Goal: Task Accomplishment & Management: Complete application form

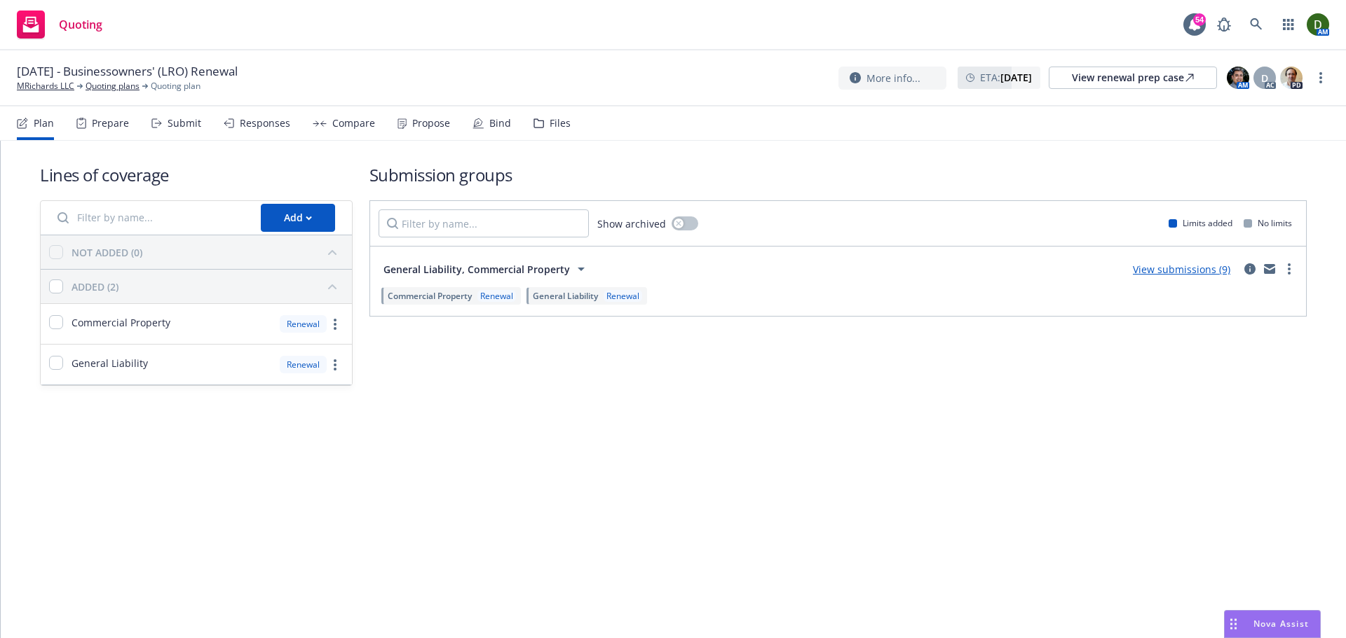
click at [434, 135] on div "Propose" at bounding box center [423, 124] width 53 height 34
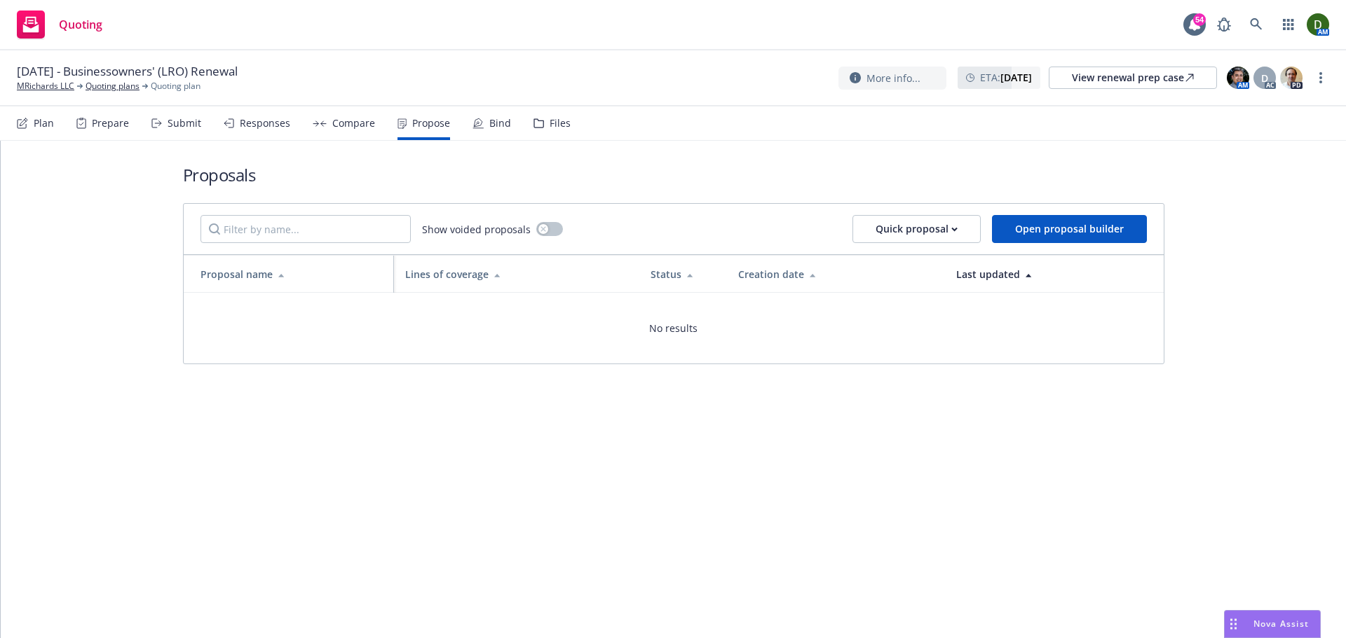
click at [280, 130] on div "Responses" at bounding box center [257, 124] width 67 height 34
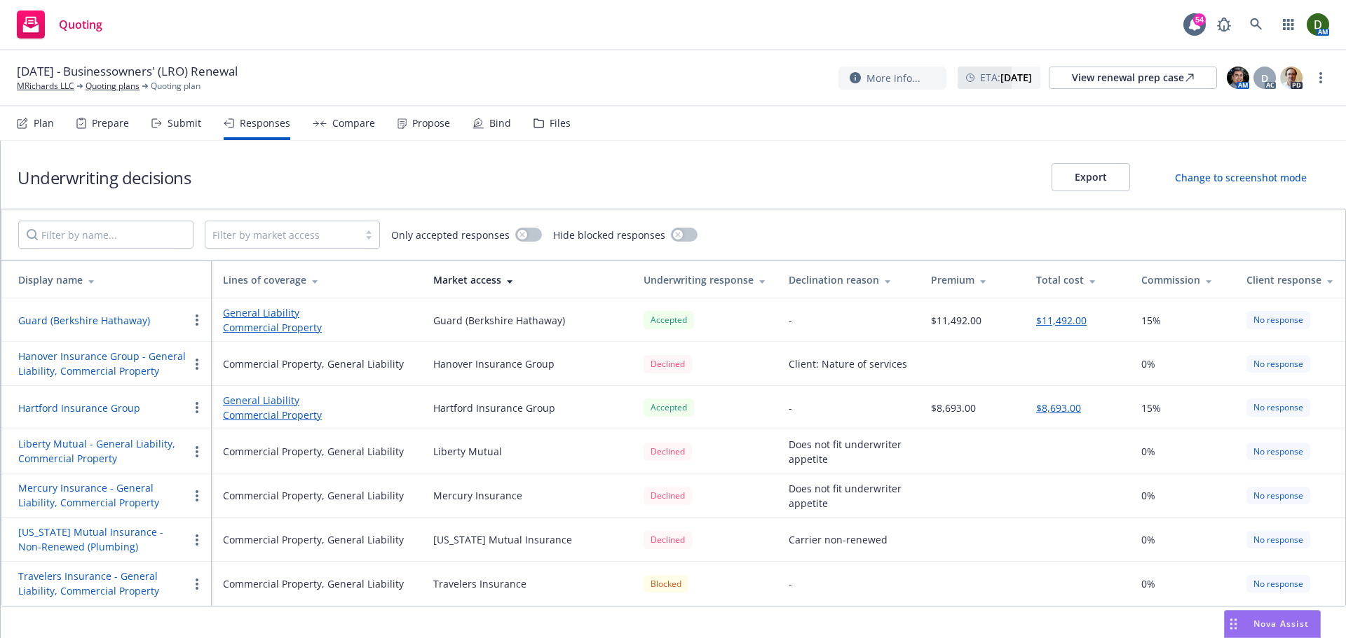
drag, startPoint x: 203, startPoint y: 130, endPoint x: 193, endPoint y: 130, distance: 9.8
click at [200, 130] on div "Plan Prepare Submit Responses Compare Propose Bind Files" at bounding box center [294, 124] width 554 height 34
click at [191, 130] on div "Submit" at bounding box center [176, 124] width 50 height 34
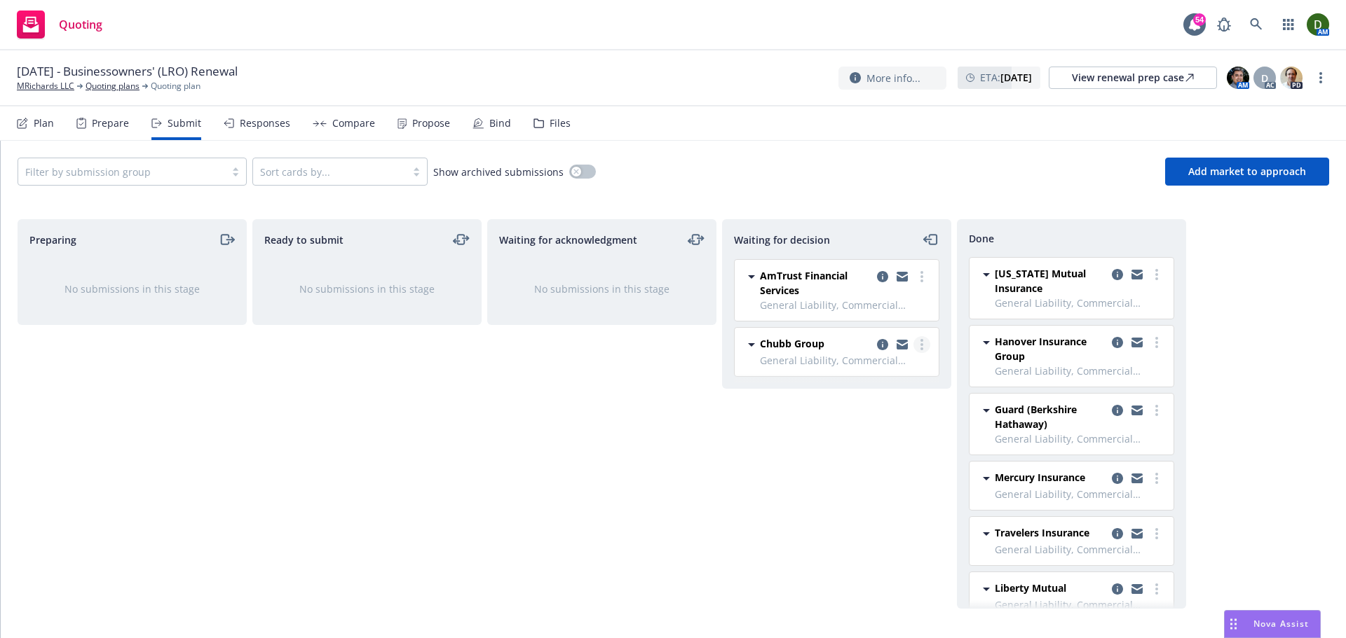
click at [927, 346] on link "more" at bounding box center [921, 344] width 17 height 17
click at [865, 434] on span "Add accepted decision" at bounding box center [859, 429] width 140 height 13
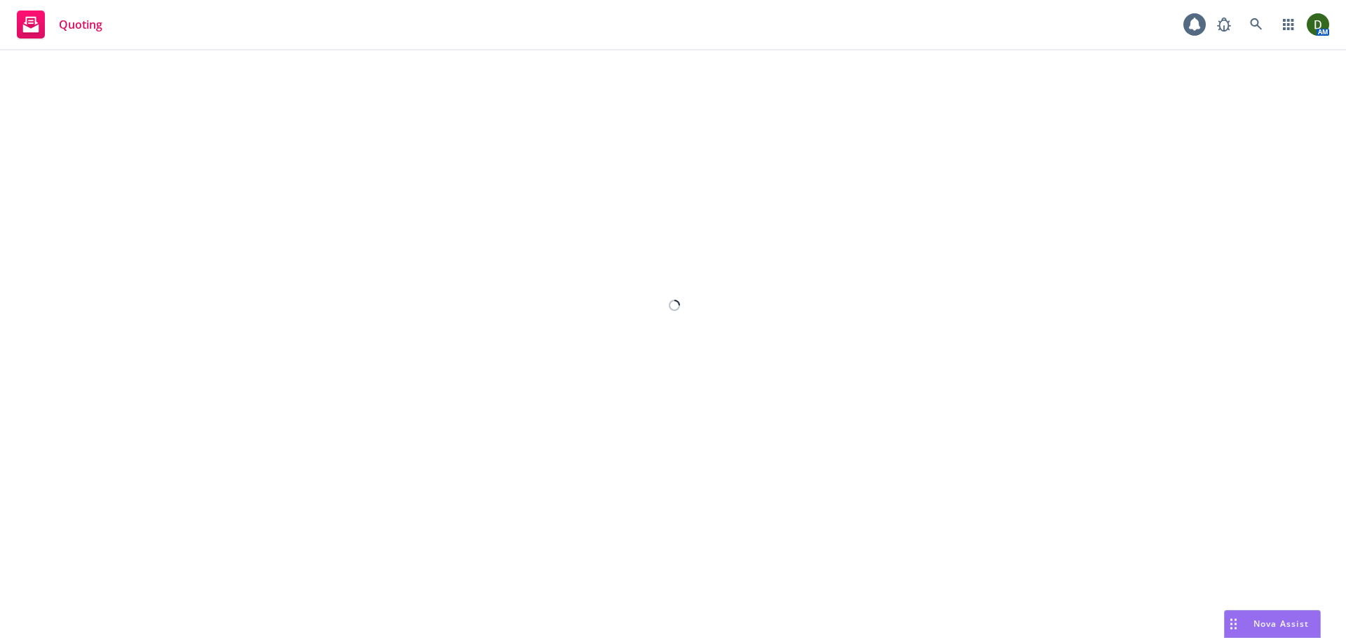
select select "12"
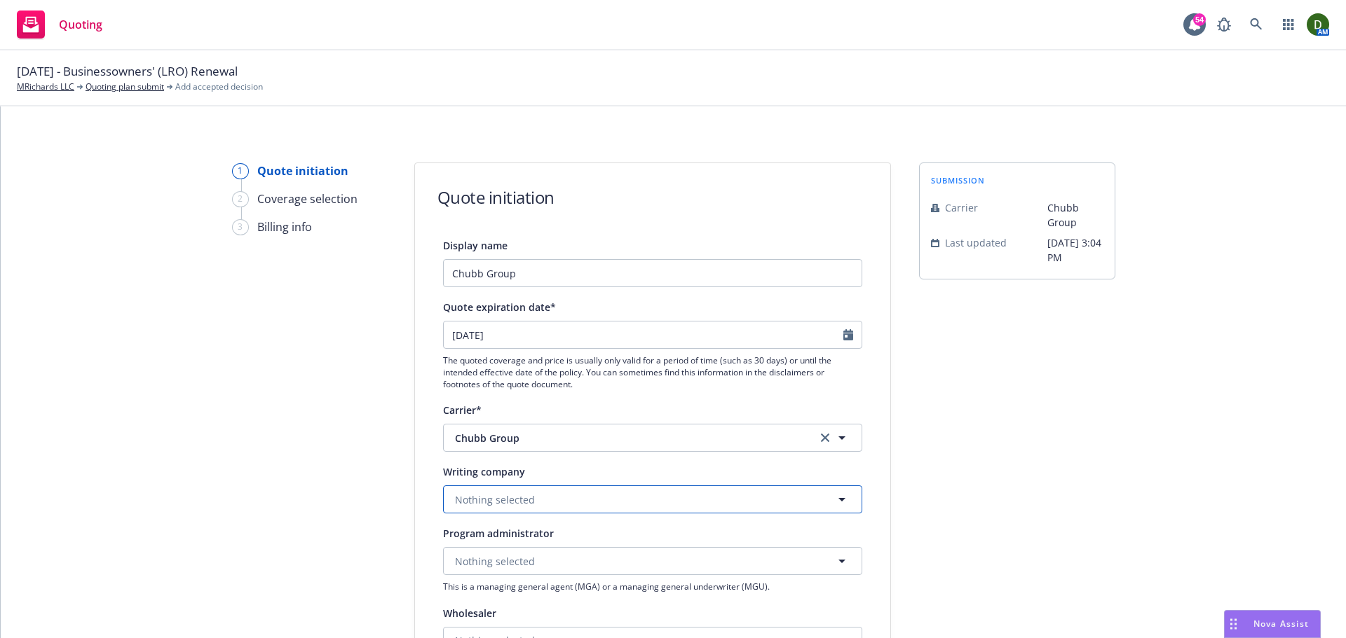
click at [530, 507] on button "Nothing selected" at bounding box center [652, 500] width 419 height 28
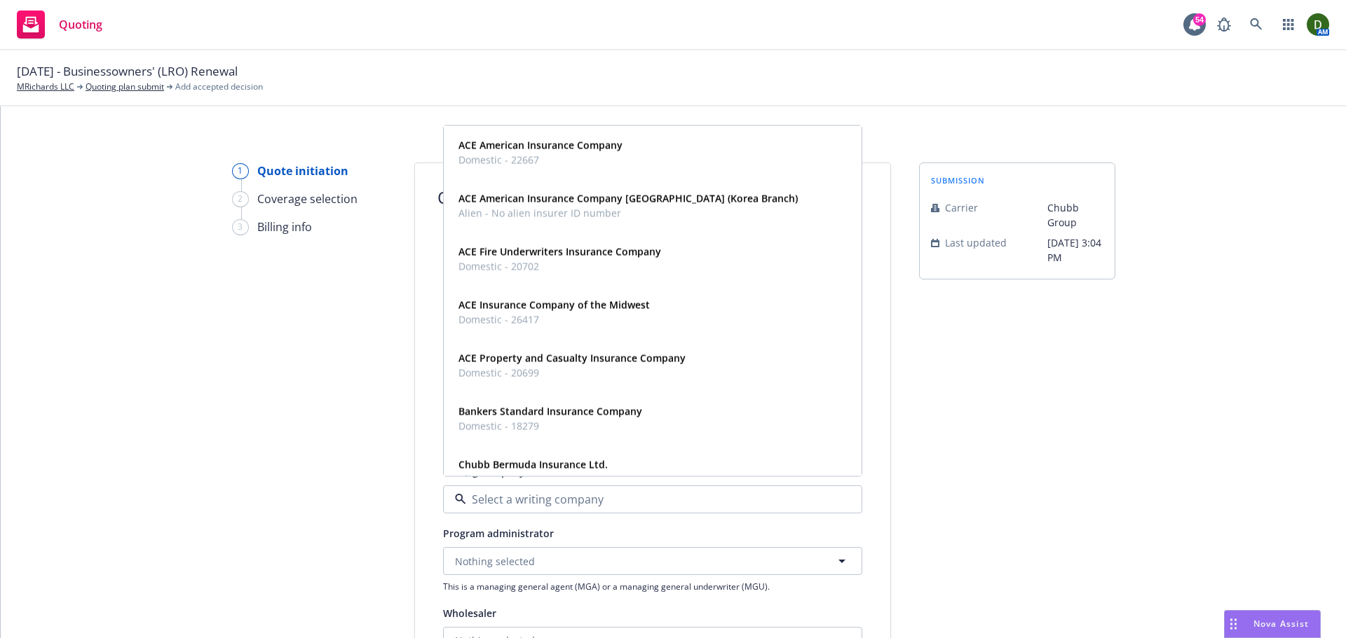
paste input "ACE Fire Underwriters Insurance Company"
type input "ACE Fire Underwriters Insurance Company"
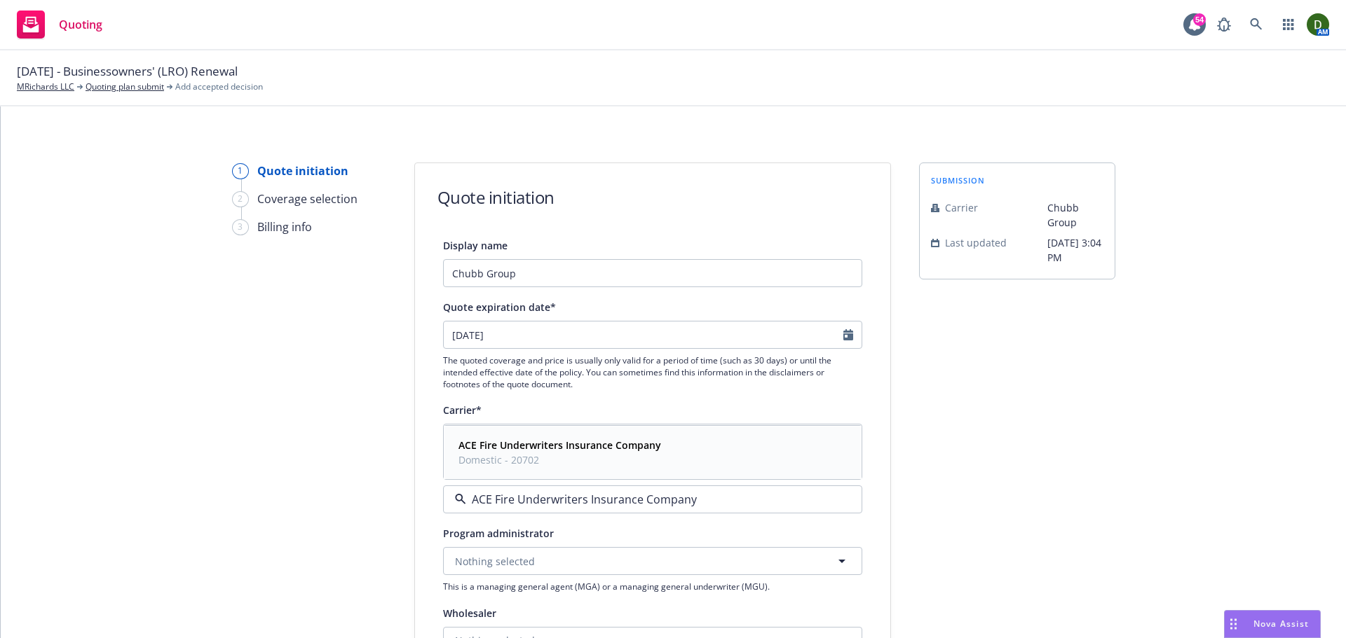
click at [591, 454] on span "Domestic - 20702" at bounding box center [559, 460] width 203 height 15
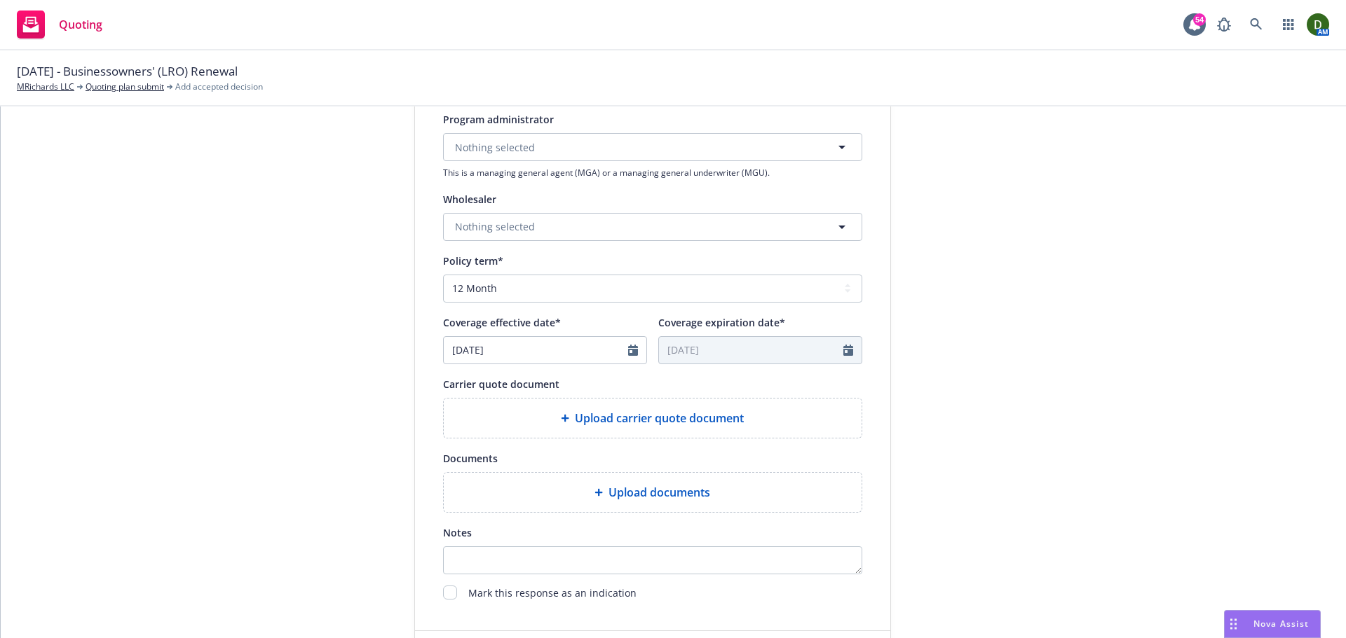
scroll to position [491, 0]
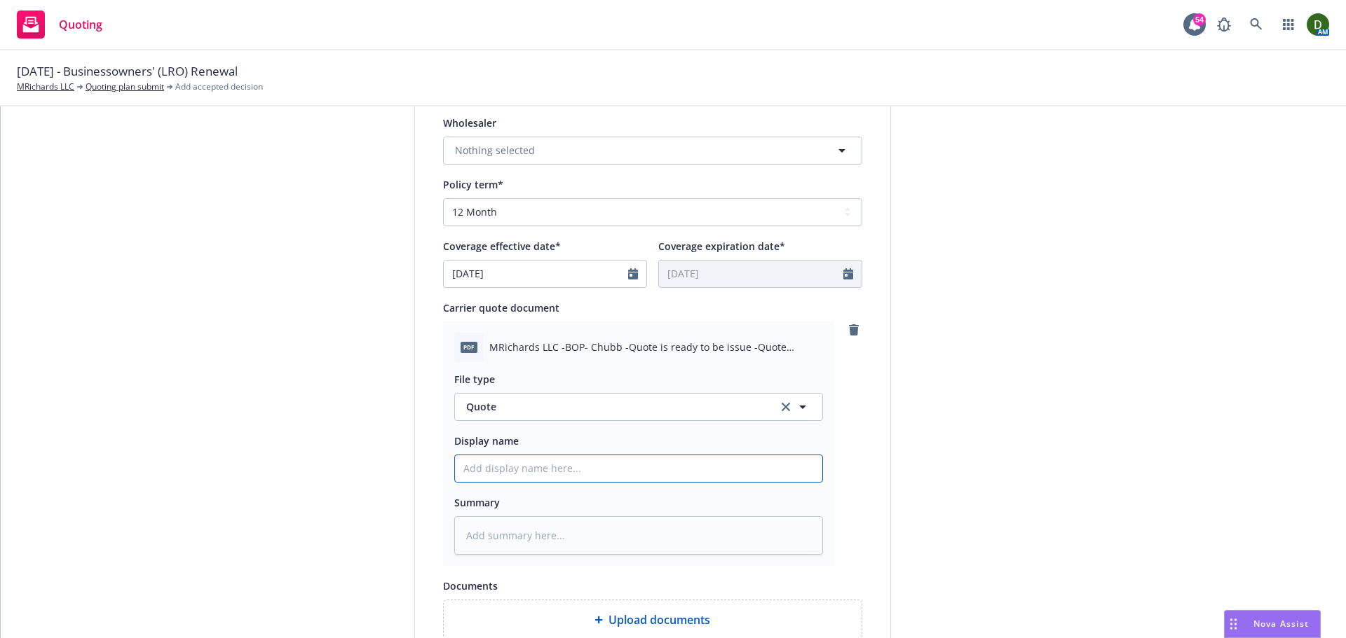
click at [514, 462] on input "Display name" at bounding box center [638, 469] width 367 height 27
type textarea "x"
type input "2"
type textarea "x"
type input "25"
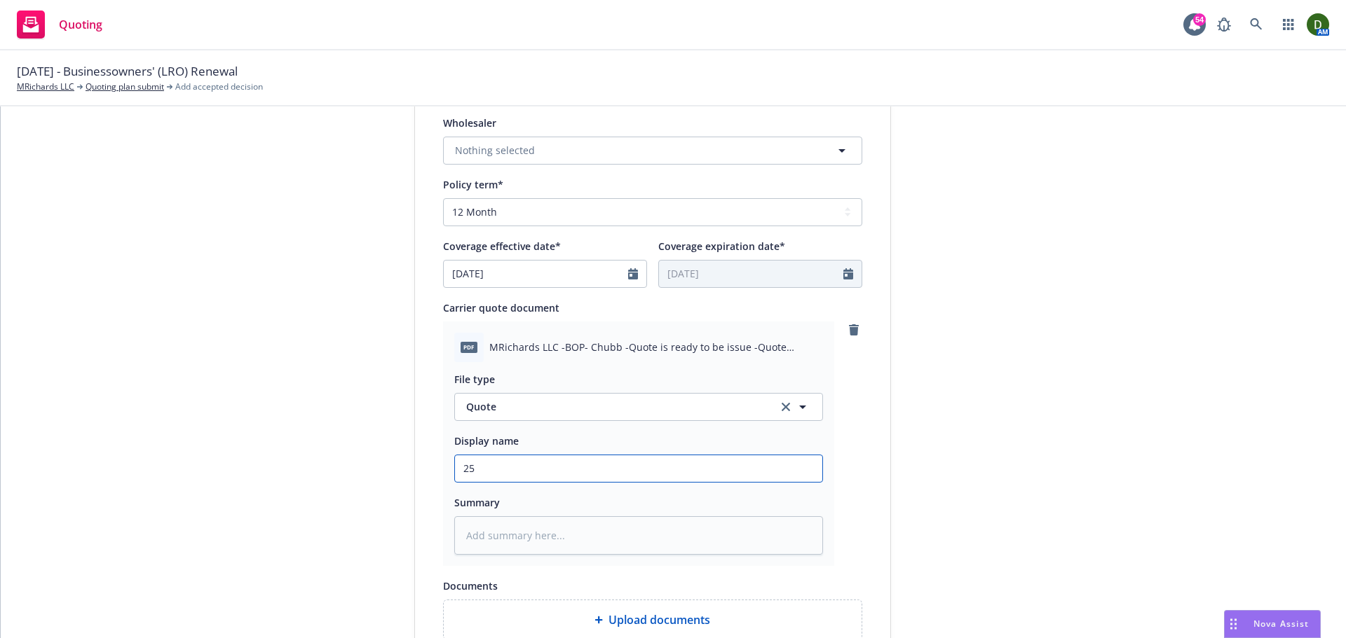
type textarea "x"
type input "25-"
type textarea "x"
type input "25-2"
type textarea "x"
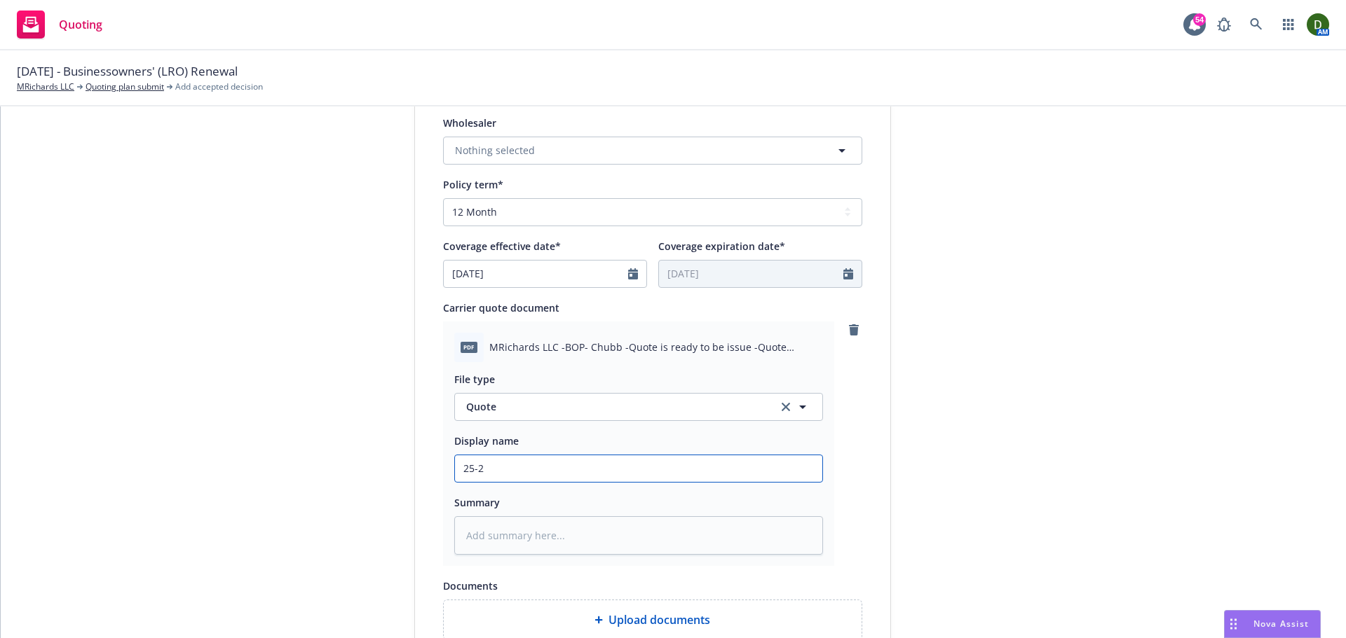
type input "25-26"
type textarea "x"
type input "25-26"
type textarea "x"
type input "25-26 BO"
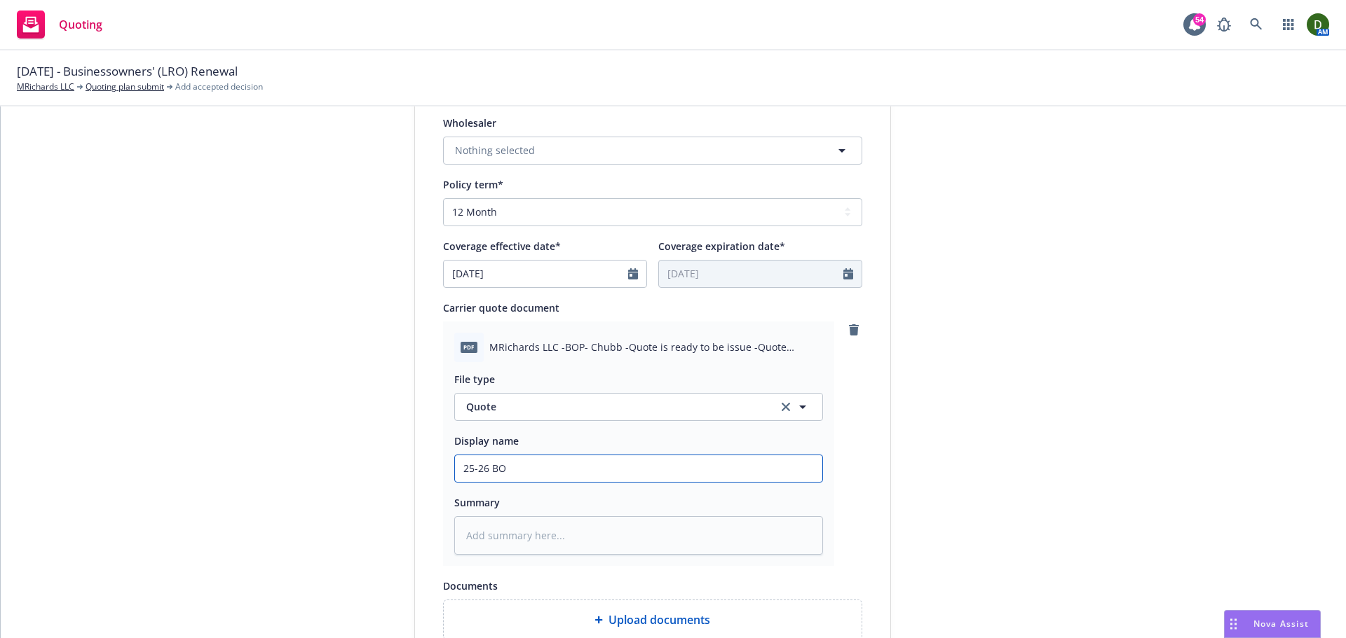
type textarea "x"
type input "25-26 BOP"
type textarea "x"
type input "25-26 BOP"
type textarea "x"
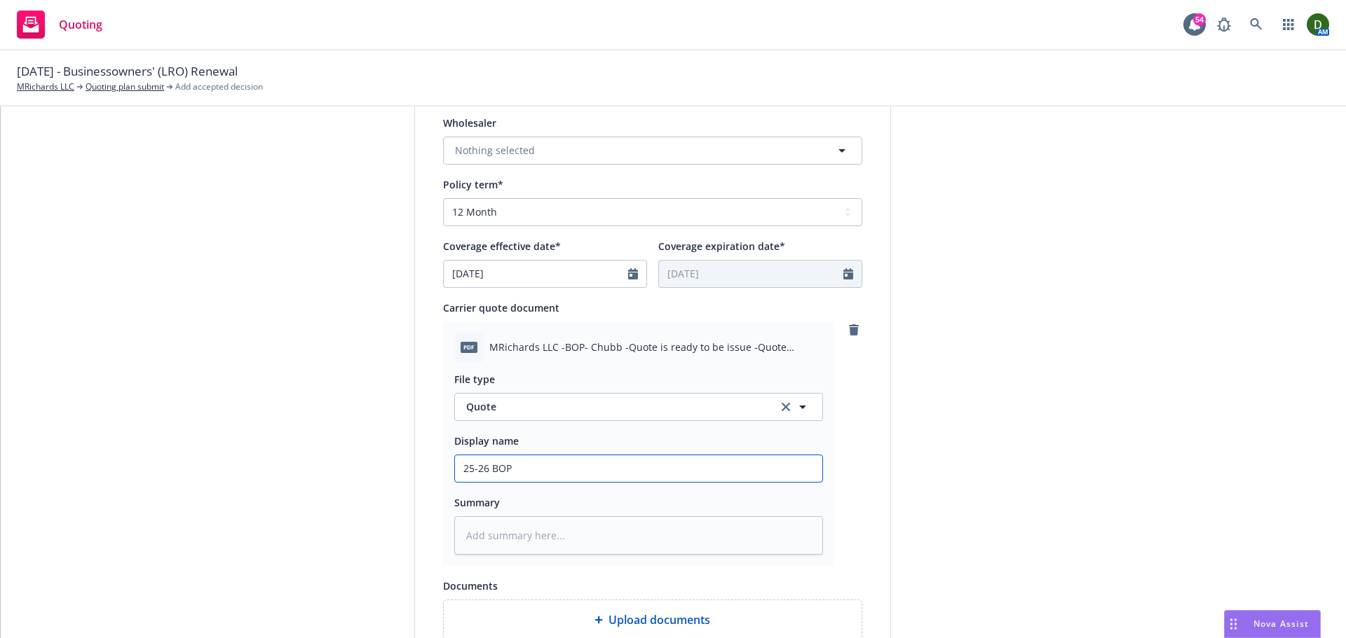
type input "25-26 BOP -"
type textarea "x"
type input "25-26 BOP -"
type textarea "x"
type input "25-26 BOP - C"
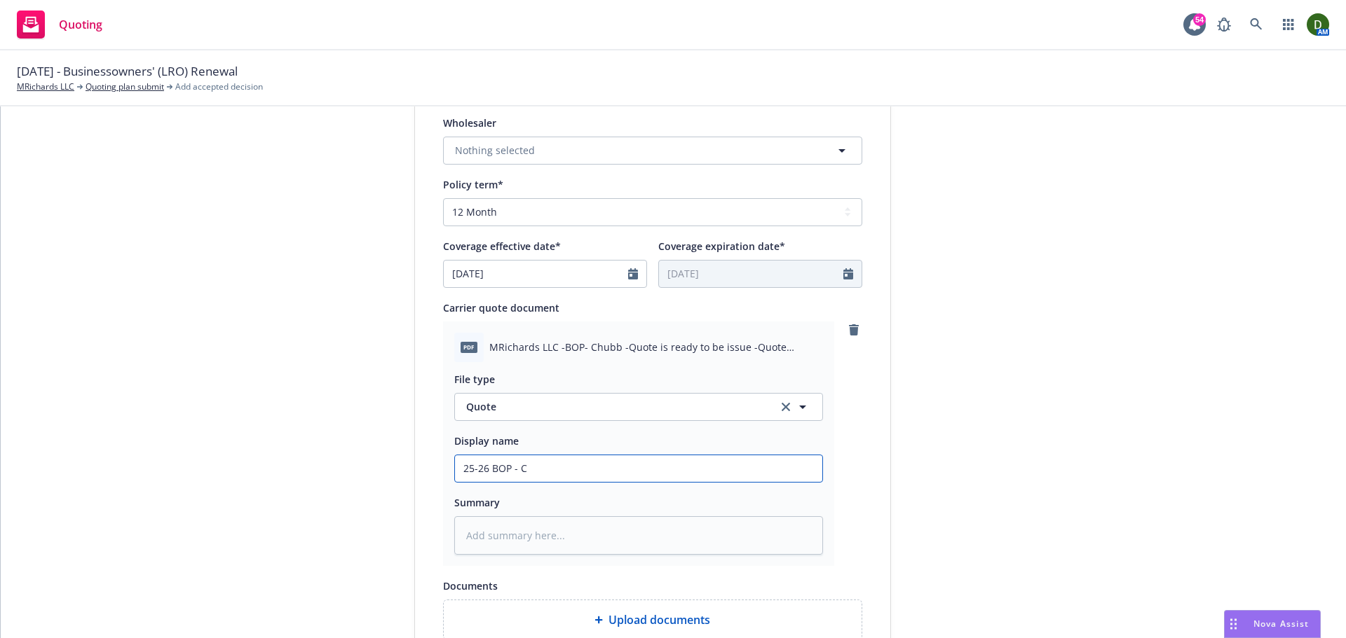
type textarea "x"
type input "25-26 BOP - Ch"
type textarea "x"
type input "25-26 BOP - [PERSON_NAME]"
type textarea "x"
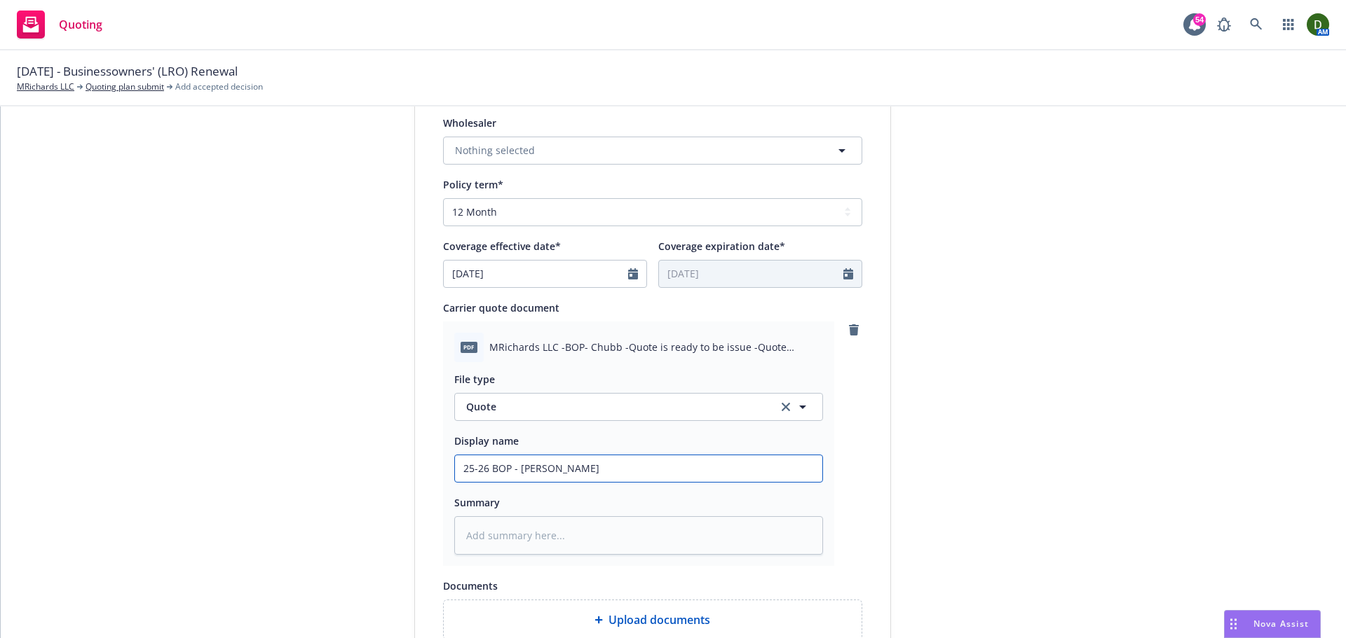
type input "25-26 BOP - Chub"
type textarea "x"
type input "25-26 BOP - Chub"
type textarea "x"
type input "25-26 BOP - Chub"
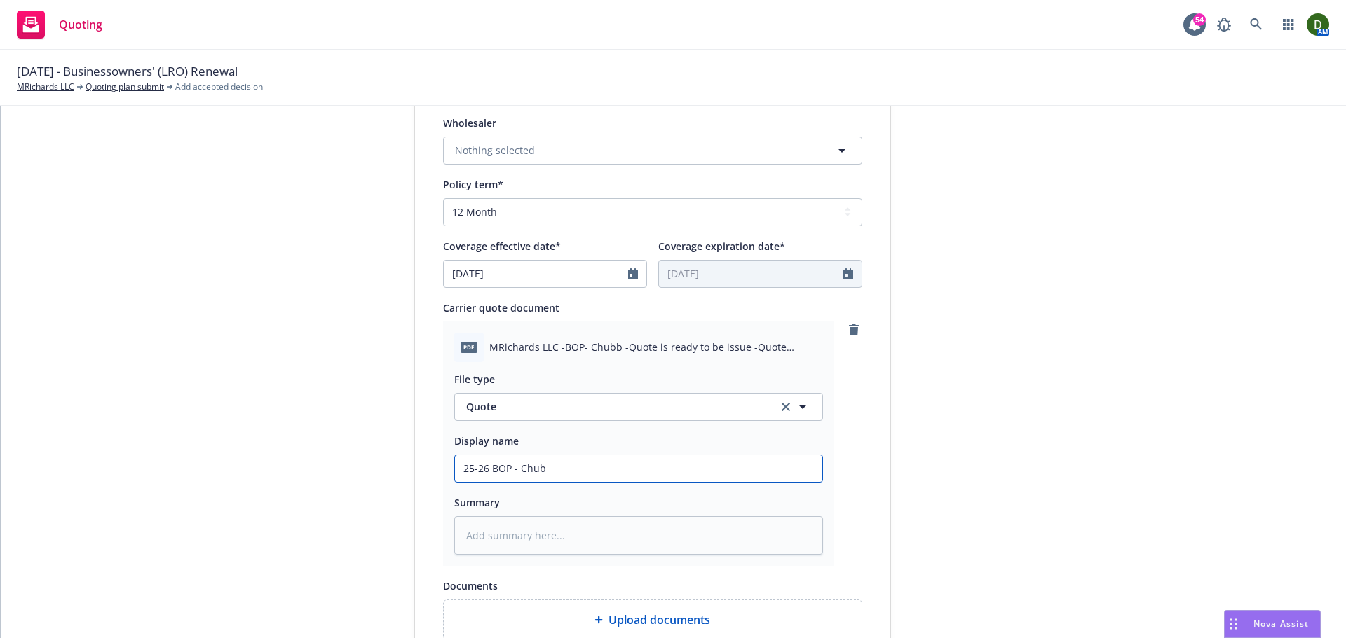
type textarea "x"
type input "25-26 BOP - Chubb"
type textarea "x"
type input "25-26 BOP - Chubb -"
type textarea "x"
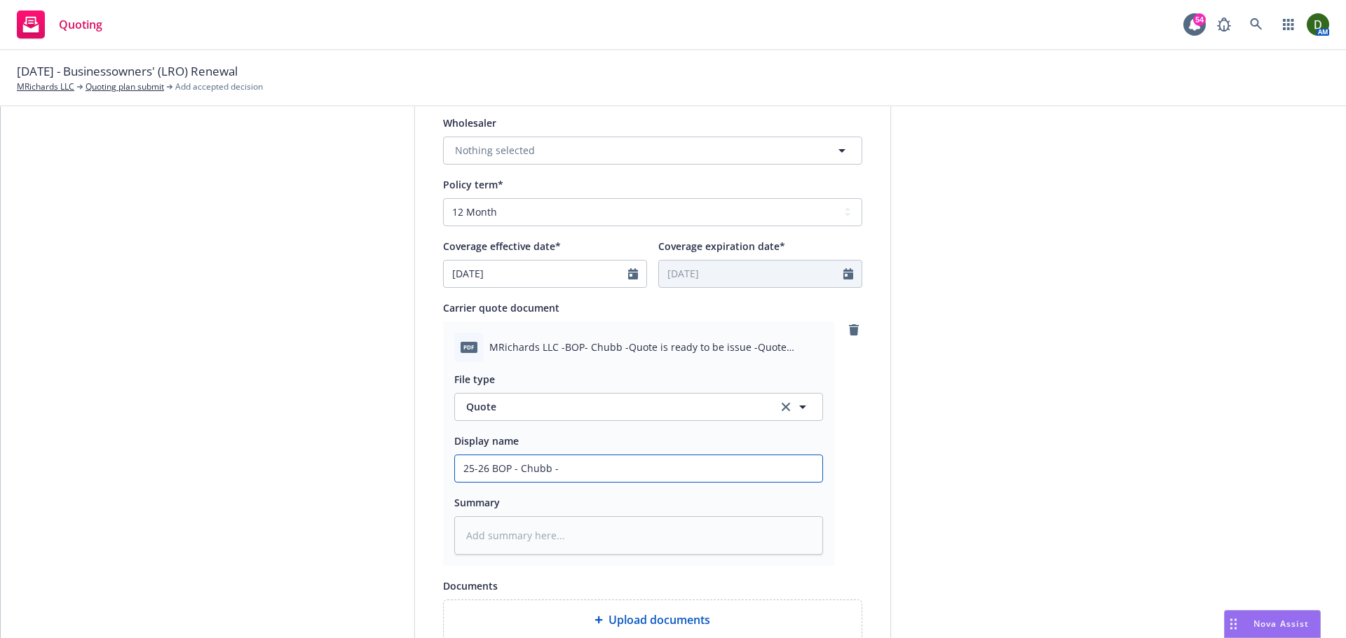
type input "25-26 BOP - Chubb -"
type textarea "x"
type input "25-26 BOP - [PERSON_NAME]"
type textarea "x"
type input "25-26 BOP - [PERSON_NAME]"
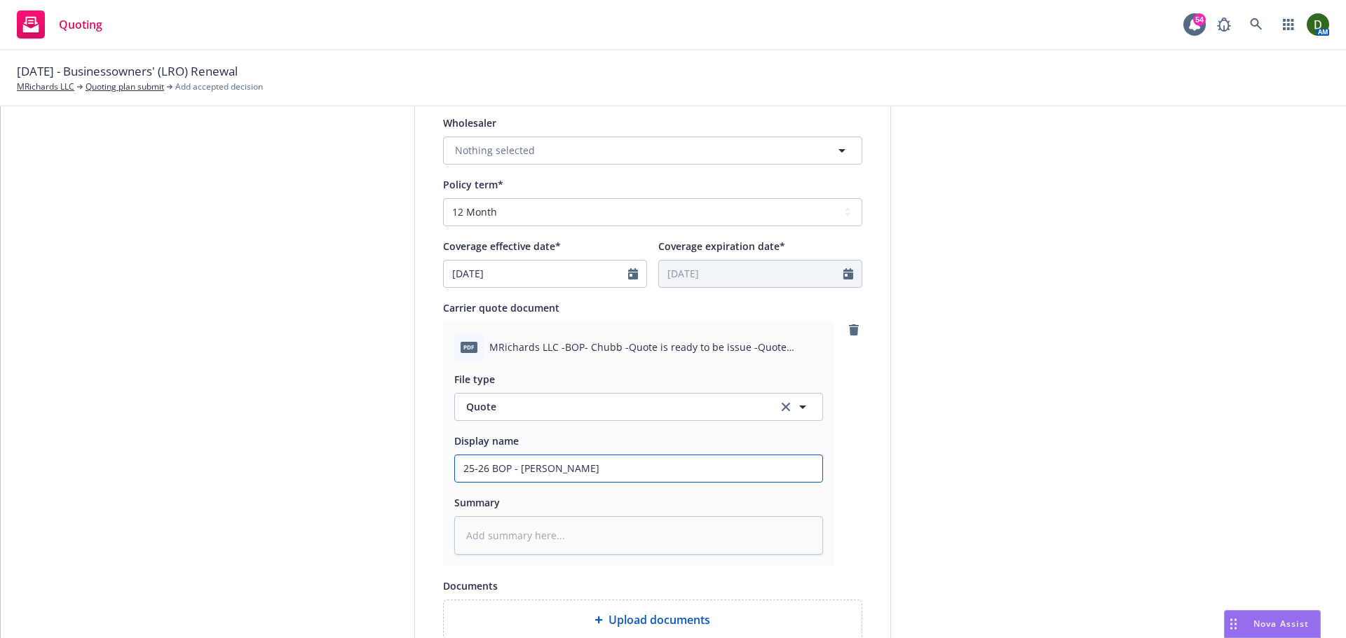
type textarea "x"
type input "25-26 BOP - Chubb - Wuot"
type textarea "x"
type input "25-26 BOP - [PERSON_NAME]"
type textarea "x"
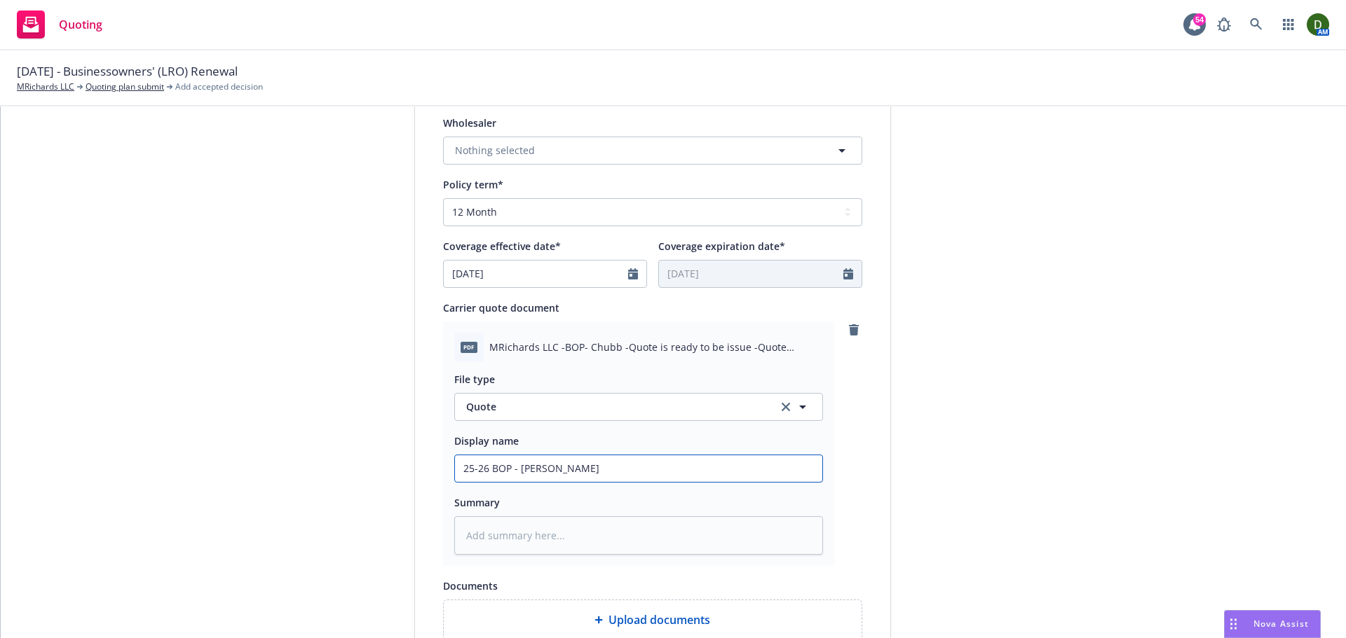
type input "25-26 BOP - [PERSON_NAME]"
type textarea "x"
type input "25-26 BOP - Chubb - W"
type textarea "x"
type input "25-26 BOP - Chubb -"
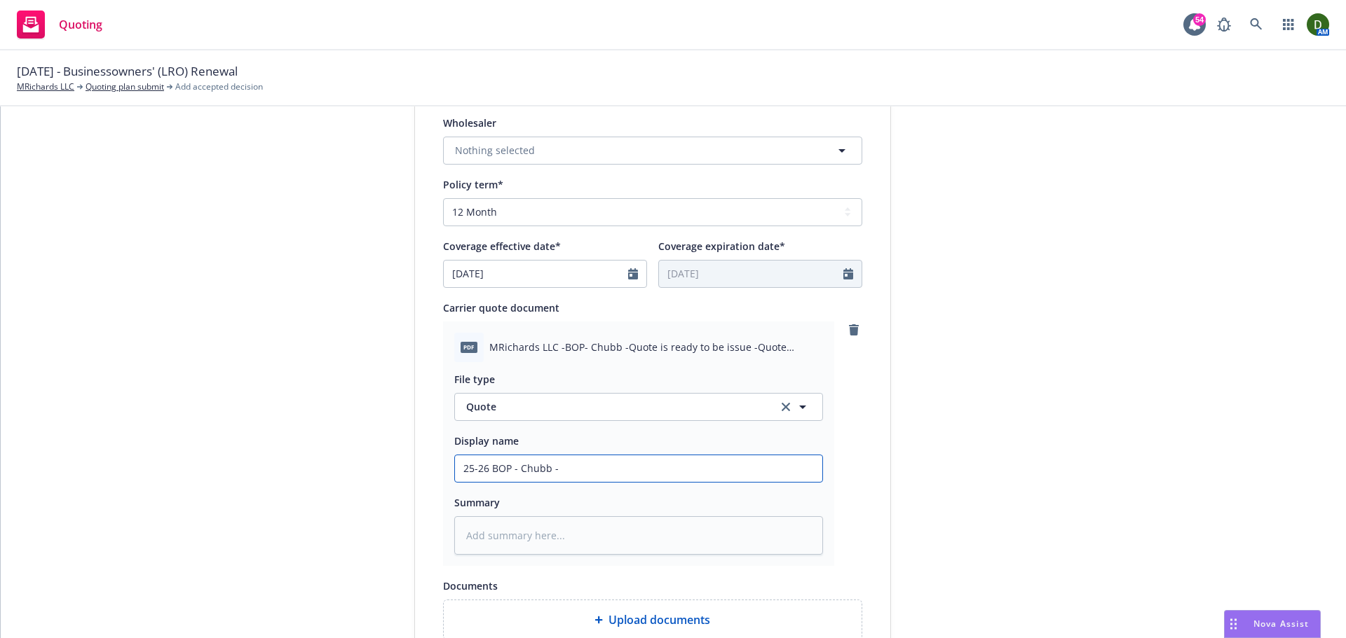
type textarea "x"
type input "25-26 BOP - Chubb - q"
type textarea "x"
type input "25-26 BOP - Chubb - qu"
type textarea "x"
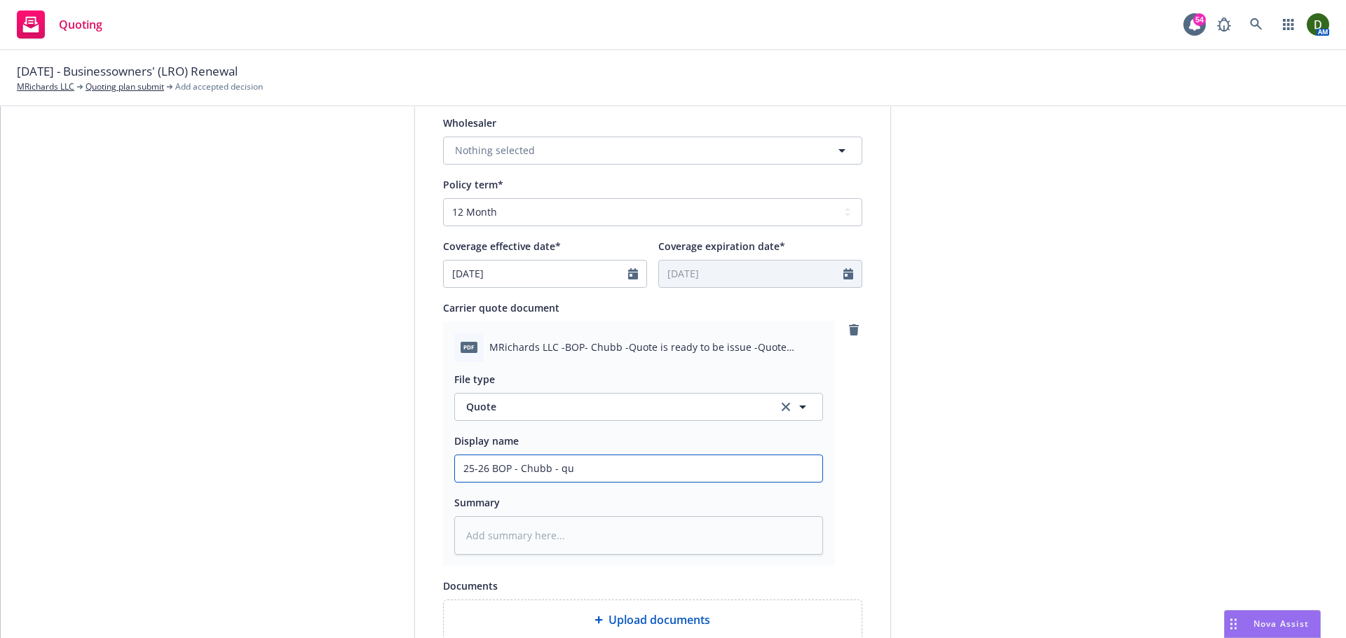
type input "25-26 BOP - Chubb - quo"
type textarea "x"
type input "25-26 BOP - Chubb - quot"
type textarea "x"
type input "25-26 BOP - Chubb - quote"
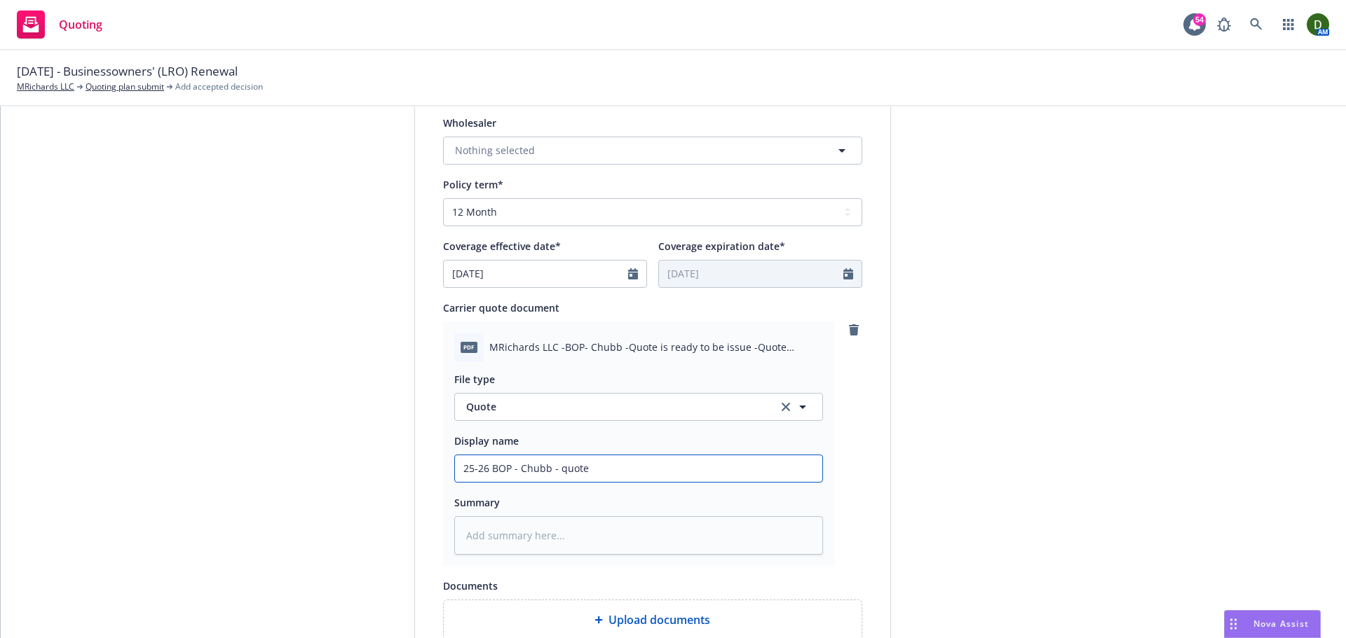
type textarea "x"
type input "25-26 BOP - Chubb - quot"
type textarea "x"
type input "25-26 BOP - Chubb - quo"
type textarea "x"
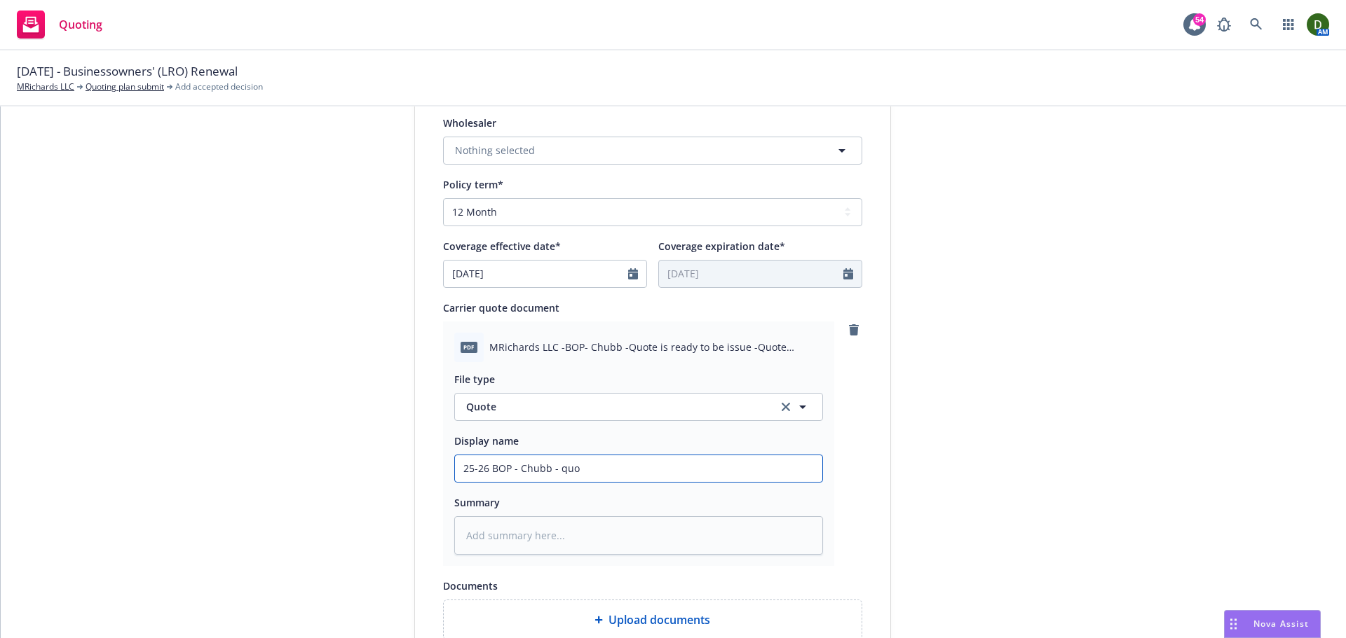
type input "25-26 BOP - Chubb - qu"
type textarea "x"
type input "25-26 BOP - Chubb - q"
type textarea "x"
type input "25-26 BOP - Chubb -"
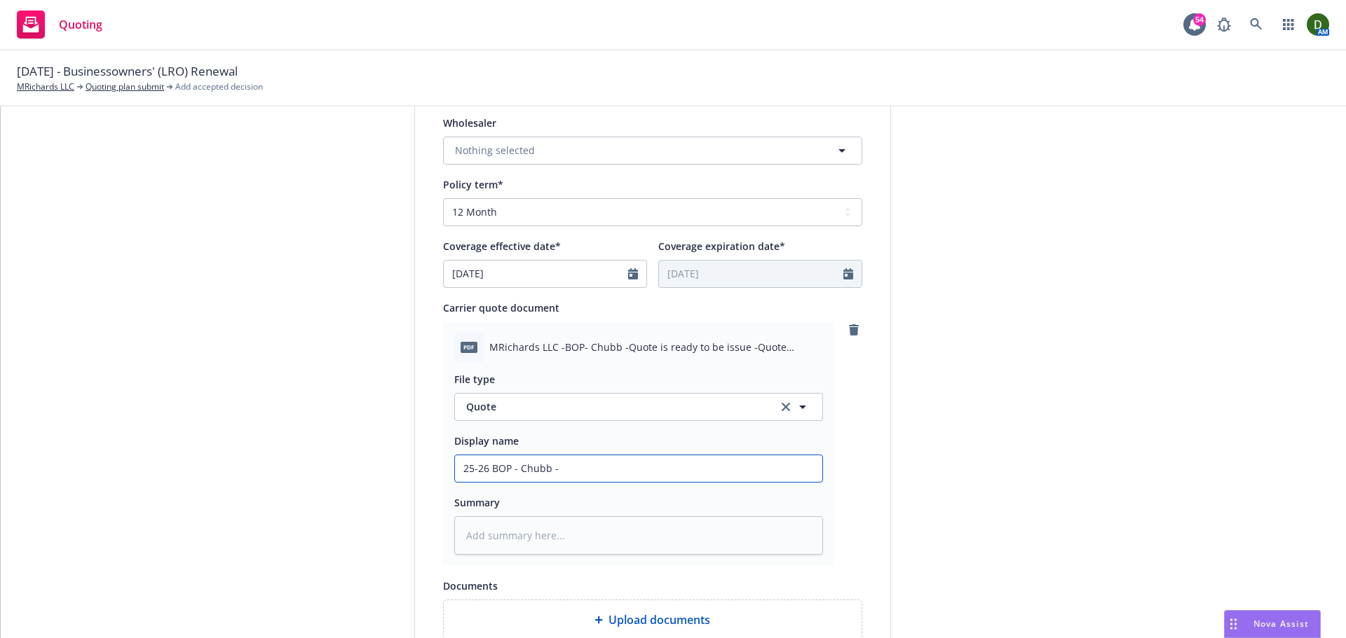
type textarea "x"
type input "25-26 BOP - Chubb -"
type textarea "x"
type input "25-26 BOP - Chubb"
type textarea "x"
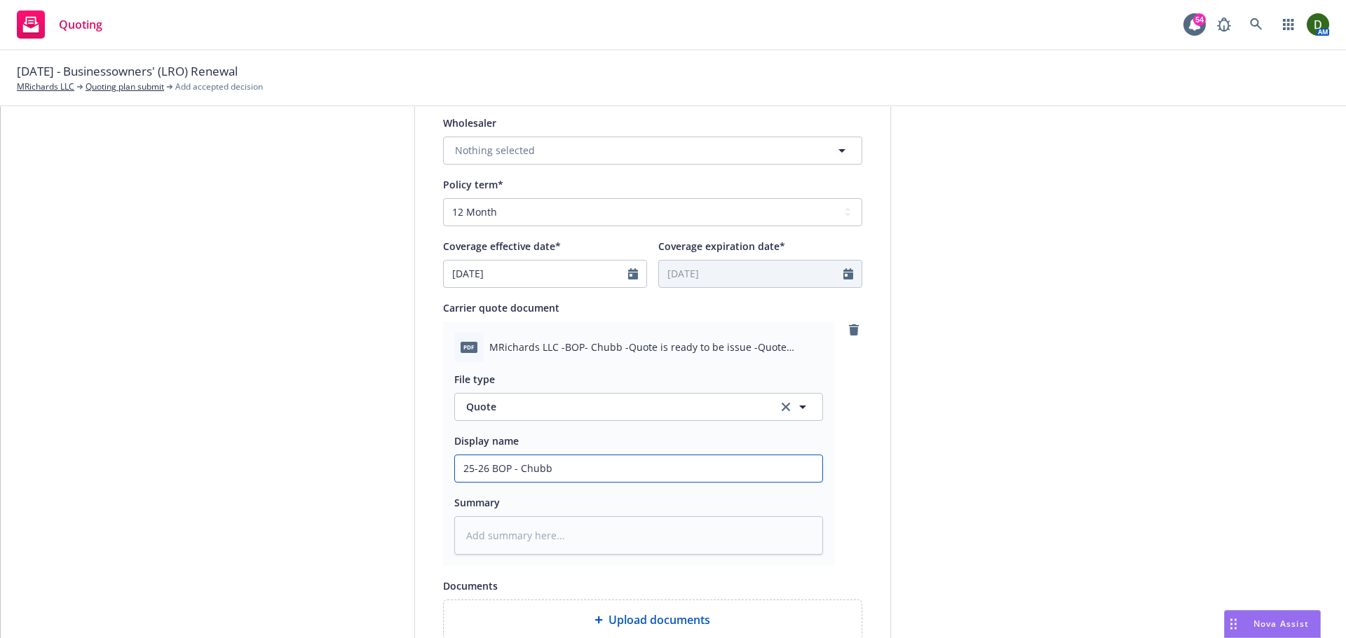
type input "25-26 BOP - Chubb Q"
type textarea "x"
type input "25-26 BOP - Chubb"
type textarea "x"
type input "25-26 BOP - Chubb qy"
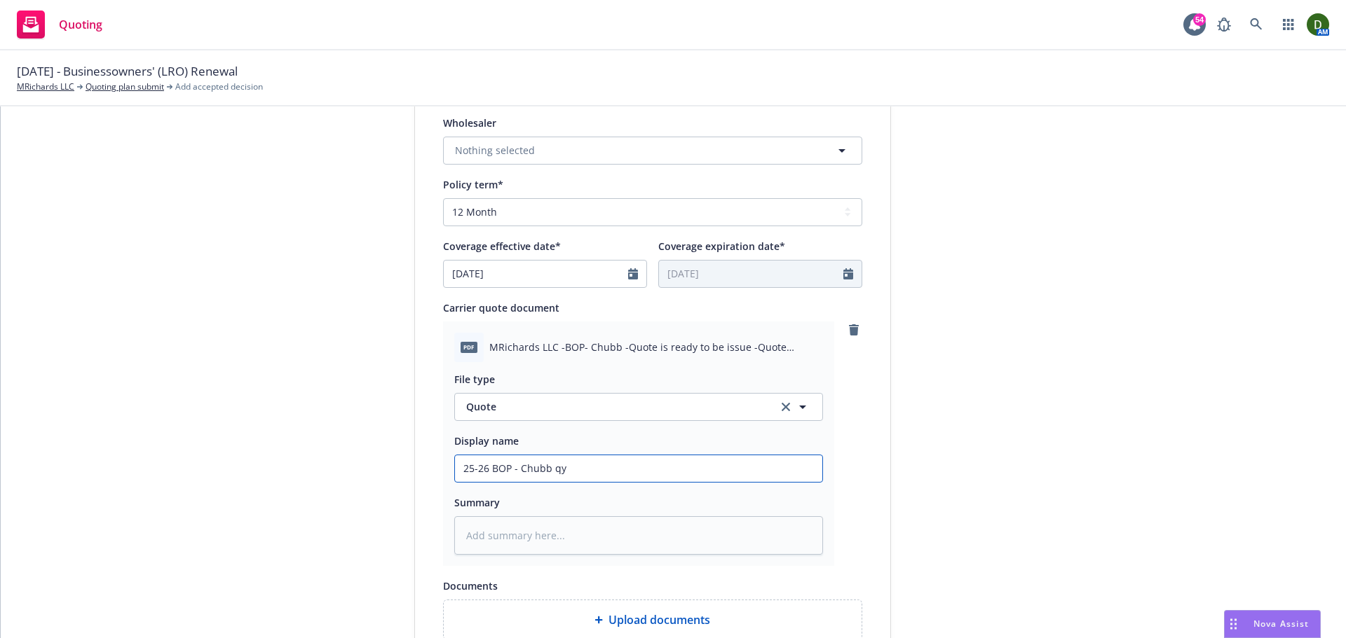
type textarea "x"
type input "25-26 BOP - Chubb qyu"
type textarea "x"
type input "25-26 BOP - Chubb qy"
type textarea "x"
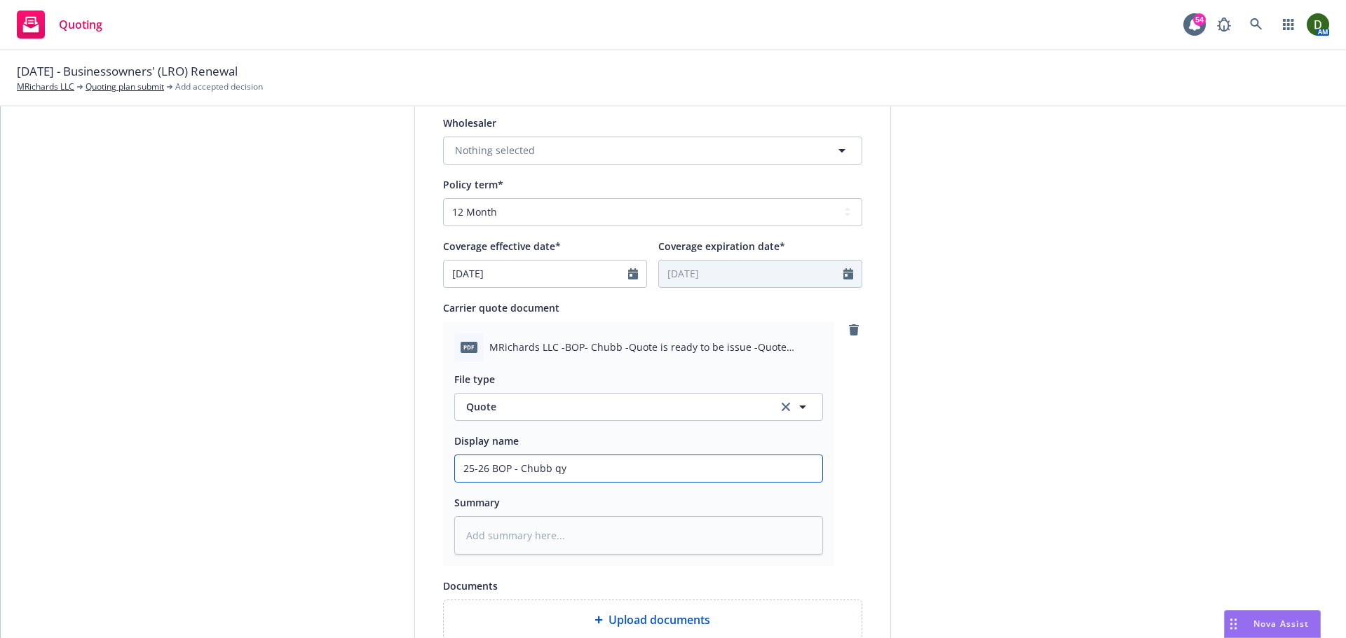
type input "25-26 BOP - Chubb q"
type textarea "x"
type input "25-26 BOP - Chubb qu"
type textarea "x"
type input "25-26 BOP - Chubb qup"
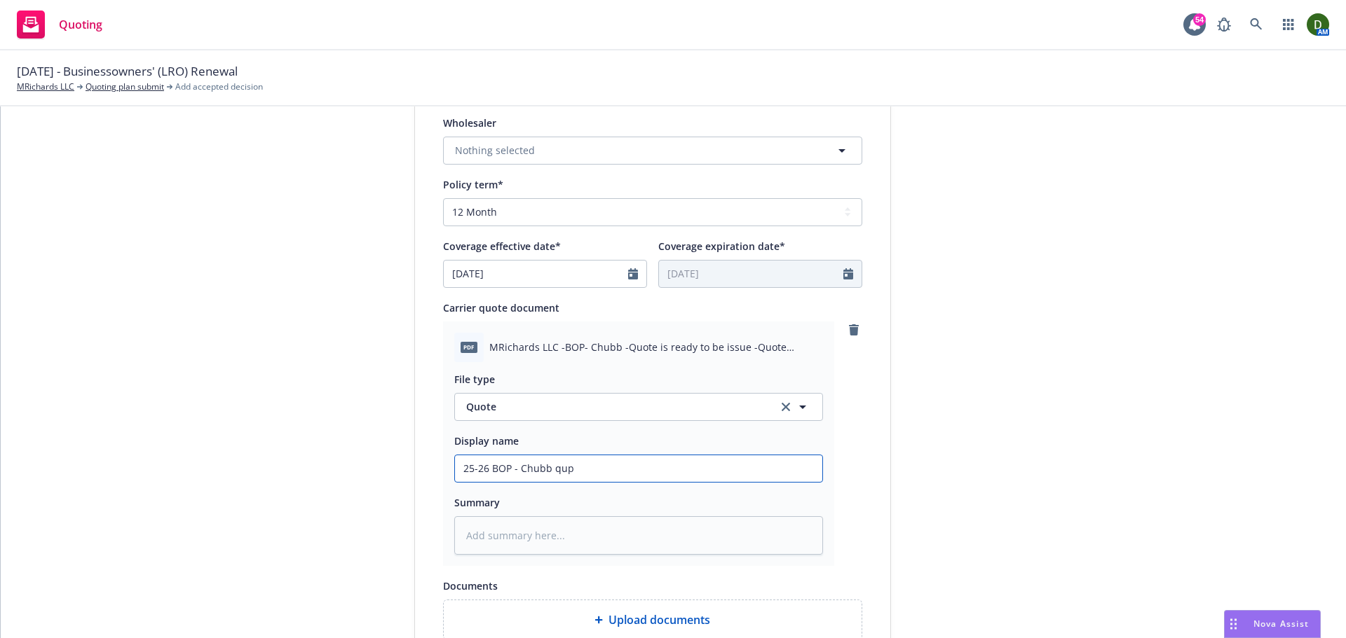
type textarea "x"
type input "25-26 BOP - Chubb qupt"
type textarea "x"
type input "25-26 BOP - Chubb qupte"
type textarea "x"
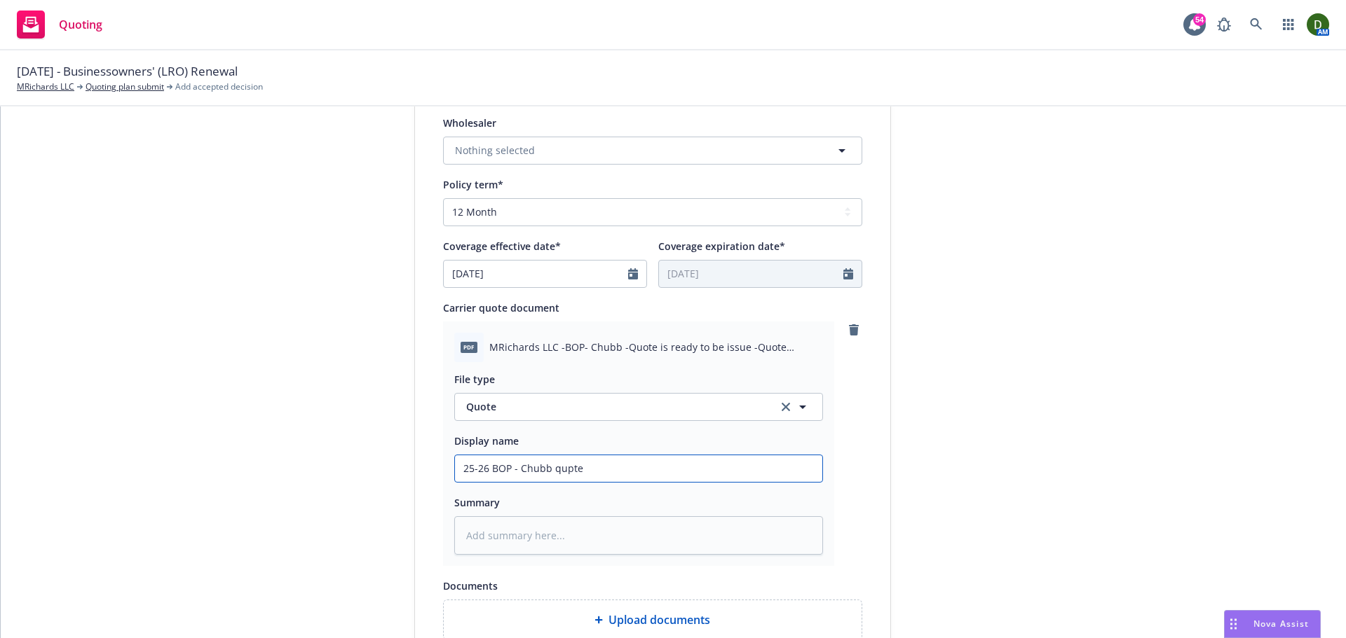
type input "25-26 BOP - Chubb qupt"
type textarea "x"
type input "25-26 BOP - Chubb qup"
type textarea "x"
type input "25-26 BOP - Chubb qu"
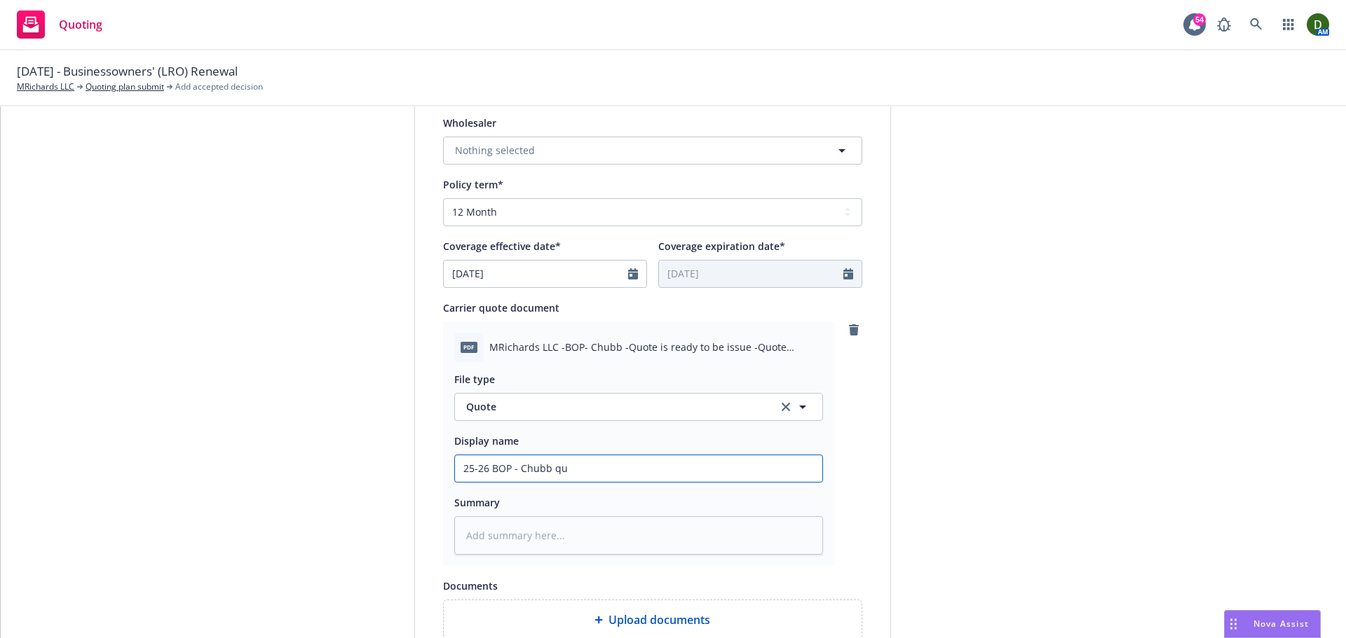
type textarea "x"
type input "25-26 BOP - Chubb quo"
type textarea "x"
type input "25-26 BOP - Chubb quot"
type textarea "x"
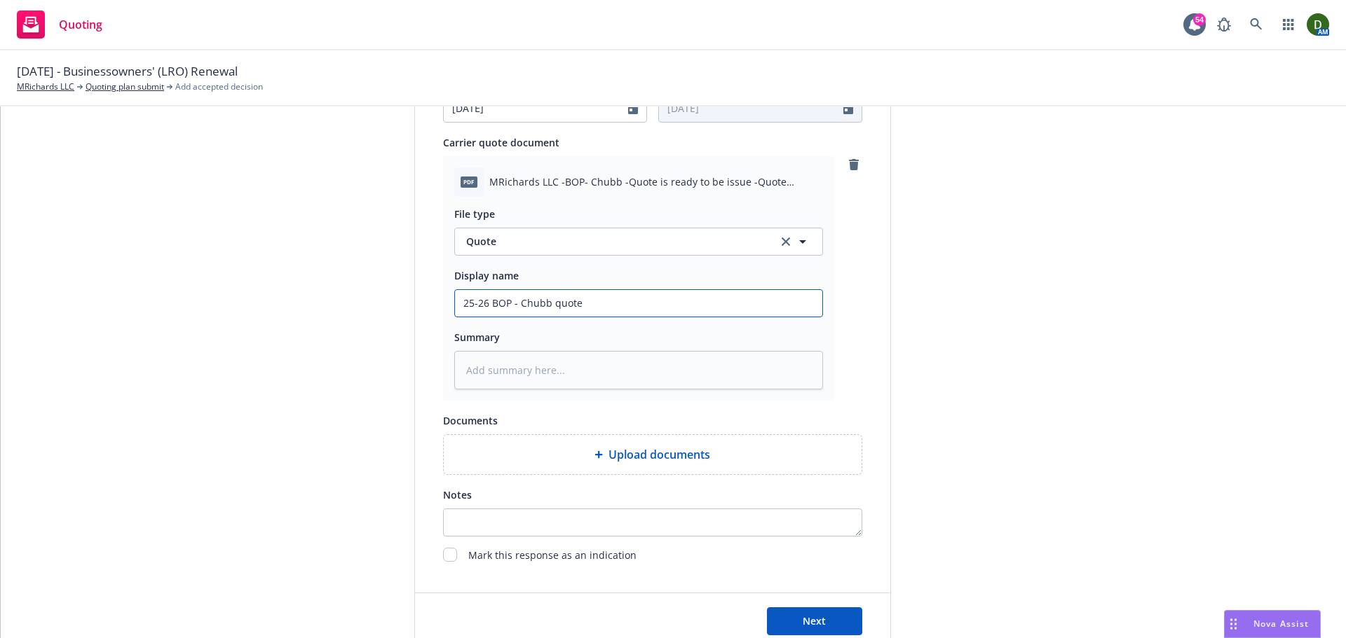
scroll to position [724, 0]
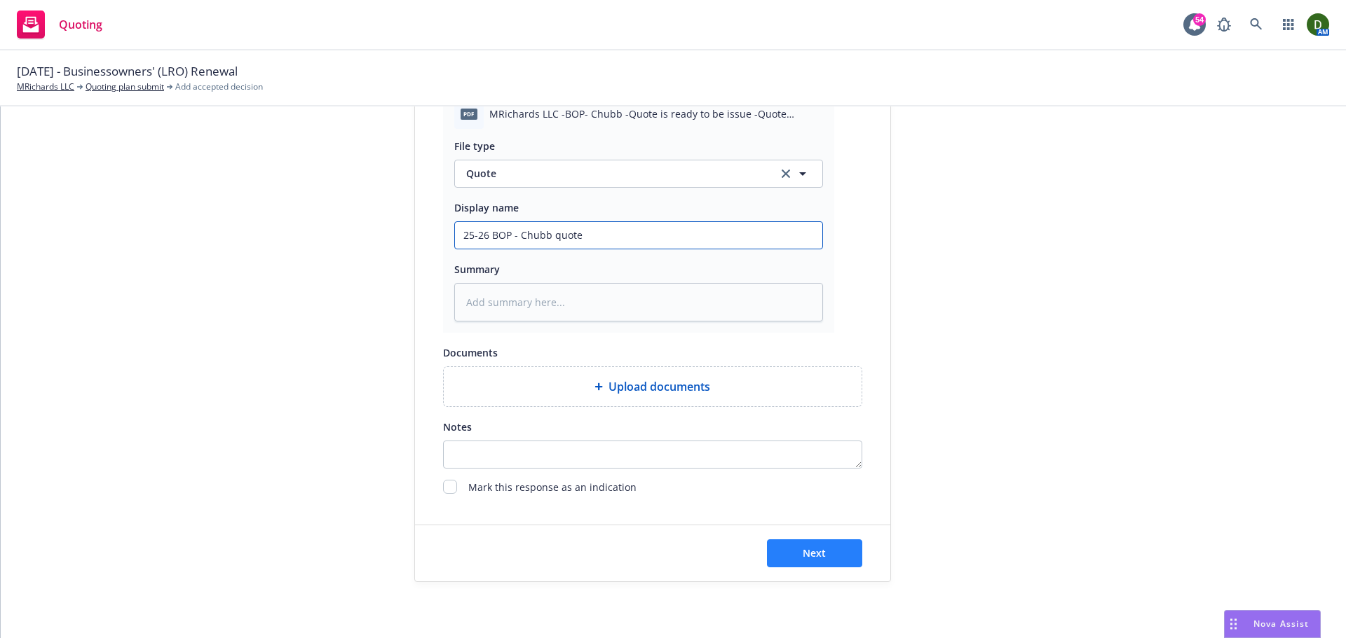
type input "25-26 BOP - Chubb quote"
click at [810, 553] on span "Next" at bounding box center [813, 553] width 23 height 13
type textarea "x"
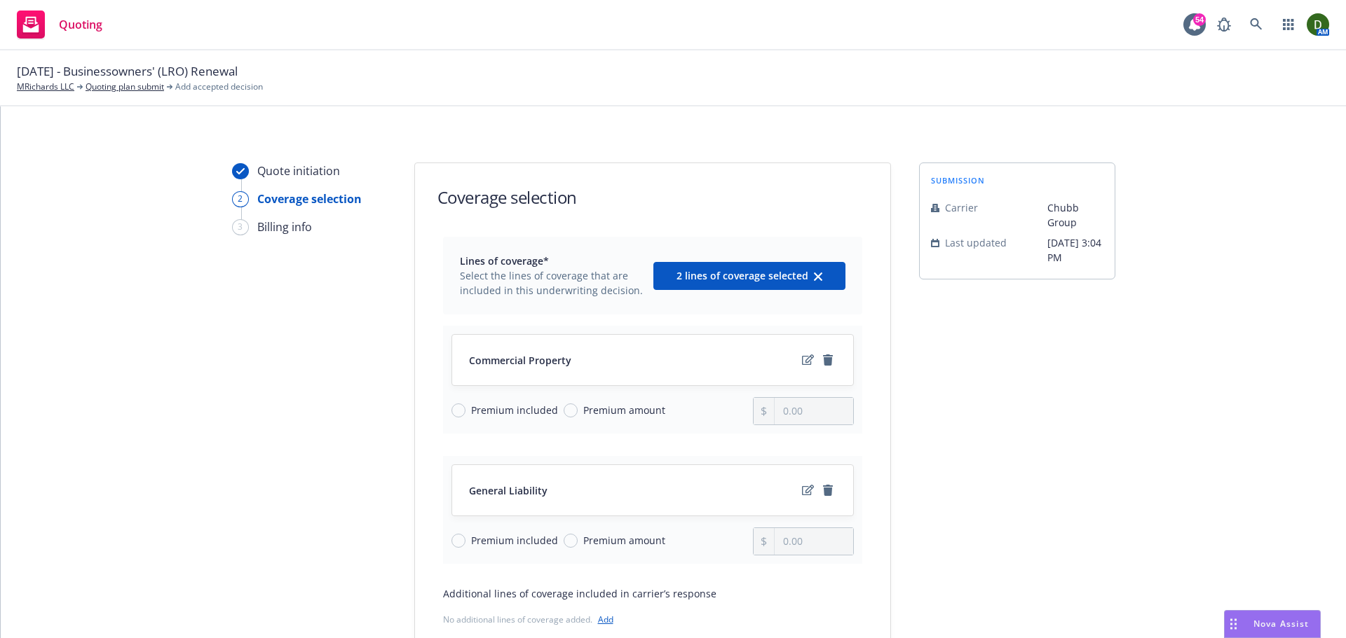
click at [587, 542] on span "Premium amount" at bounding box center [624, 540] width 82 height 15
click at [578, 542] on input "Premium amount" at bounding box center [570, 541] width 14 height 14
radio input "true"
drag, startPoint x: 829, startPoint y: 542, endPoint x: 661, endPoint y: 547, distance: 168.3
click at [661, 547] on div "Premium included Premium amount 0.00" at bounding box center [652, 542] width 402 height 28
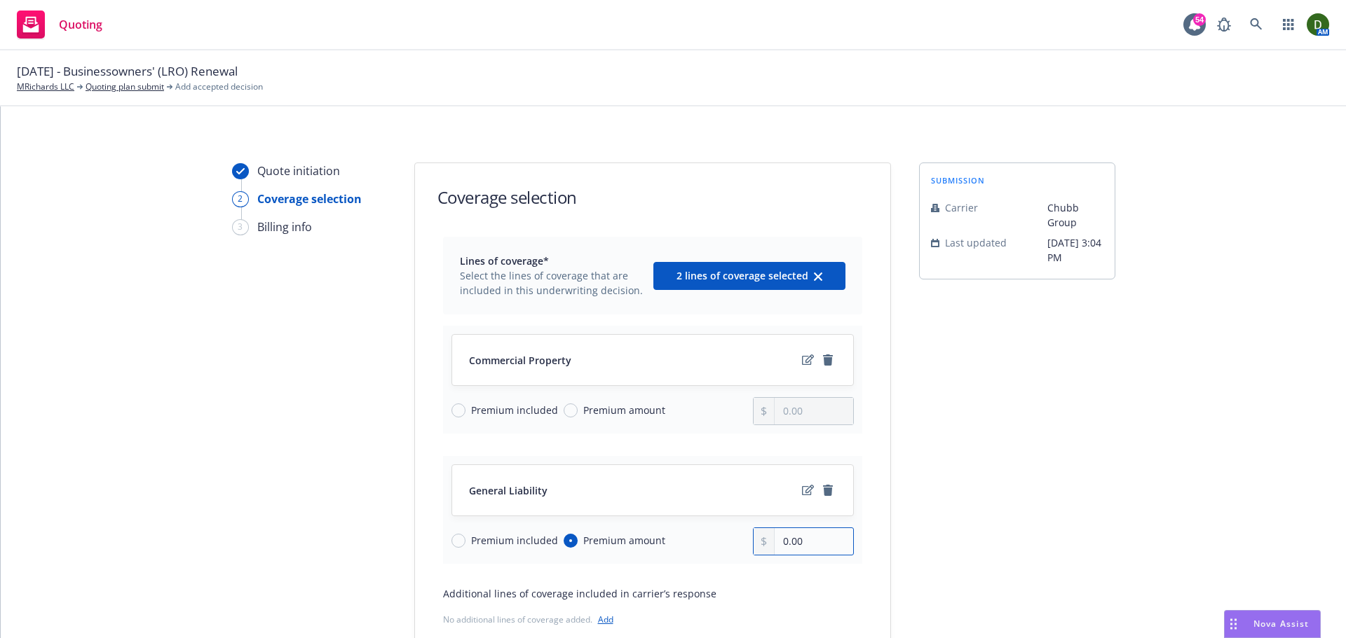
paste input "504"
type input "504.00"
click at [589, 404] on span "Premium amount" at bounding box center [624, 410] width 82 height 15
click at [578, 404] on input "Premium amount" at bounding box center [570, 411] width 14 height 14
radio input "true"
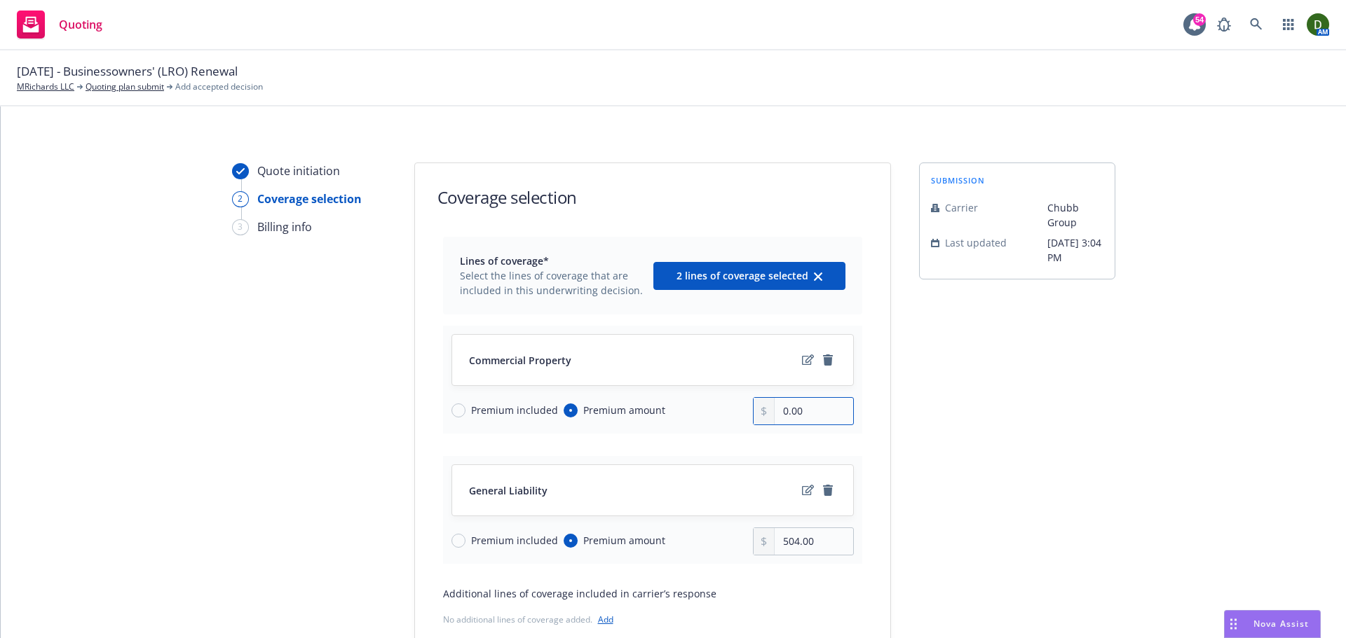
drag, startPoint x: 827, startPoint y: 405, endPoint x: 729, endPoint y: 396, distance: 98.5
click at [729, 396] on div "Commercial Property Premium included Premium amount 0.00" at bounding box center [652, 380] width 419 height 108
type input "10,315.00"
drag, startPoint x: 1285, startPoint y: 446, endPoint x: 1291, endPoint y: 429, distance: 18.0
click at [1291, 429] on div "Quote initiation 2 Coverage selection 3 Billing info Coverage selection Lines o…" at bounding box center [673, 463] width 1311 height 601
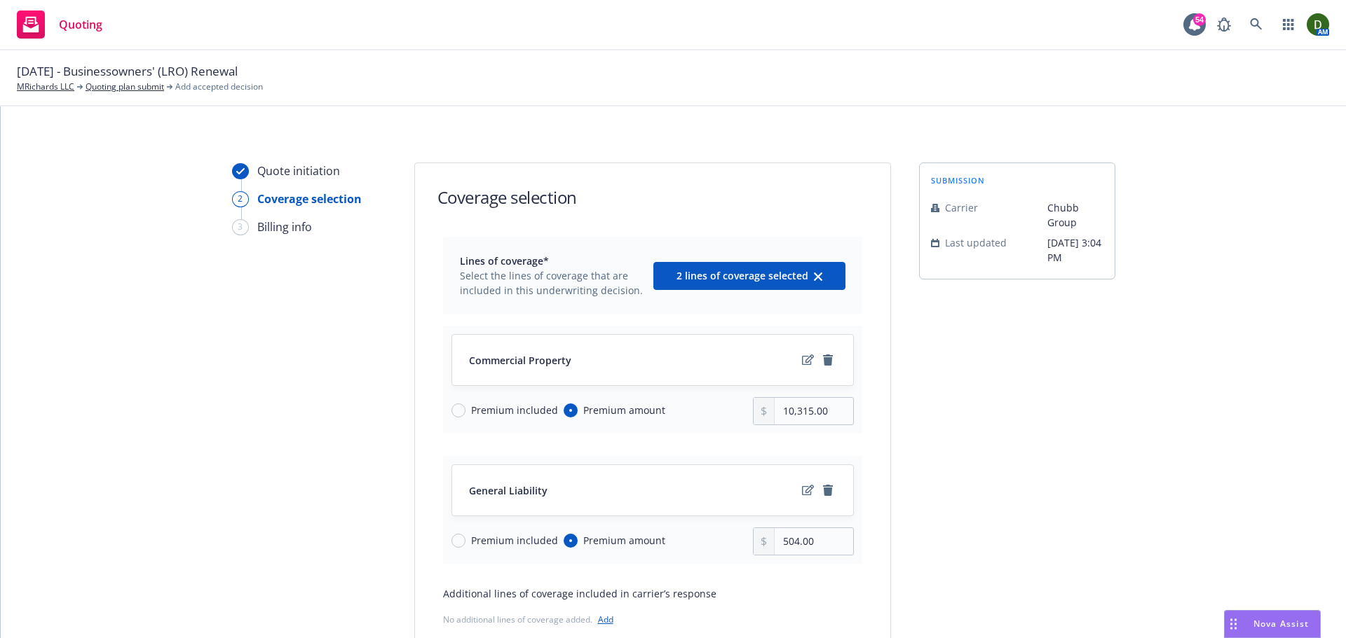
click at [1005, 439] on div "submission Carrier Chubb Group Last updated [DATE] 3:04 PM" at bounding box center [1017, 463] width 196 height 601
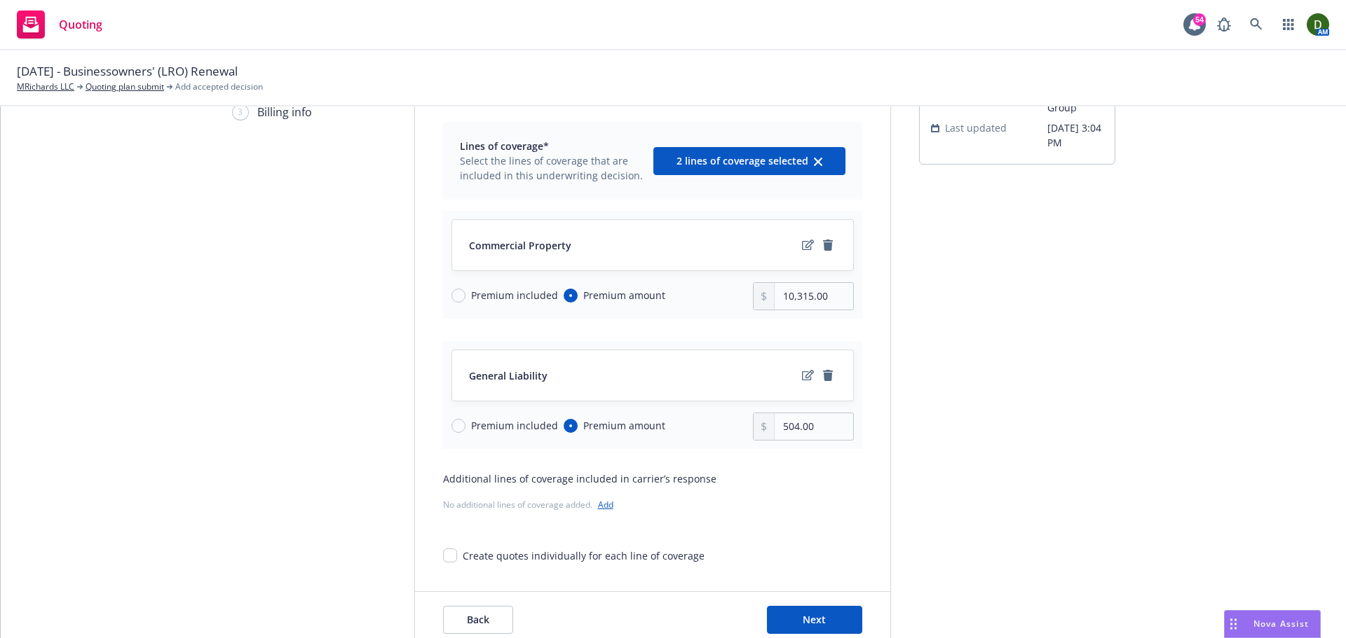
scroll to position [182, 0]
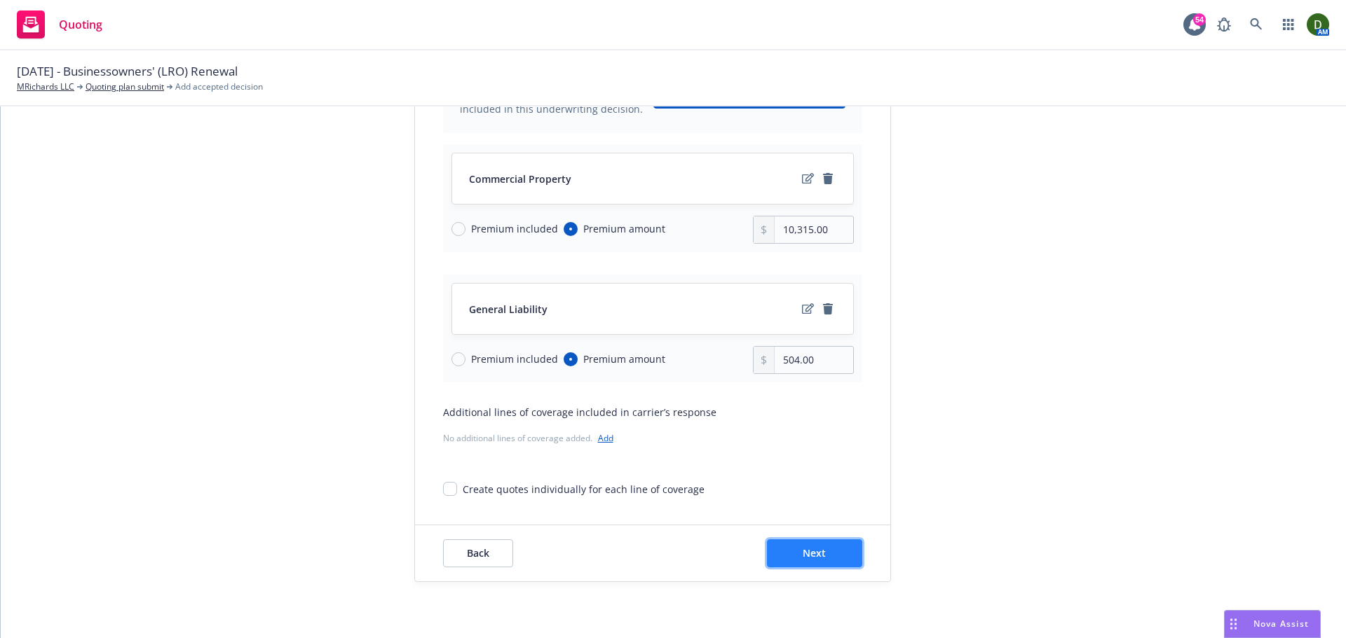
click at [820, 563] on button "Next" at bounding box center [814, 554] width 95 height 28
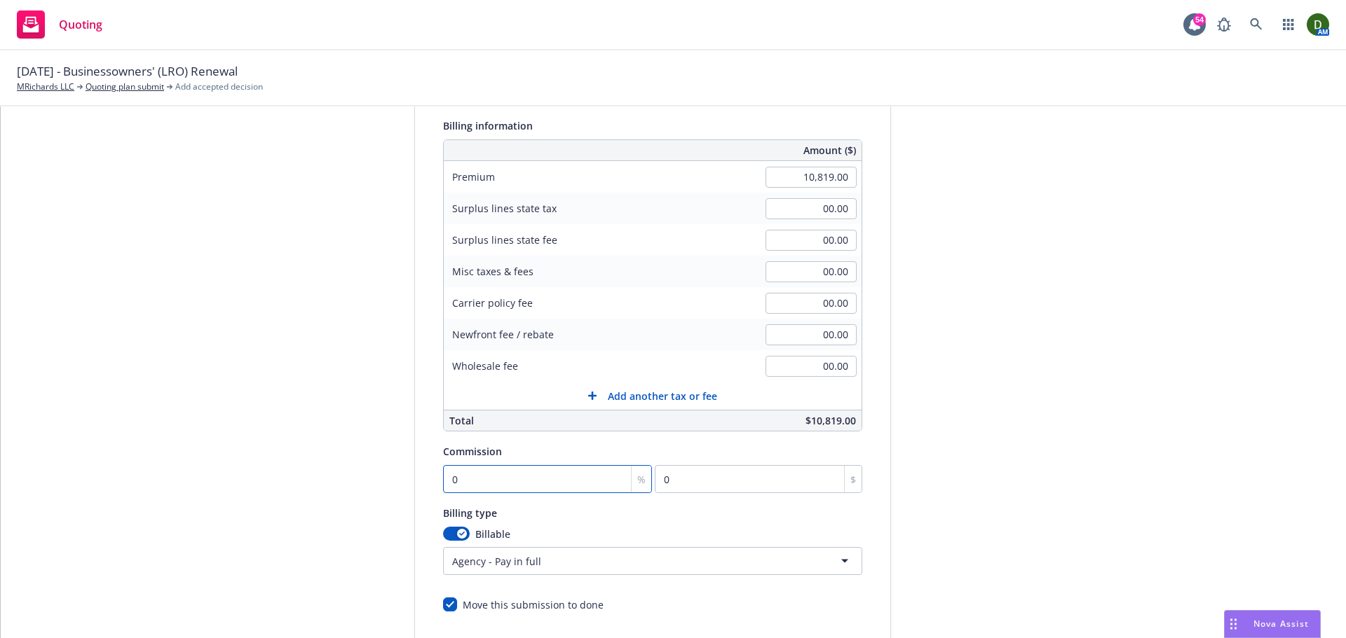
click at [490, 479] on input "0" at bounding box center [548, 479] width 210 height 28
type input "1"
type input "108.19"
type input "15"
type input "1622.85"
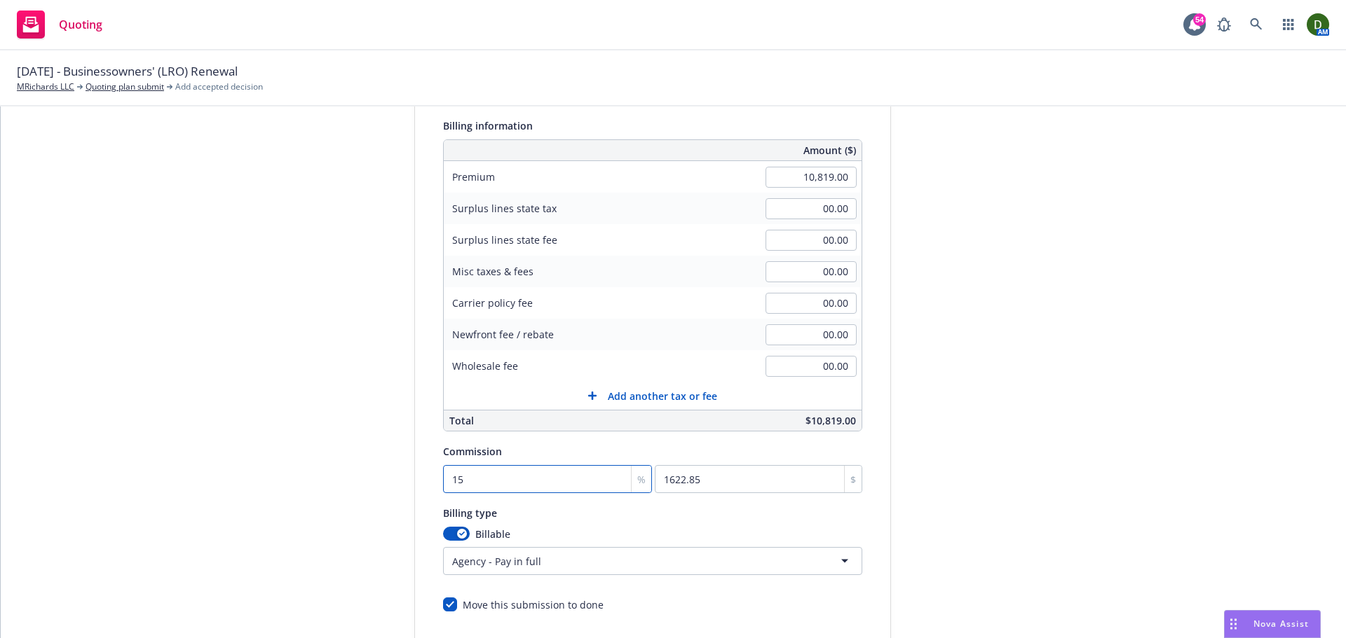
type input "15"
click at [997, 493] on div "submission Carrier Chubb Group Last updated [DATE] 3:04 PM" at bounding box center [1017, 339] width 196 height 717
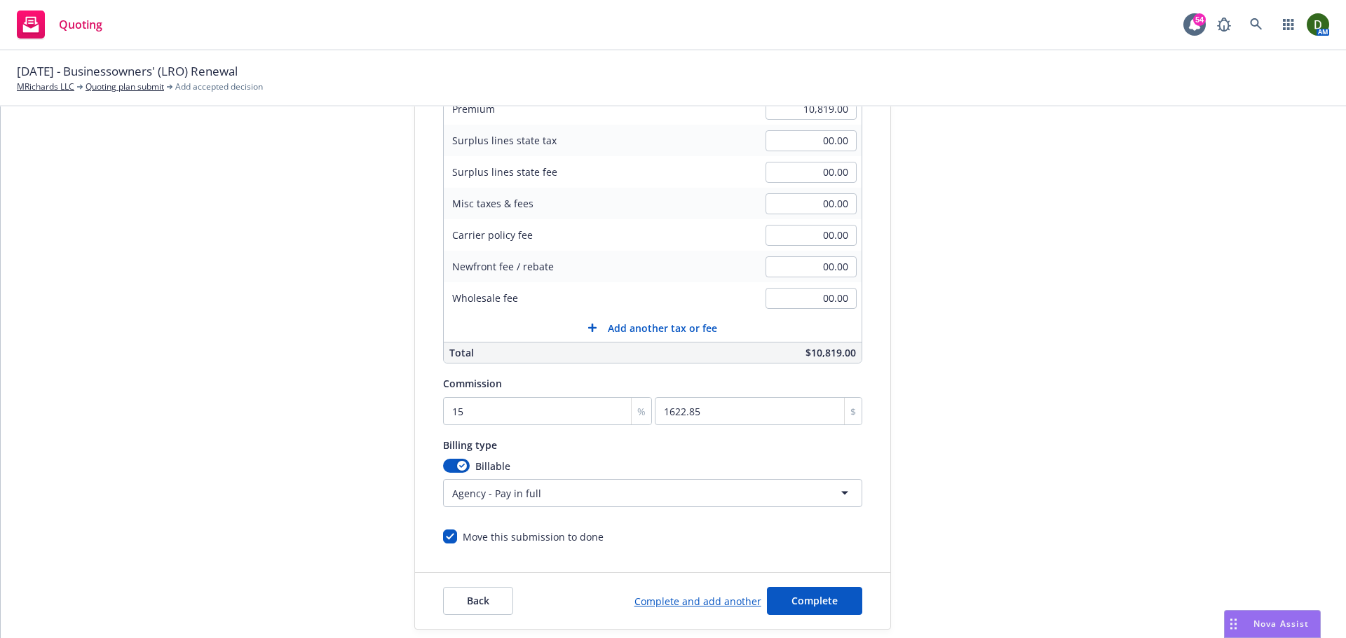
scroll to position [297, 0]
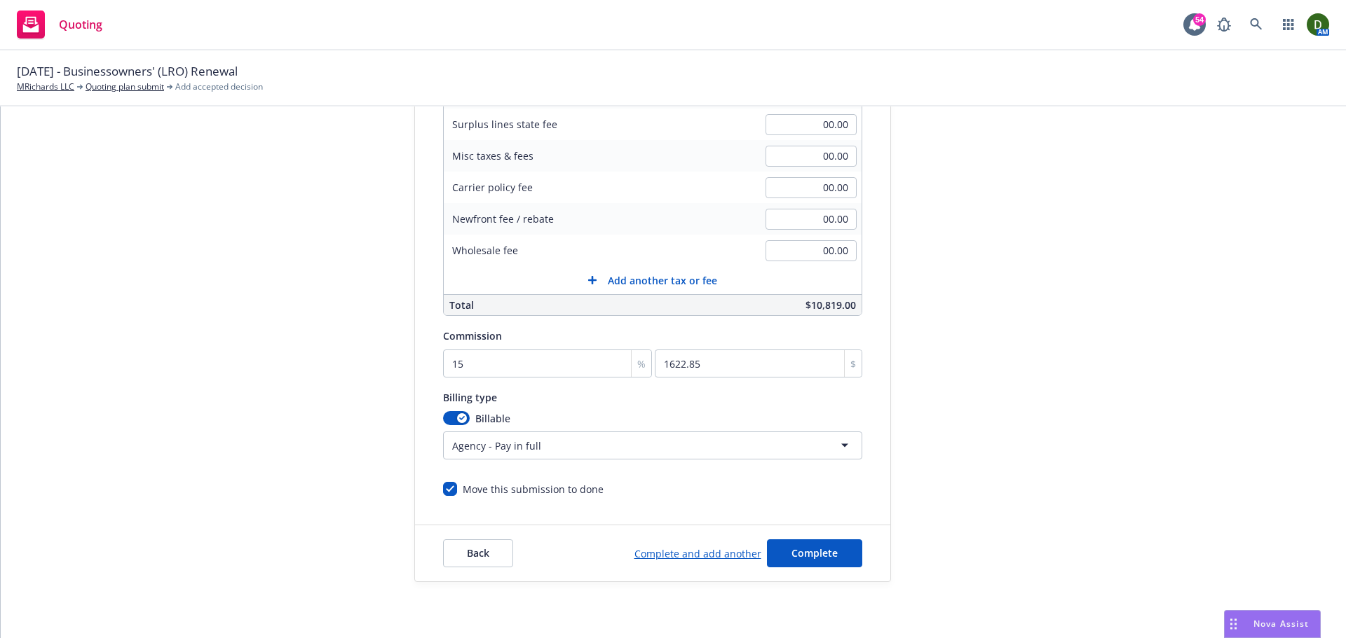
click at [778, 454] on html "Quoting 54 AM [DATE] - Businessowners' (LRO) Renewal MRichards LLC Quoting plan…" at bounding box center [673, 319] width 1346 height 638
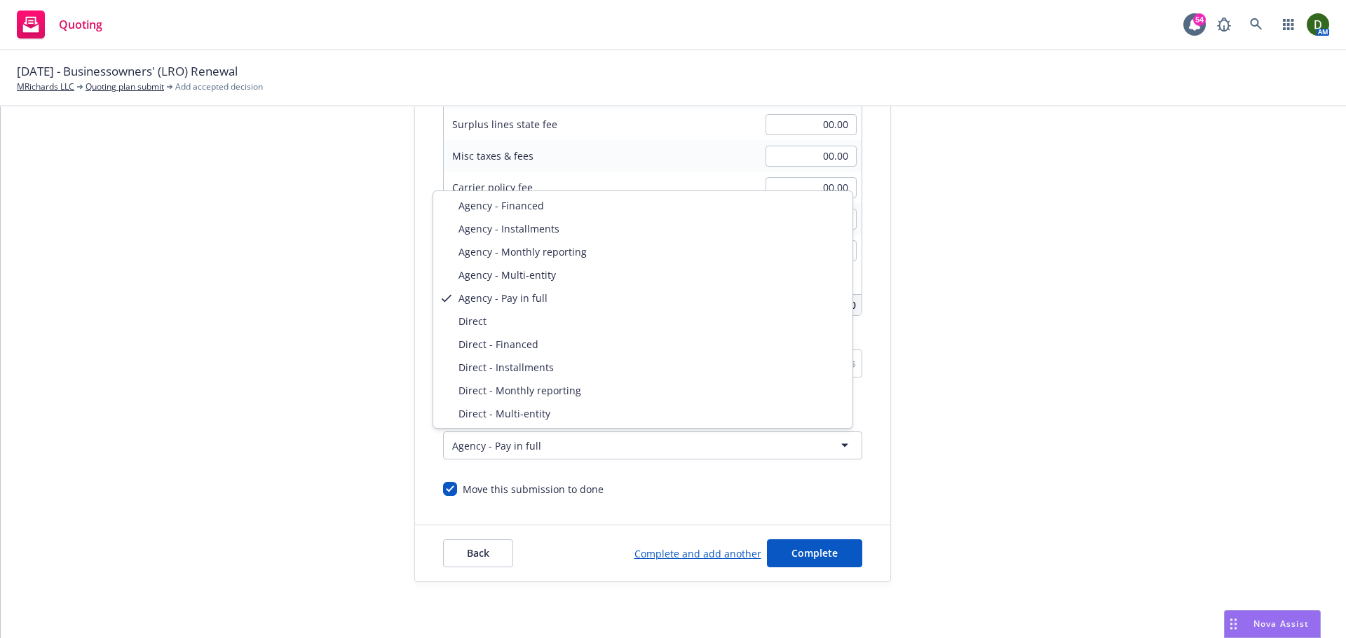
select select "DIRECT"
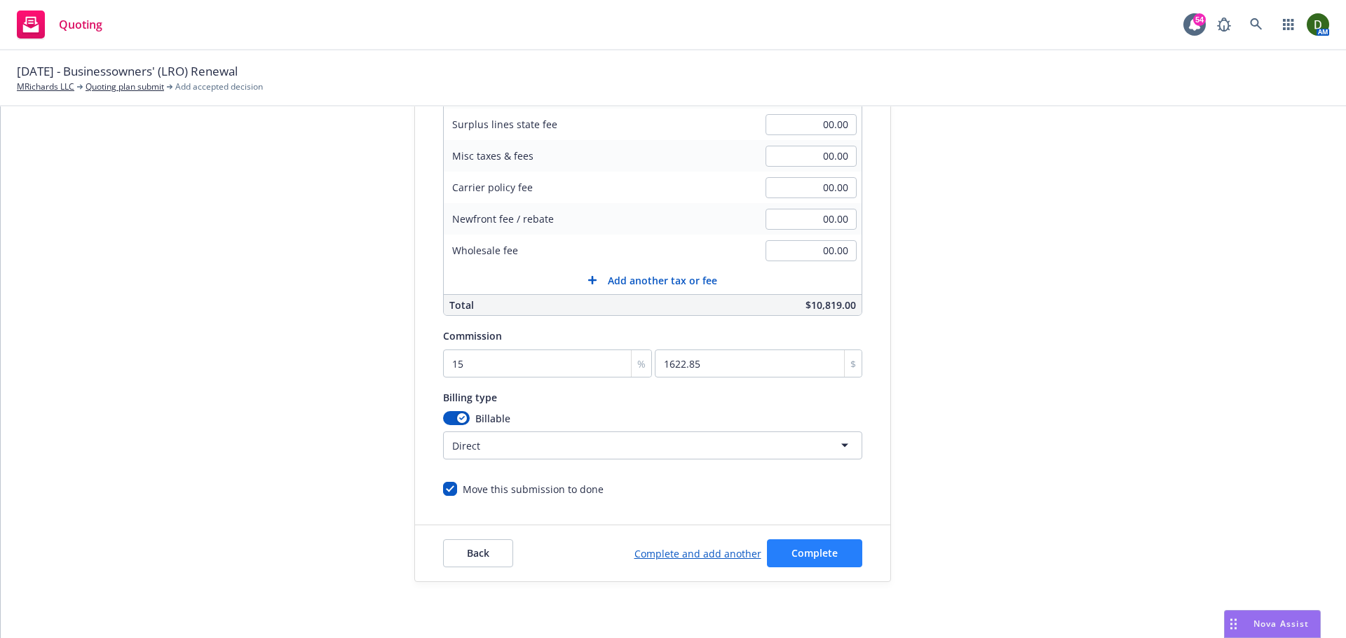
drag, startPoint x: 806, startPoint y: 538, endPoint x: 803, endPoint y: 552, distance: 14.3
click at [803, 552] on div "Back Complete and add another Complete" at bounding box center [652, 554] width 475 height 56
click at [803, 553] on span "Complete" at bounding box center [814, 553] width 46 height 13
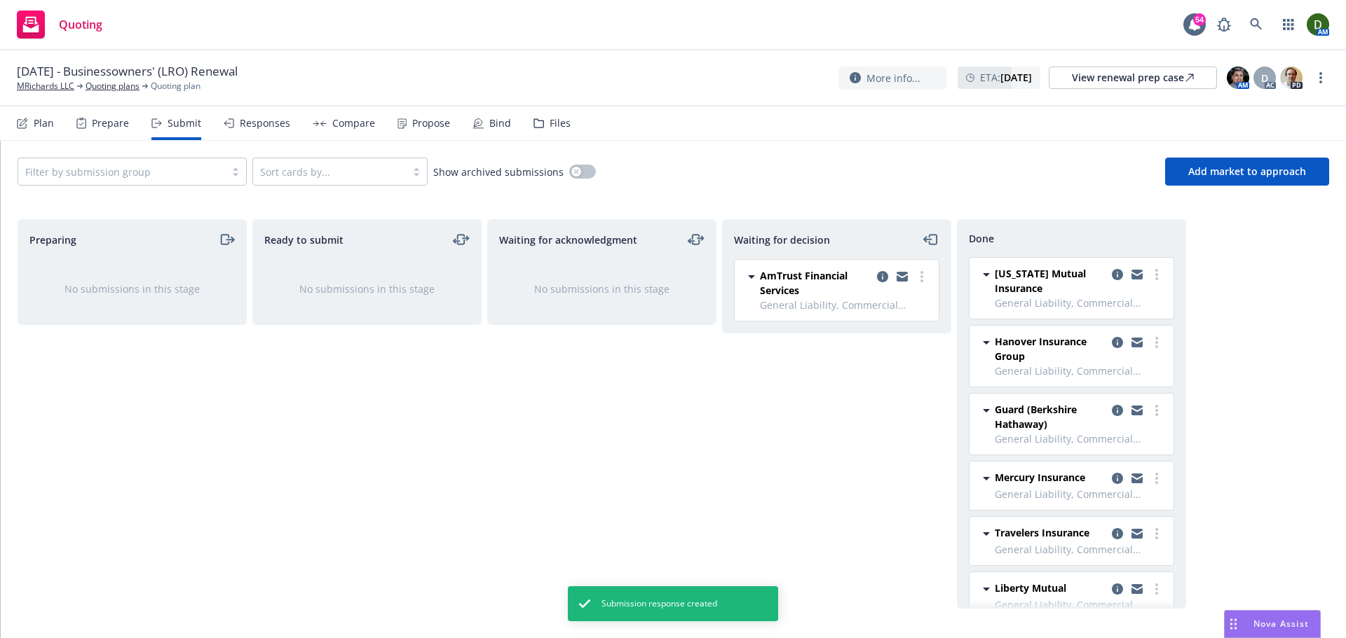
click at [419, 111] on div "Propose" at bounding box center [423, 124] width 53 height 34
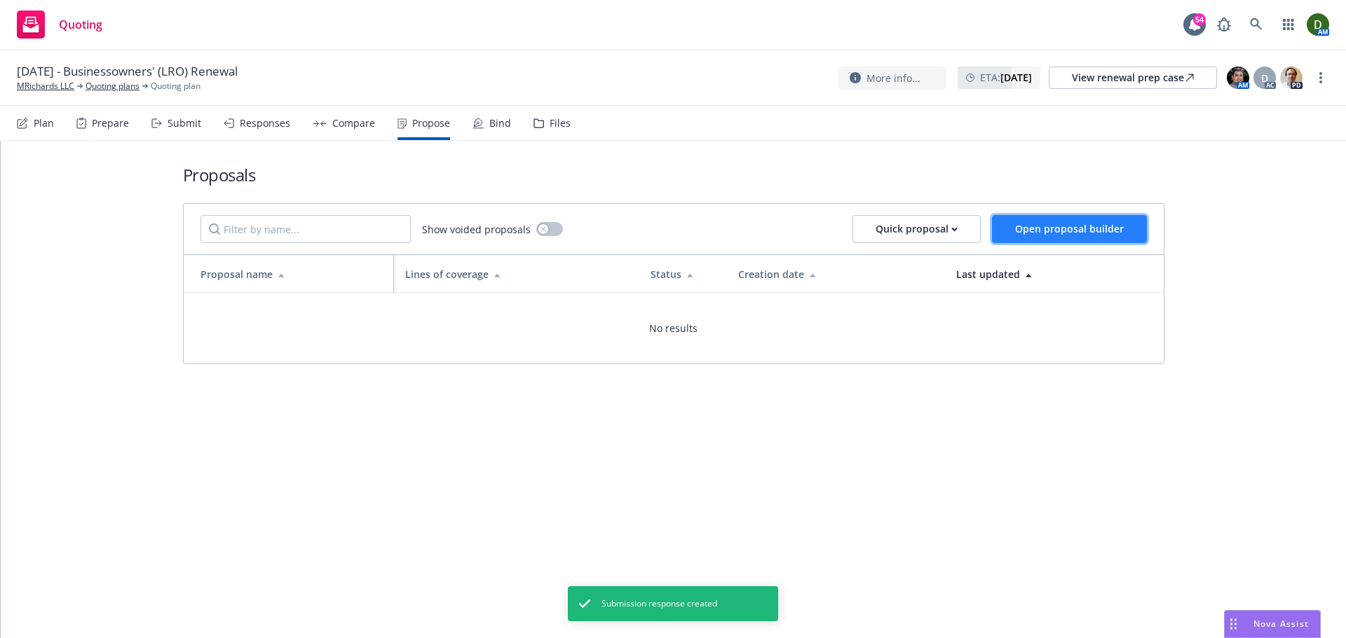
click at [1039, 231] on span "Open proposal builder" at bounding box center [1069, 228] width 109 height 13
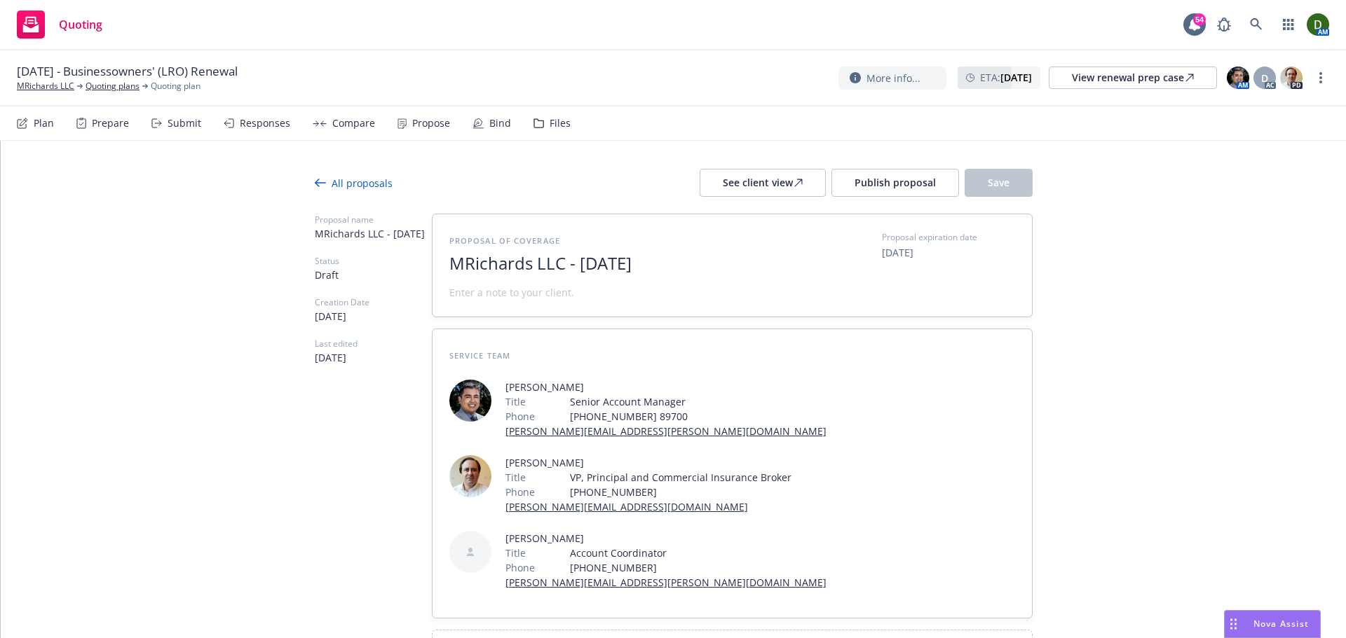
click at [619, 271] on span "MRichards LLC - [DATE]" at bounding box center [620, 264] width 343 height 20
drag, startPoint x: 575, startPoint y: 270, endPoint x: 327, endPoint y: 257, distance: 248.4
click at [327, 257] on div "Proposal name MRichards LLC - [DATE] Status Draft Creation Date [DATE] Last edi…" at bounding box center [674, 442] width 718 height 457
click at [487, 300] on span at bounding box center [511, 292] width 125 height 15
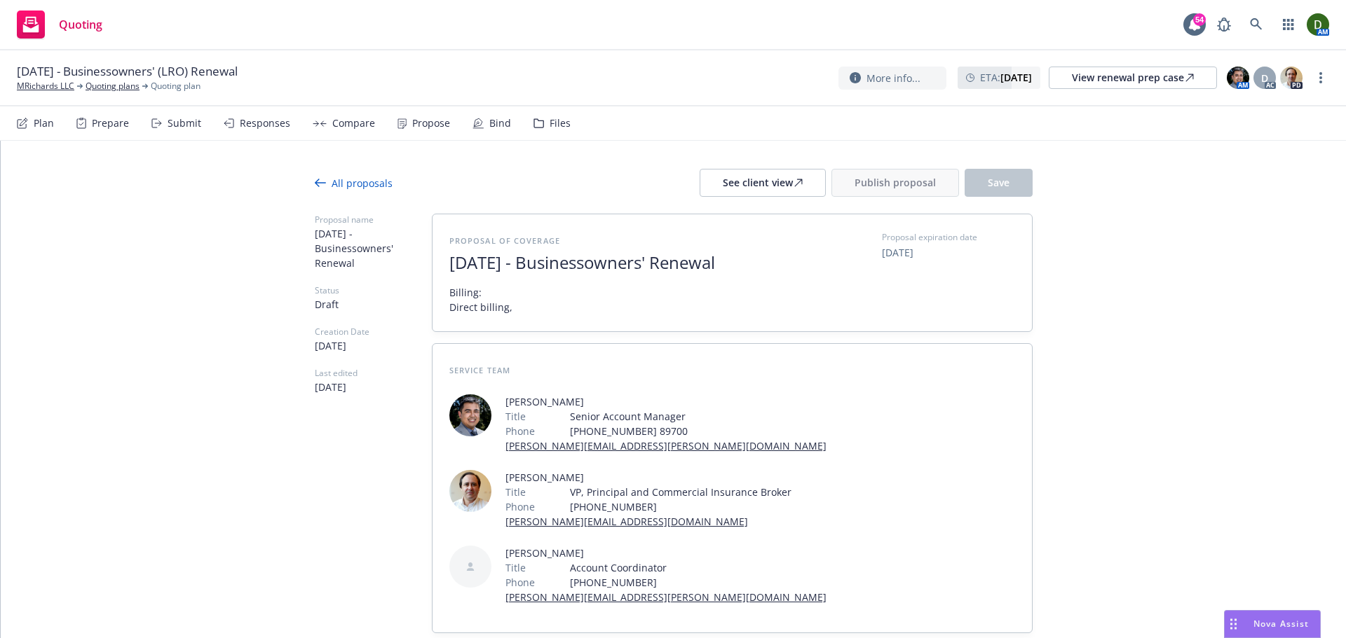
drag, startPoint x: 534, startPoint y: 325, endPoint x: 508, endPoint y: 334, distance: 27.3
click at [532, 315] on span "Billing: Direct billing," at bounding box center [620, 299] width 343 height 29
click at [502, 315] on span "Billing: Direct billing," at bounding box center [480, 299] width 63 height 29
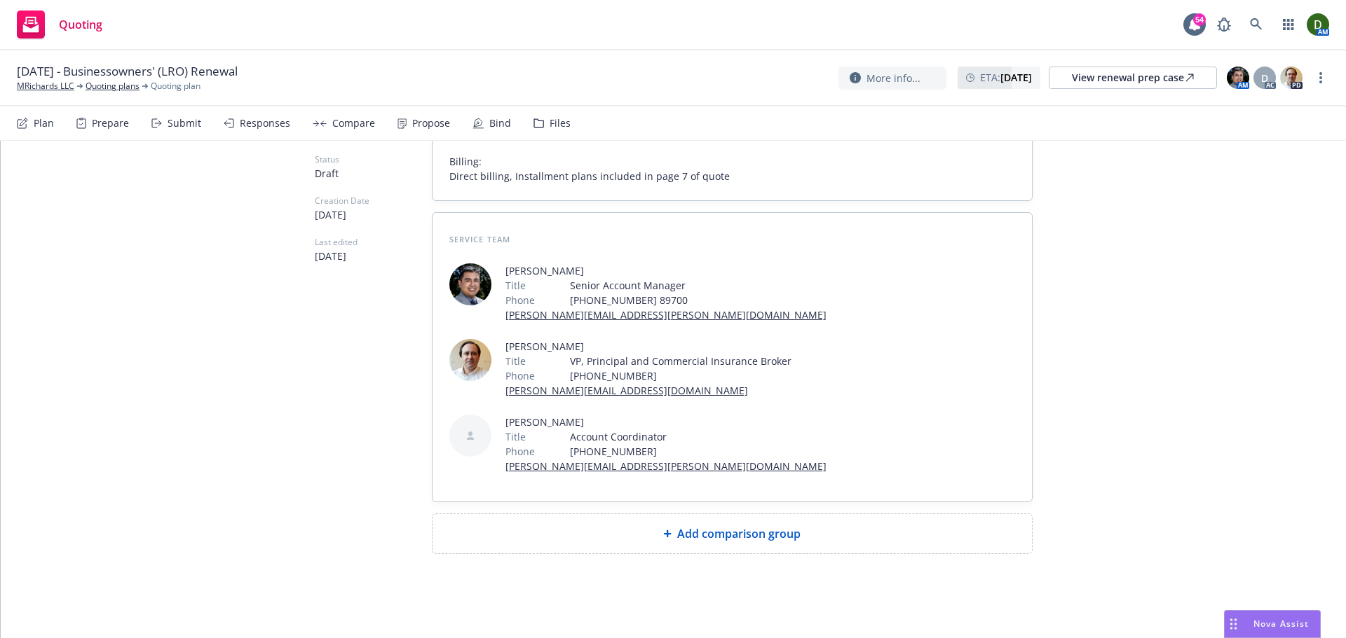
scroll to position [151, 0]
click at [620, 535] on div "Add comparison group" at bounding box center [732, 534] width 577 height 17
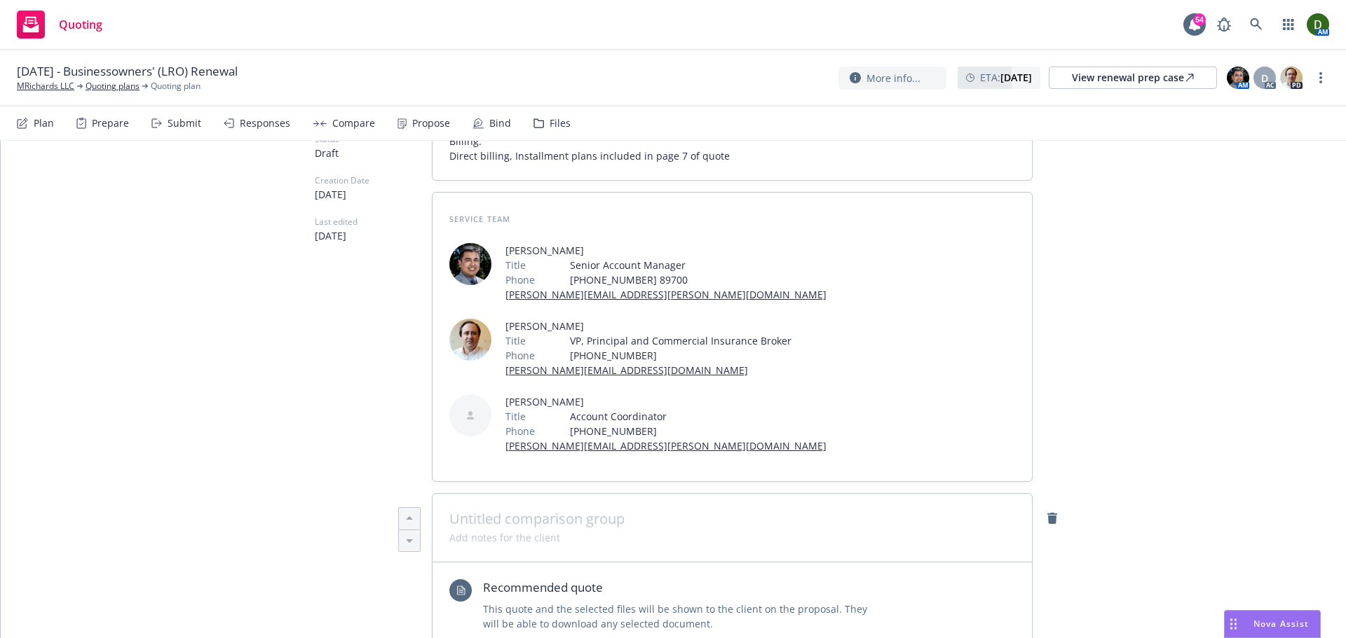
click at [626, 528] on span at bounding box center [732, 519] width 566 height 17
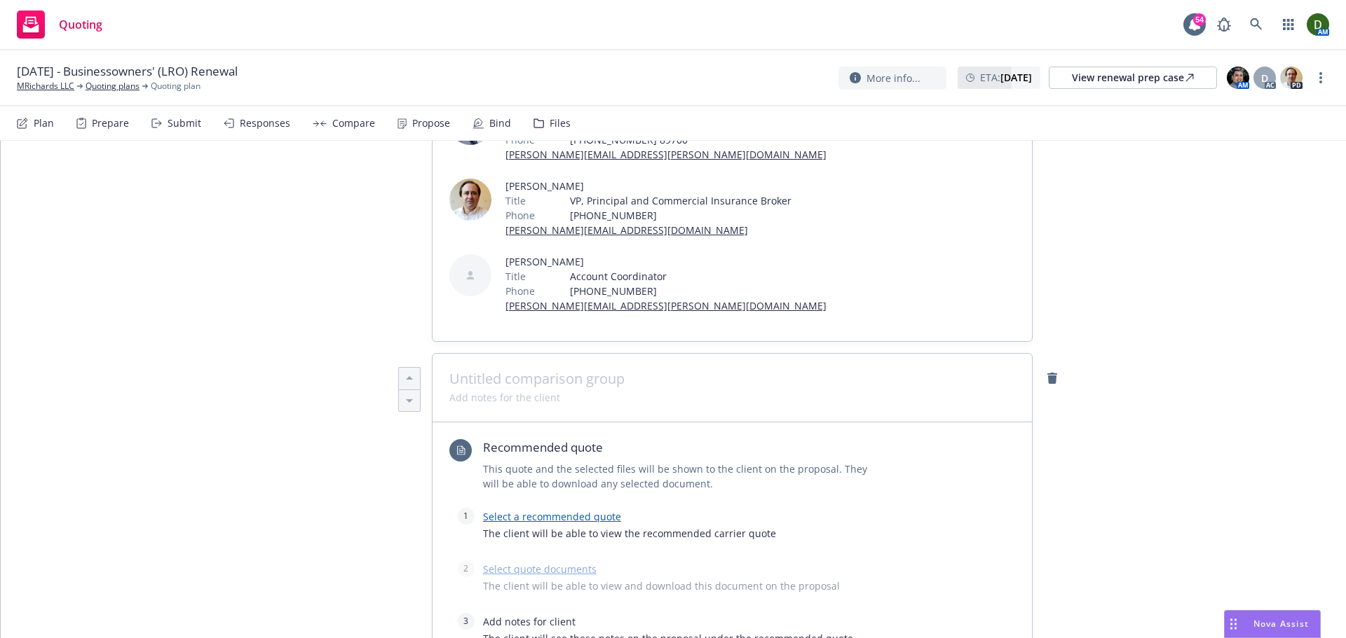
type textarea "x"
click at [568, 388] on span at bounding box center [732, 379] width 566 height 17
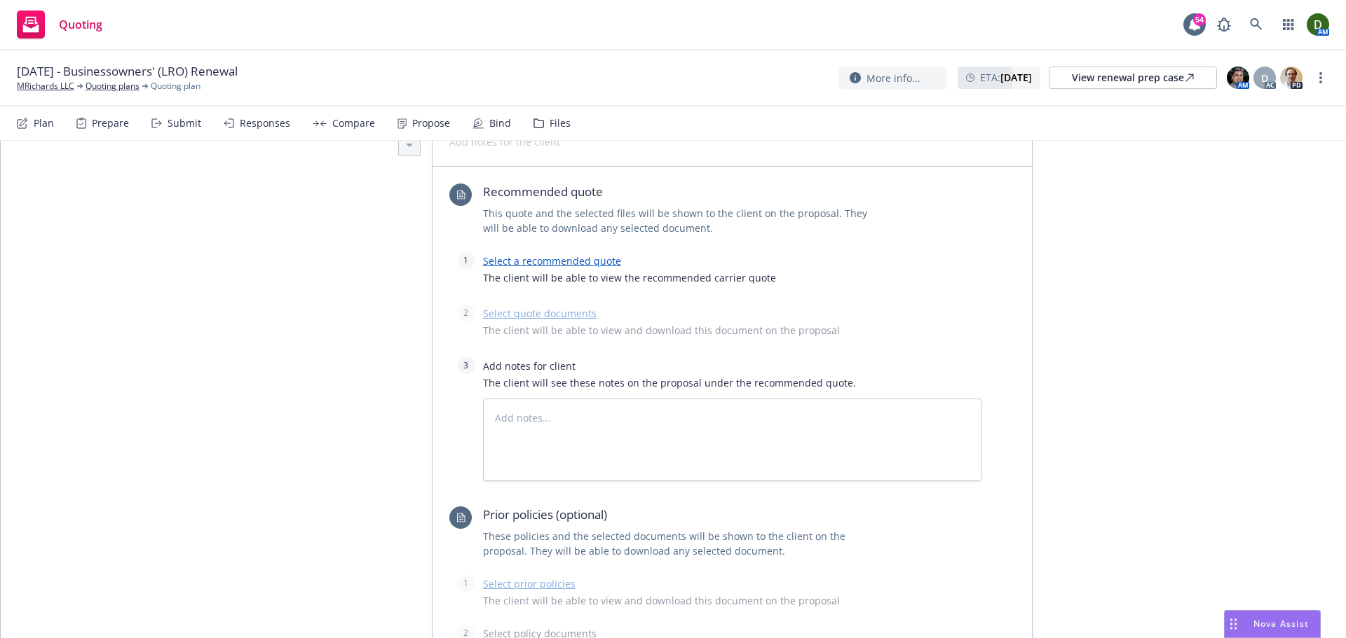
scroll to position [572, 0]
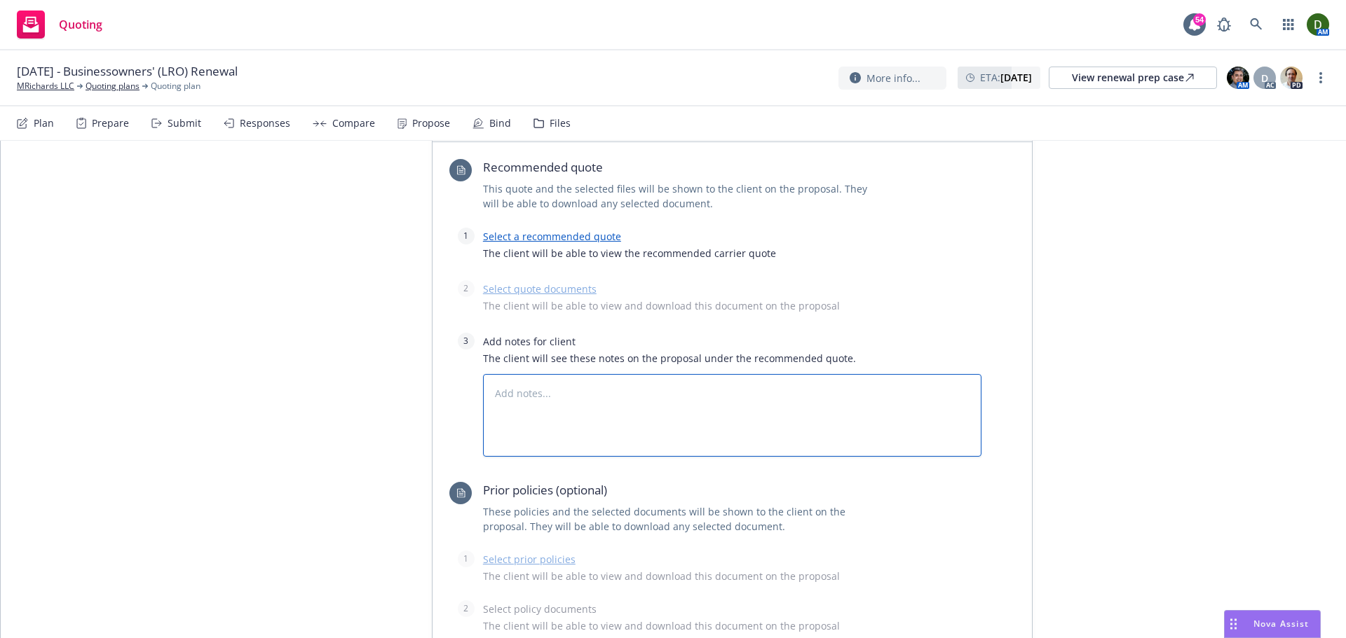
click at [641, 435] on textarea at bounding box center [732, 415] width 498 height 83
type textarea "x"
type textarea "C"
type textarea "x"
type textarea "Co"
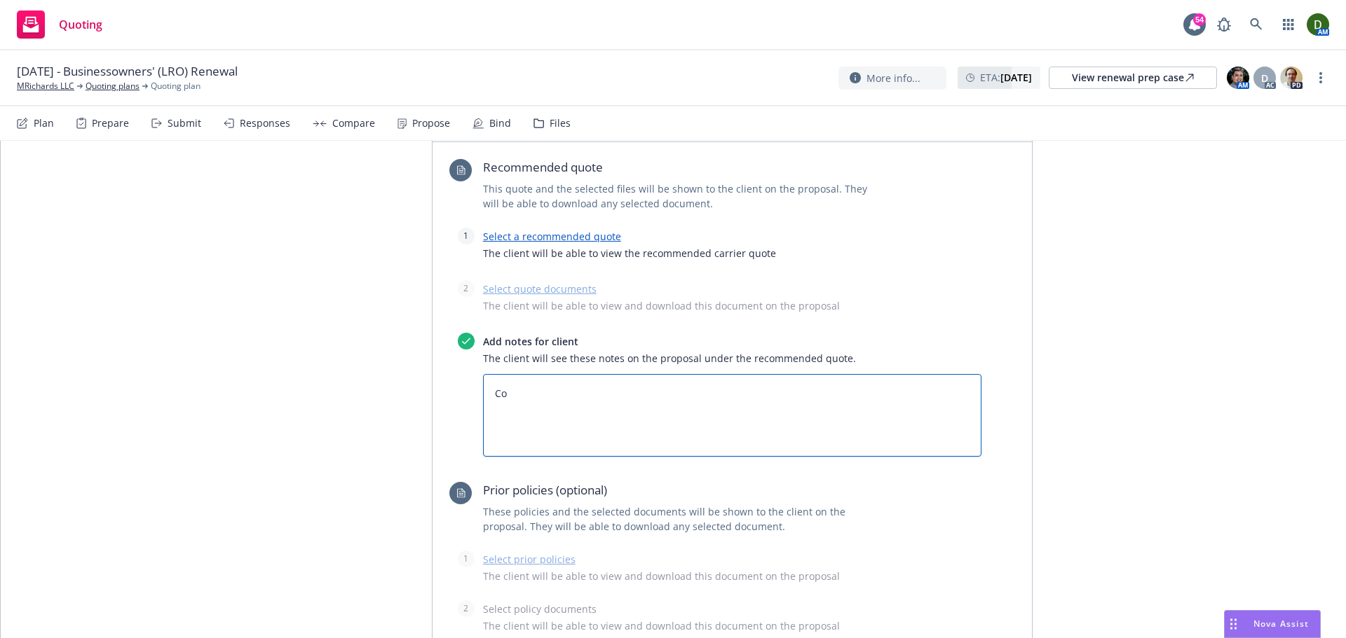
type textarea "x"
type textarea "Cov"
type textarea "x"
type textarea "Cove"
type textarea "x"
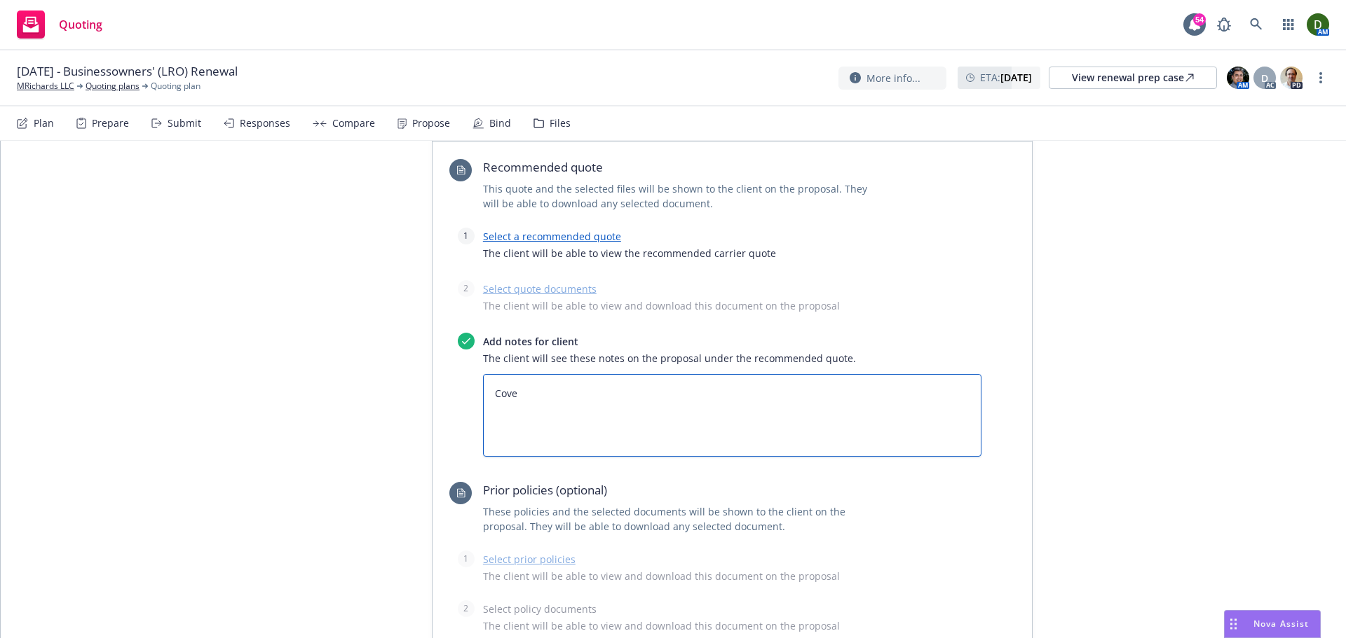
type textarea "Cover"
type textarea "x"
type textarea "Covera"
type textarea "x"
type textarea "Coverag"
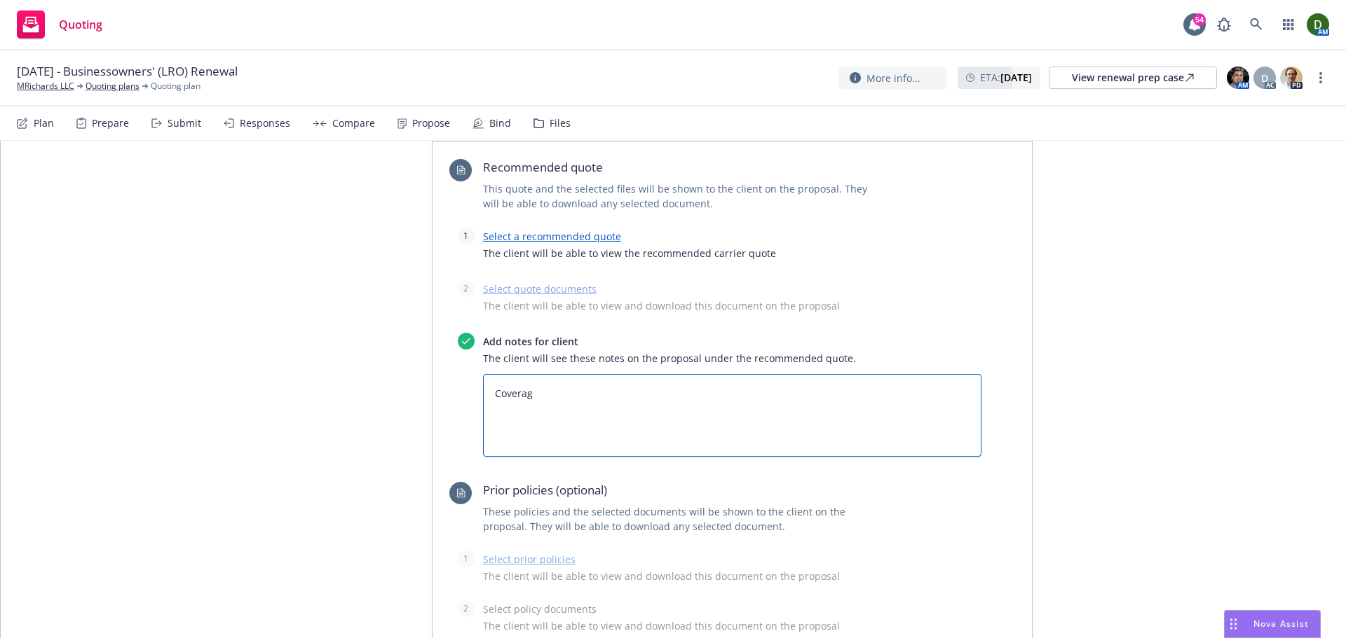
type textarea "x"
type textarea "Coverage"
type textarea "x"
type textarea "Coverage"
type textarea "x"
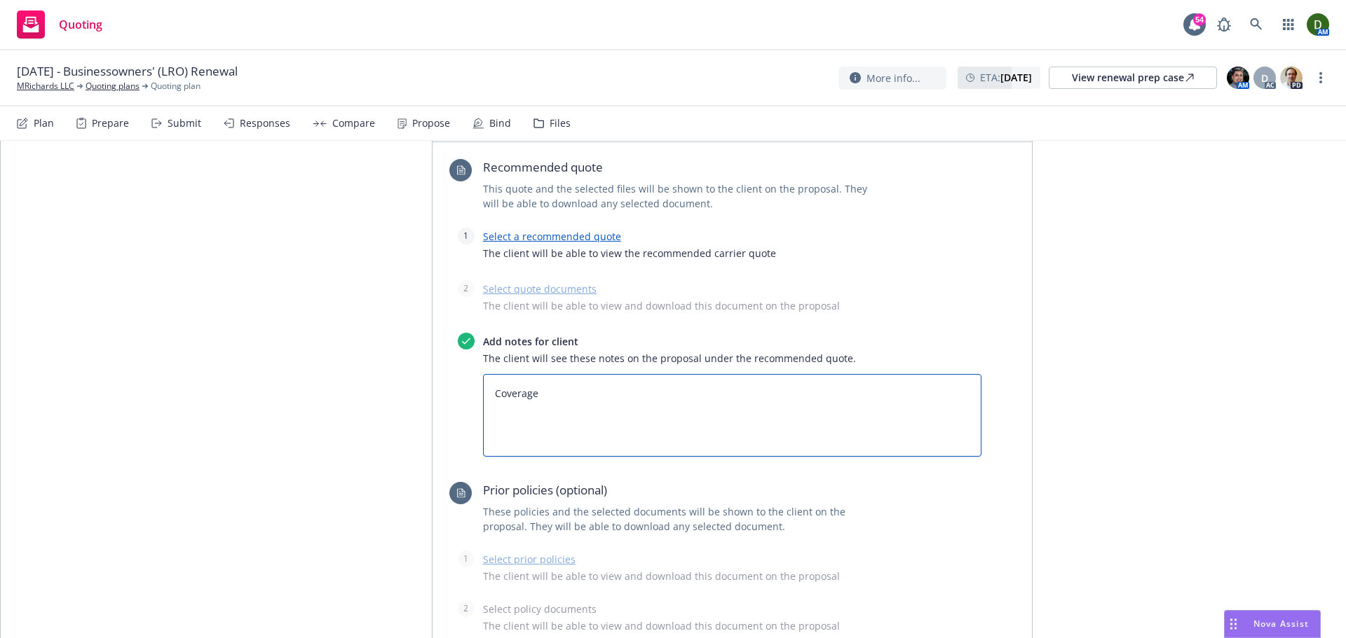
type textarea "Coverage w"
type textarea "x"
type textarea "Coverage wi"
type textarea "x"
type textarea "Coverage wil"
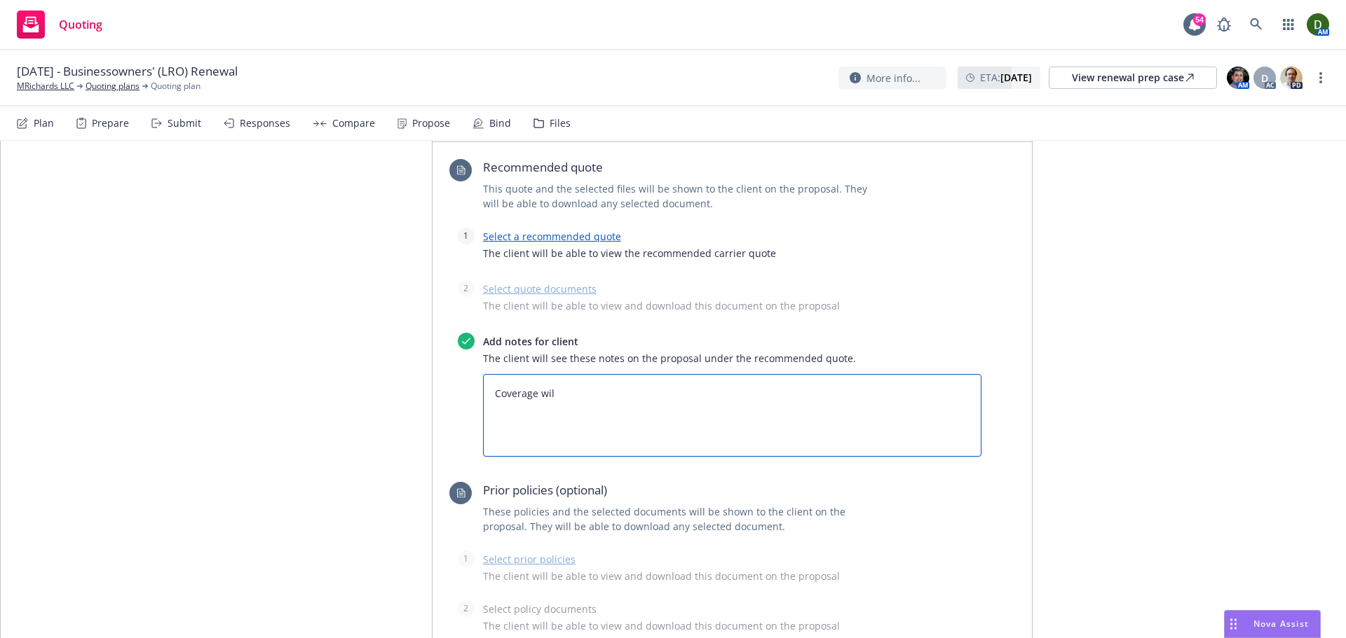
type textarea "x"
type textarea "Coverage will"
type textarea "x"
type textarea "Coverage will"
type textarea "x"
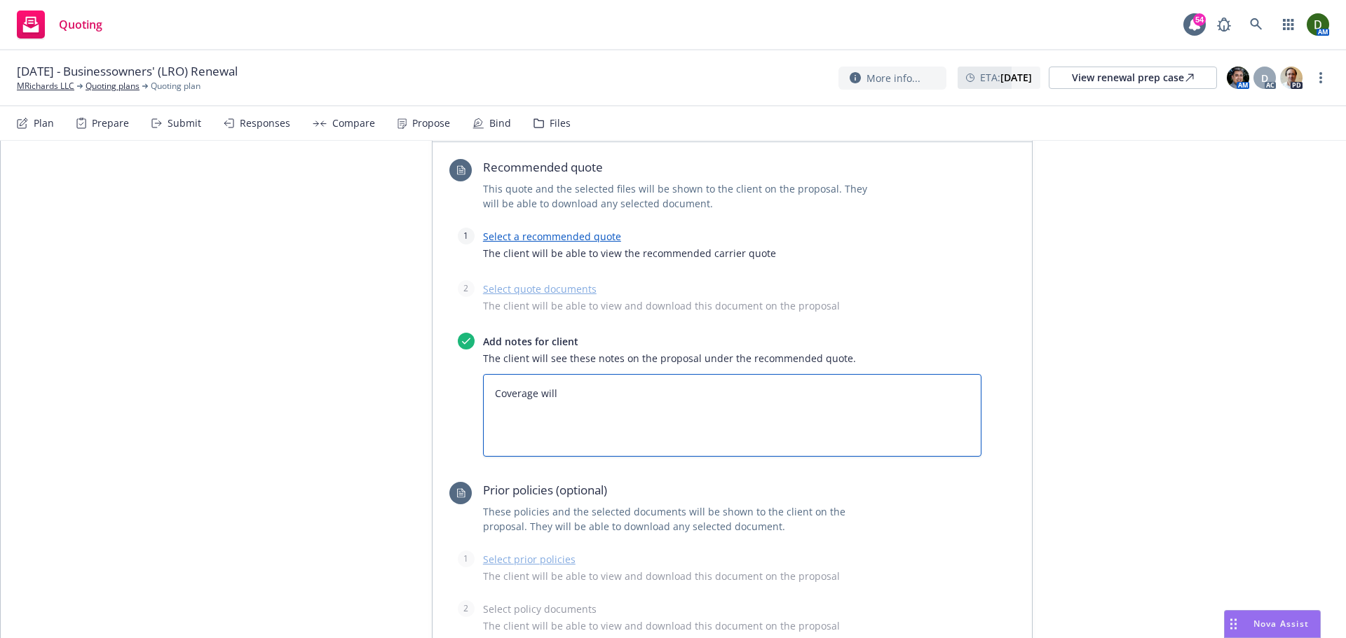
type textarea "Coverage will b"
type textarea "x"
type textarea "Coverage will be"
type textarea "x"
type textarea "Coverage will be"
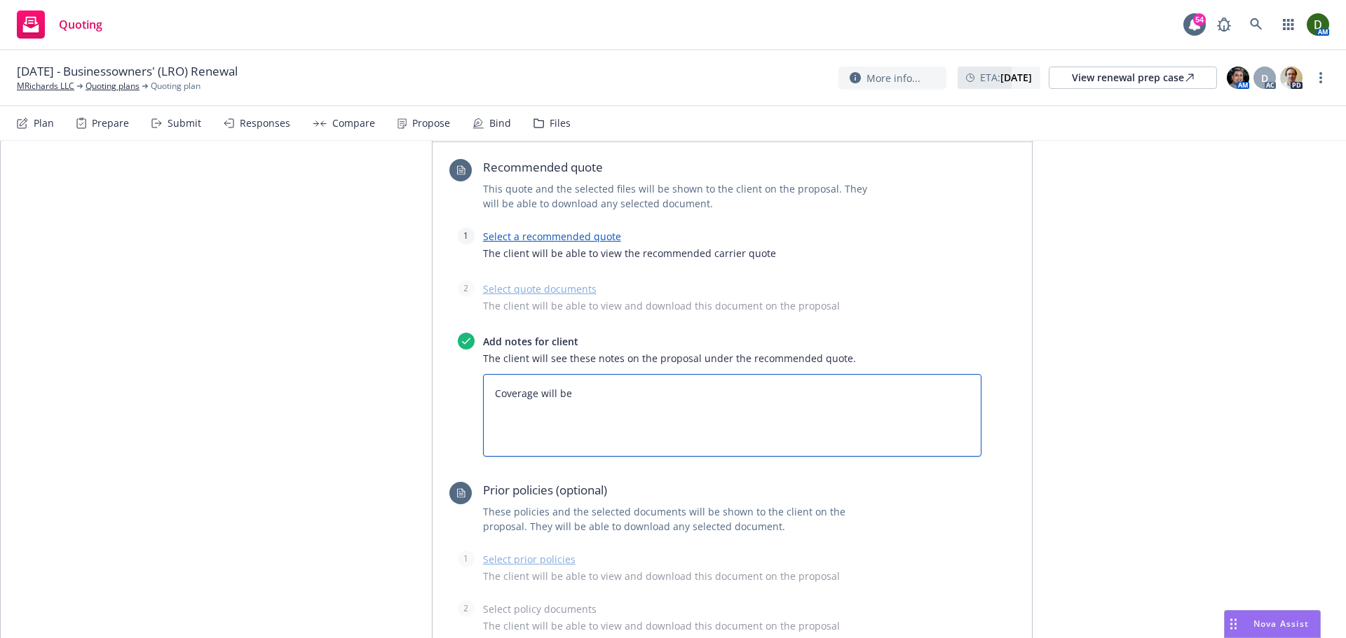
type textarea "x"
type textarea "Coverage will be i"
type textarea "x"
type textarea "Coverage will be is"
type textarea "x"
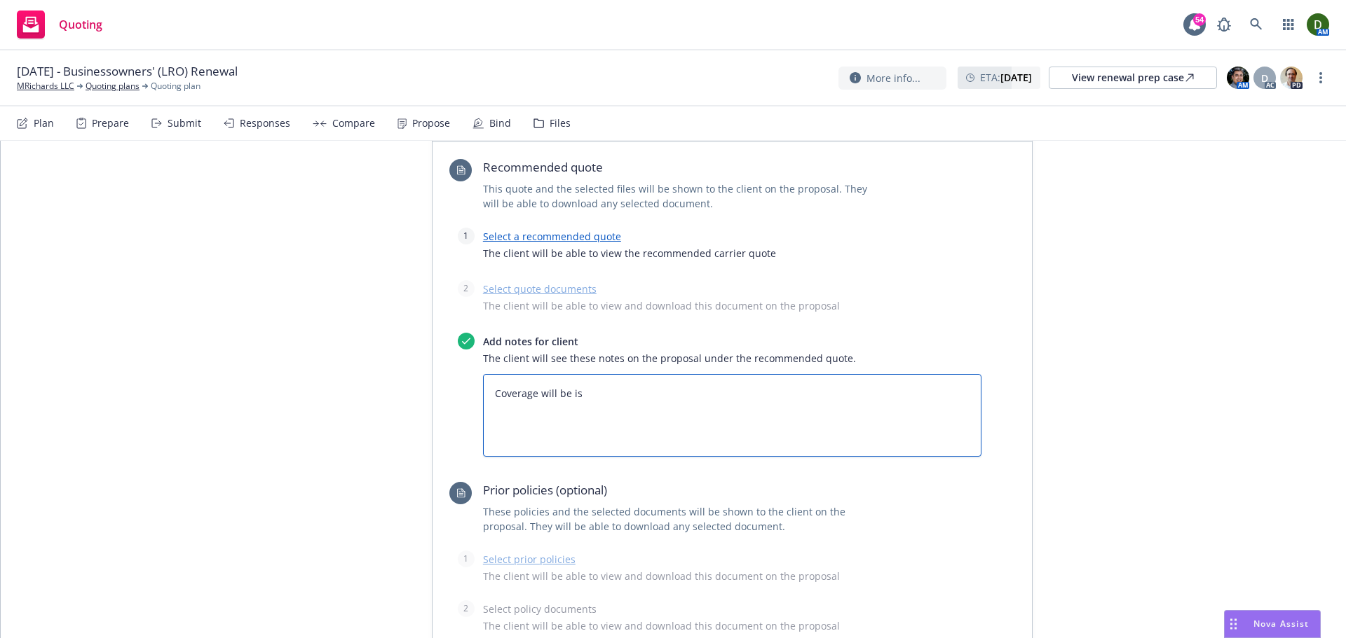
type textarea "Coverage will be iss"
type textarea "x"
type textarea "Coverage will be issu"
type textarea "x"
type textarea "Coverage will be issue"
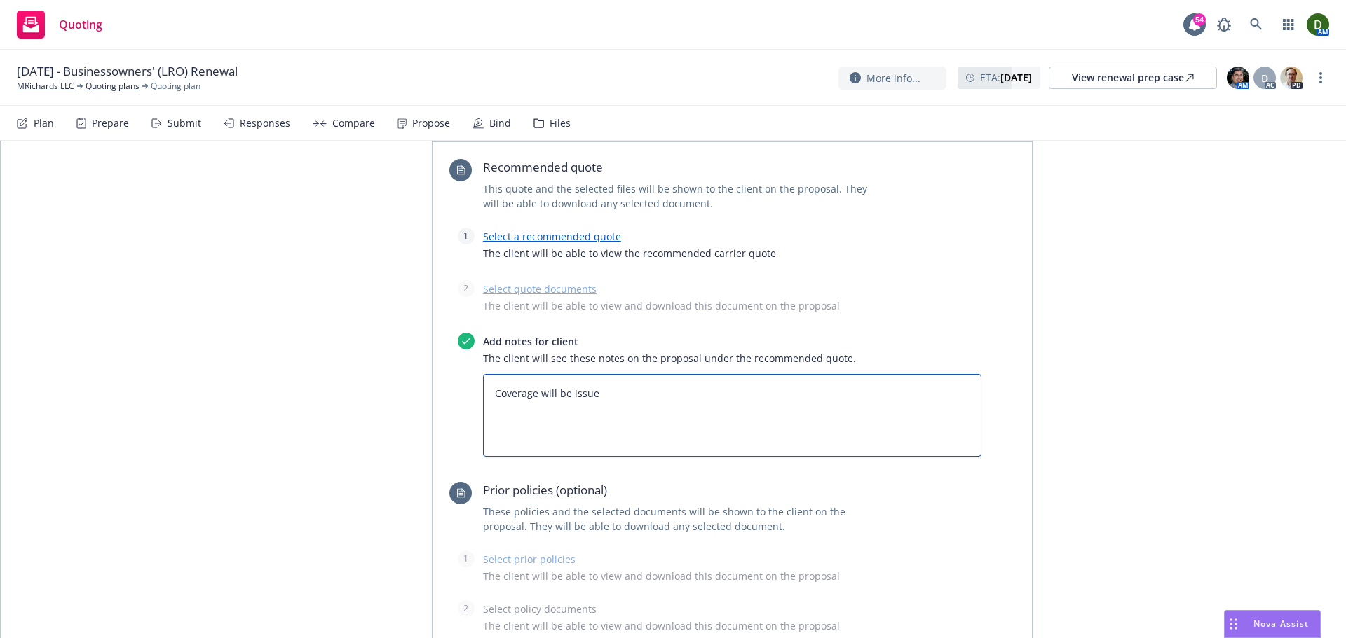
type textarea "x"
type textarea "Coverage will be issued"
type textarea "x"
type textarea "Coverage will be issued"
type textarea "x"
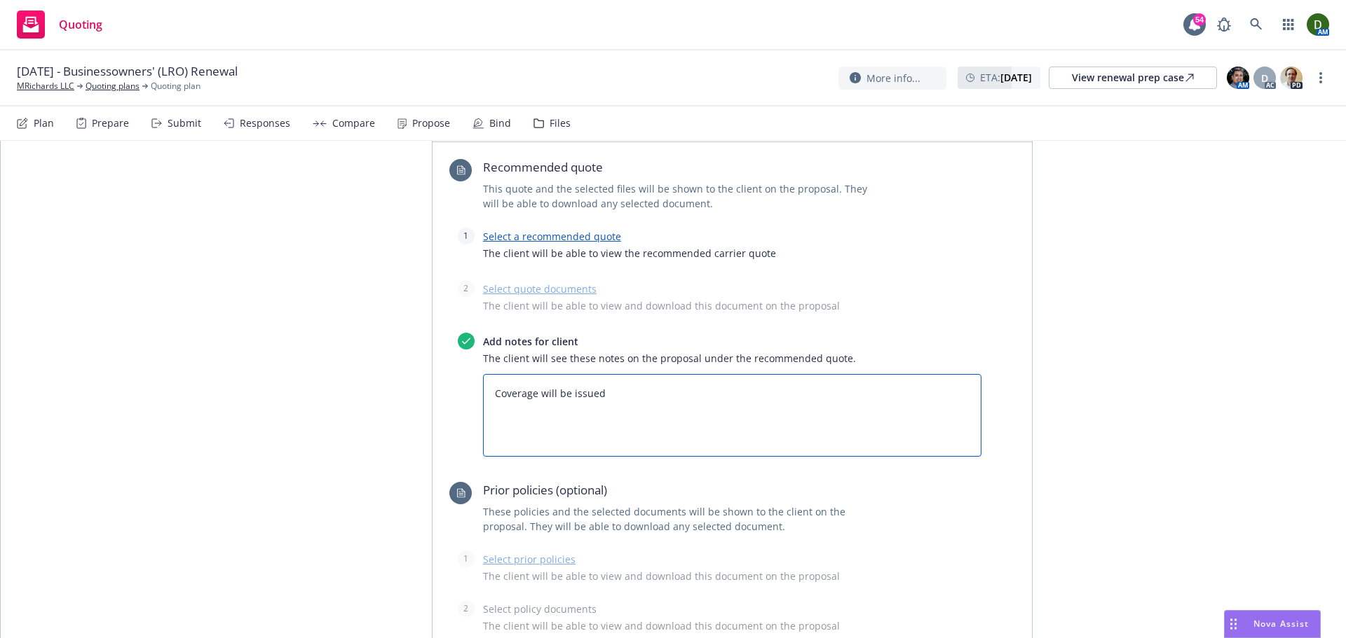
type textarea "Coverage will be issued t"
type textarea "x"
type textarea "Coverage will be issued th"
type textarea "x"
type textarea "Coverage will be issued thr"
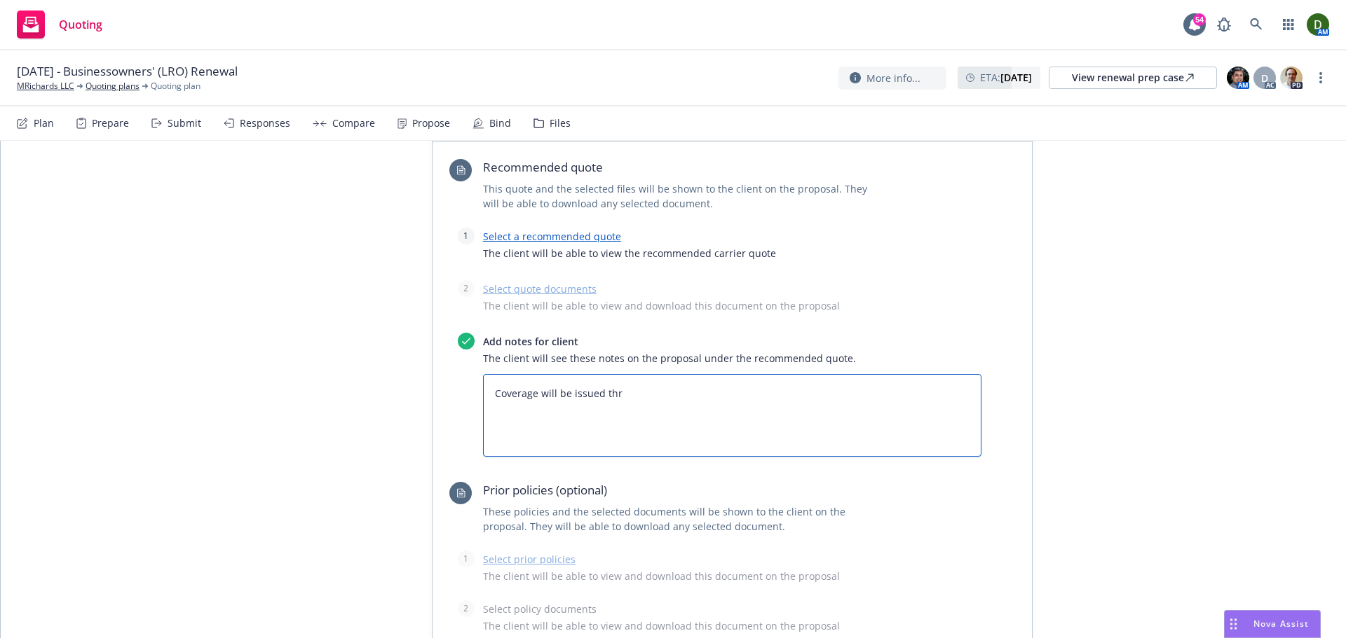
type textarea "x"
type textarea "Coverage will be issued thro"
type textarea "x"
type textarea "Coverage will be issued throu"
type textarea "x"
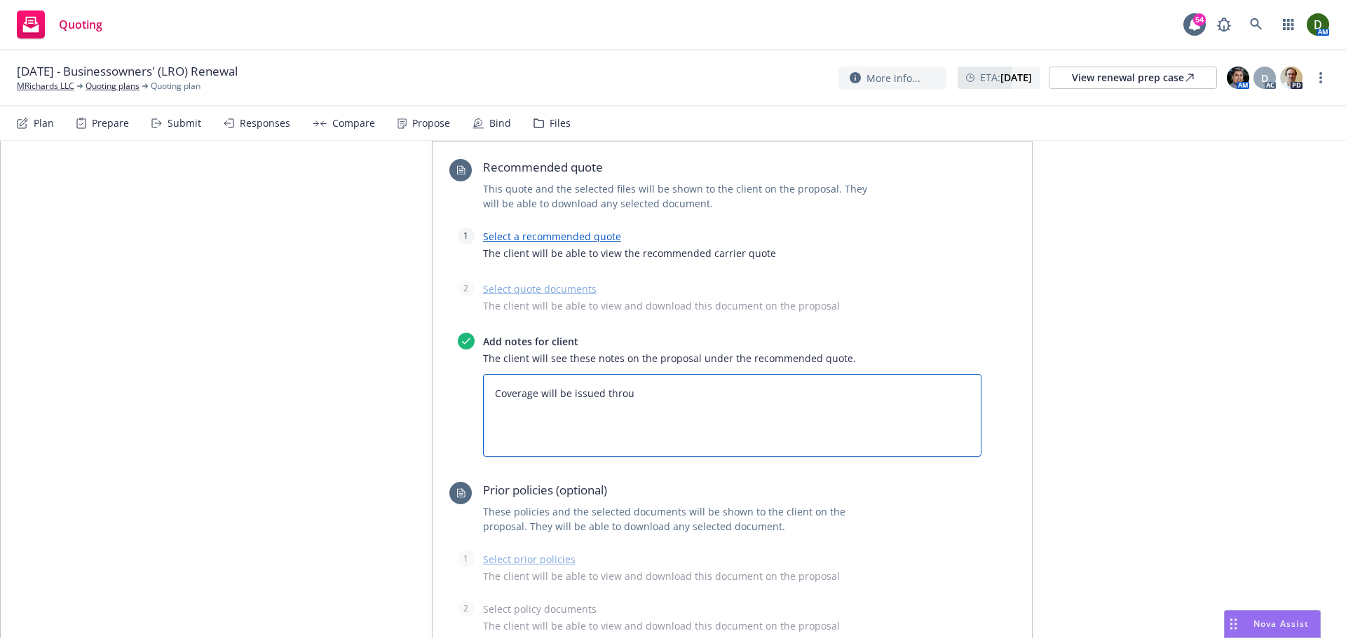
type textarea "Coverage will be issued throug"
type textarea "x"
type textarea "Coverage will be issued through"
type textarea "x"
type textarea "Coverage will be issued through"
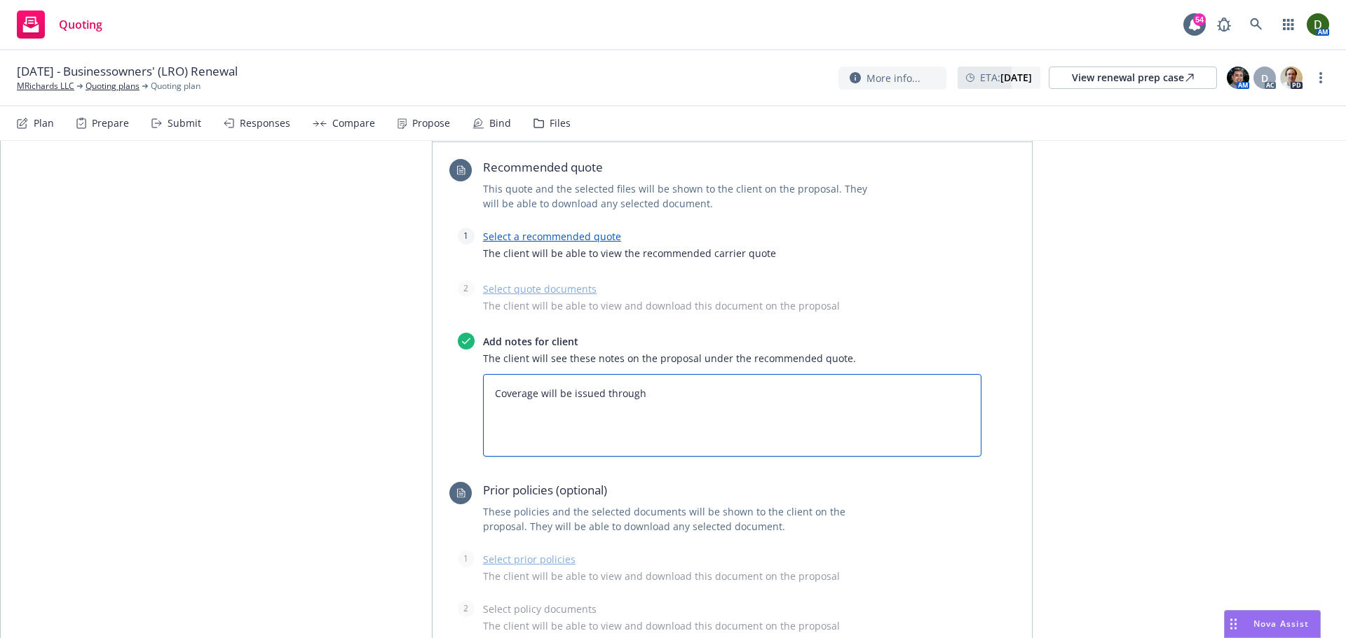
paste textarea "ACE Fire Underwriters Insurance Company"
type textarea "x"
type textarea "Coverage will be issued through ACE Fire Underwriters Insurance Company"
type textarea "x"
type textarea "Coverage will be issued through ACE Fire Underwriters Insurance Company"
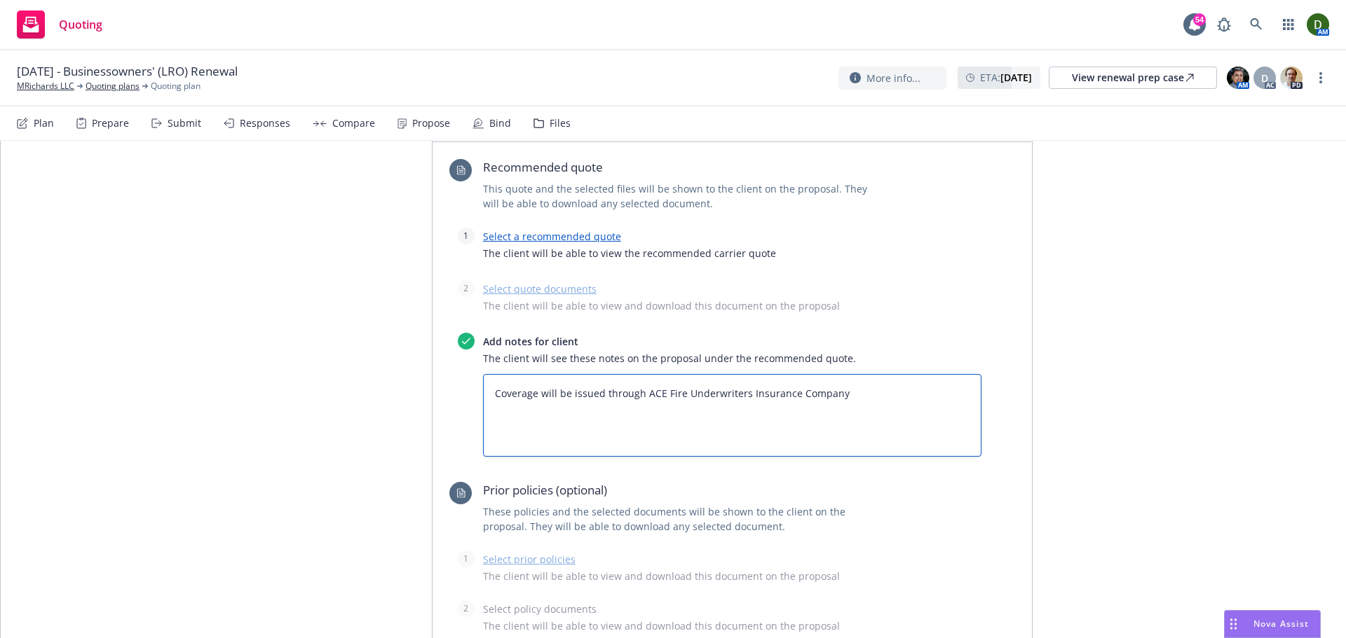
type textarea "x"
type textarea "Coverage will be issued through ACE Fire Underwriters Insurance Company )"
type textarea "x"
type textarea "Coverage will be issued through ACE Fire Underwriters Insurance Company"
type textarea "x"
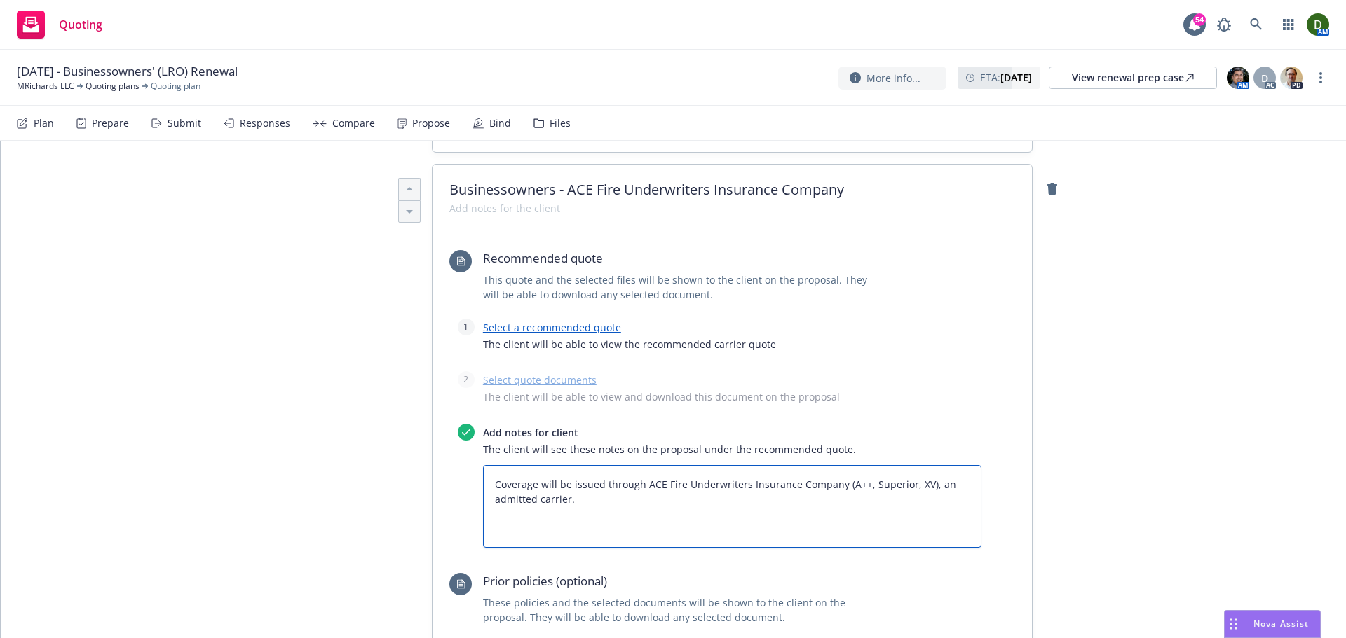
scroll to position [432, 0]
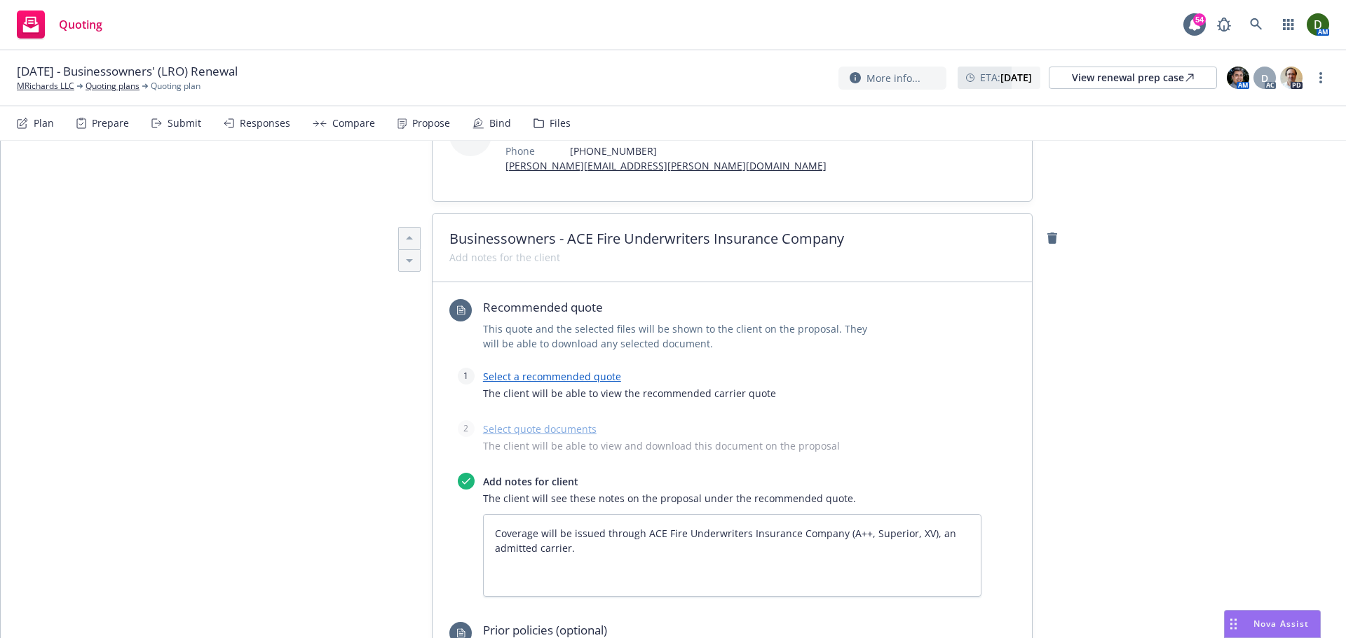
click at [459, 265] on span at bounding box center [504, 257] width 111 height 15
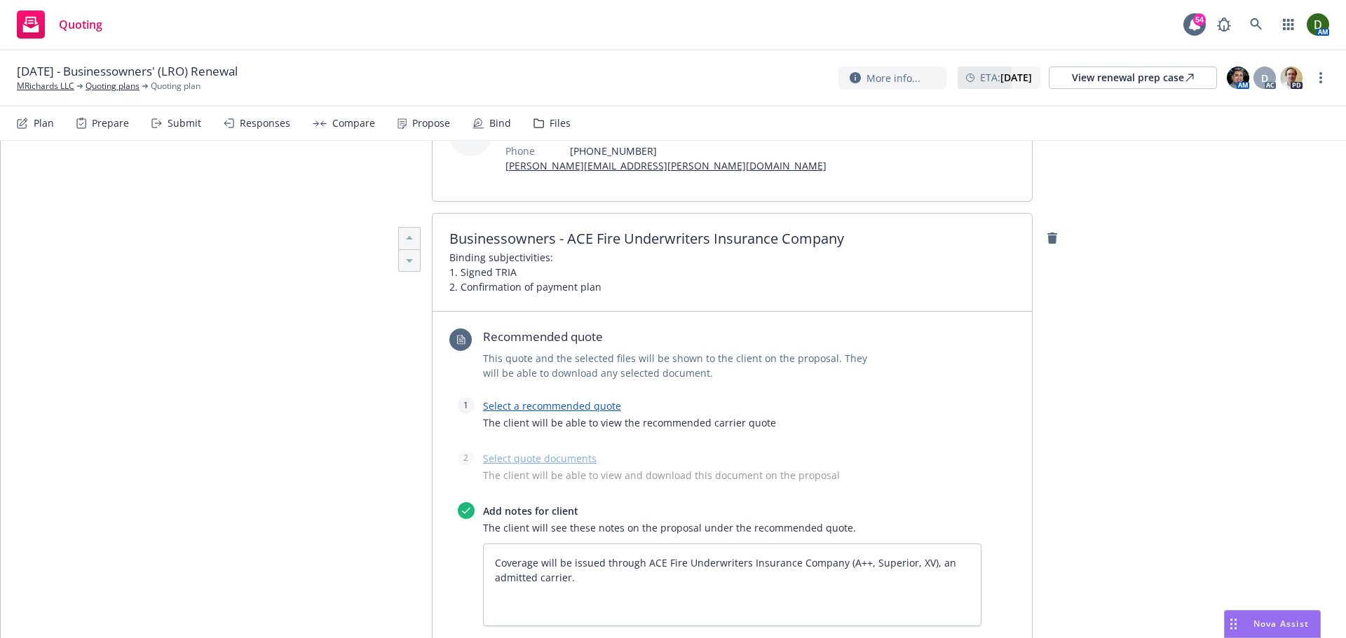
click at [578, 413] on link "Select a recommended quote" at bounding box center [552, 405] width 138 height 13
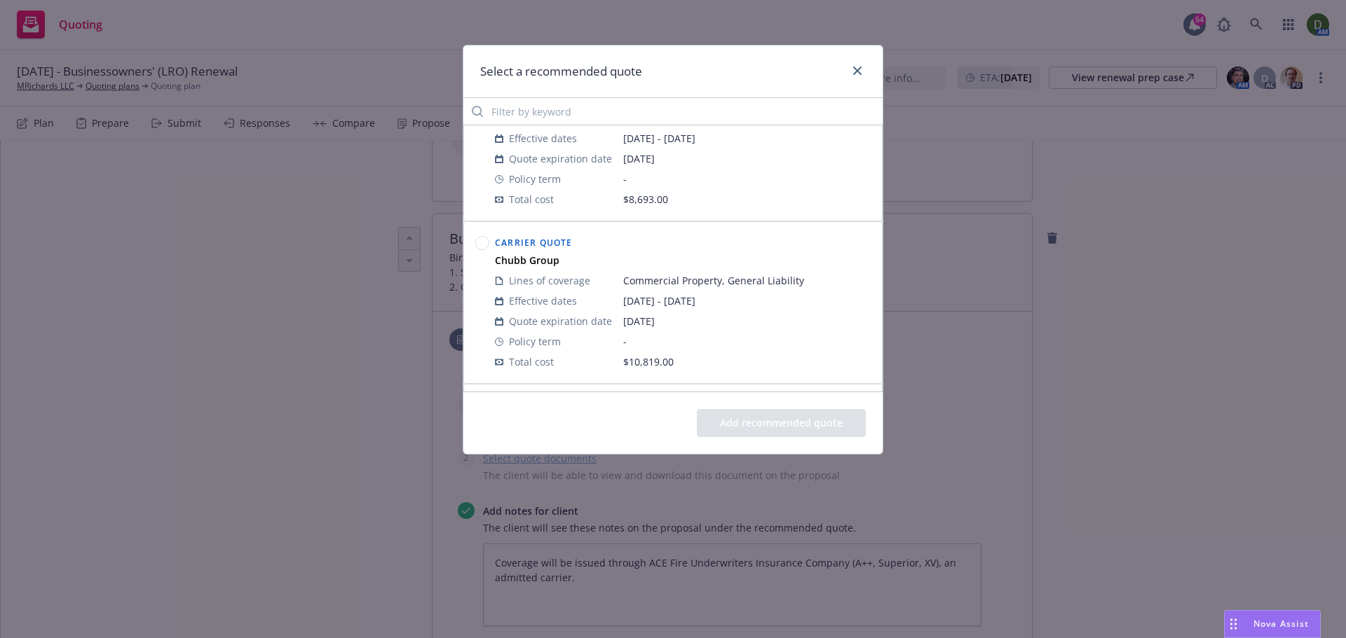
scroll to position [140, 0]
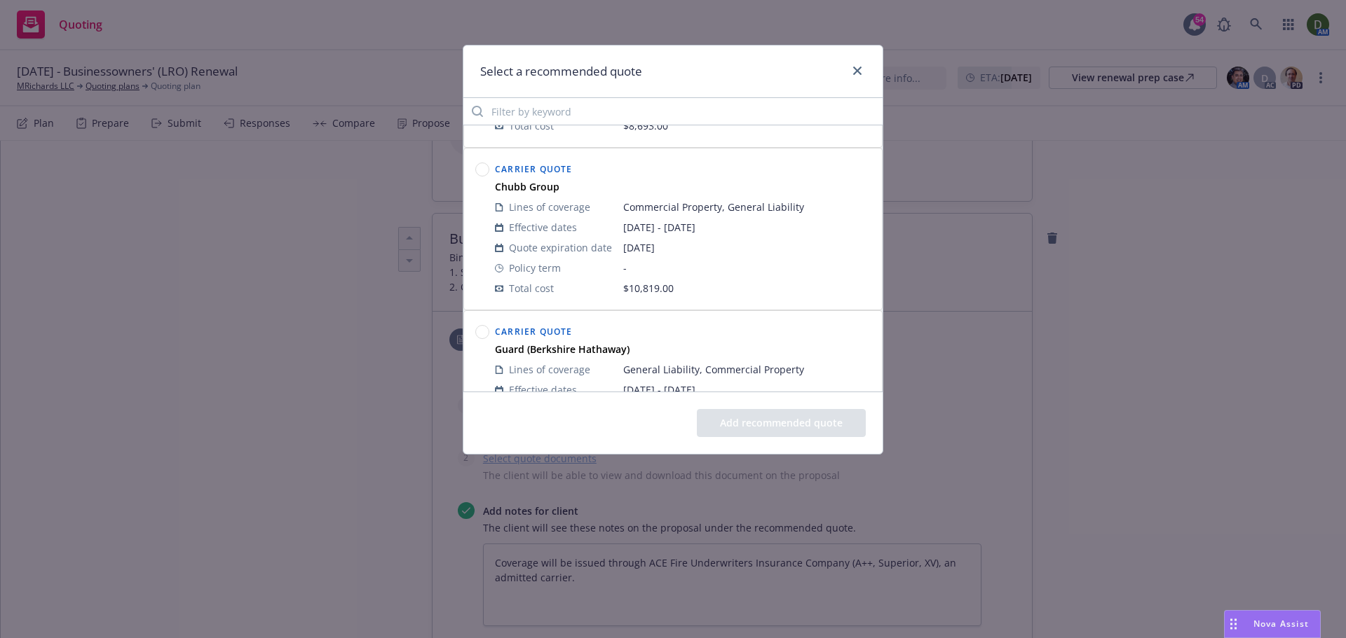
click at [487, 175] on circle at bounding box center [482, 169] width 13 height 13
click at [757, 426] on button "Add recommended quote" at bounding box center [781, 423] width 169 height 28
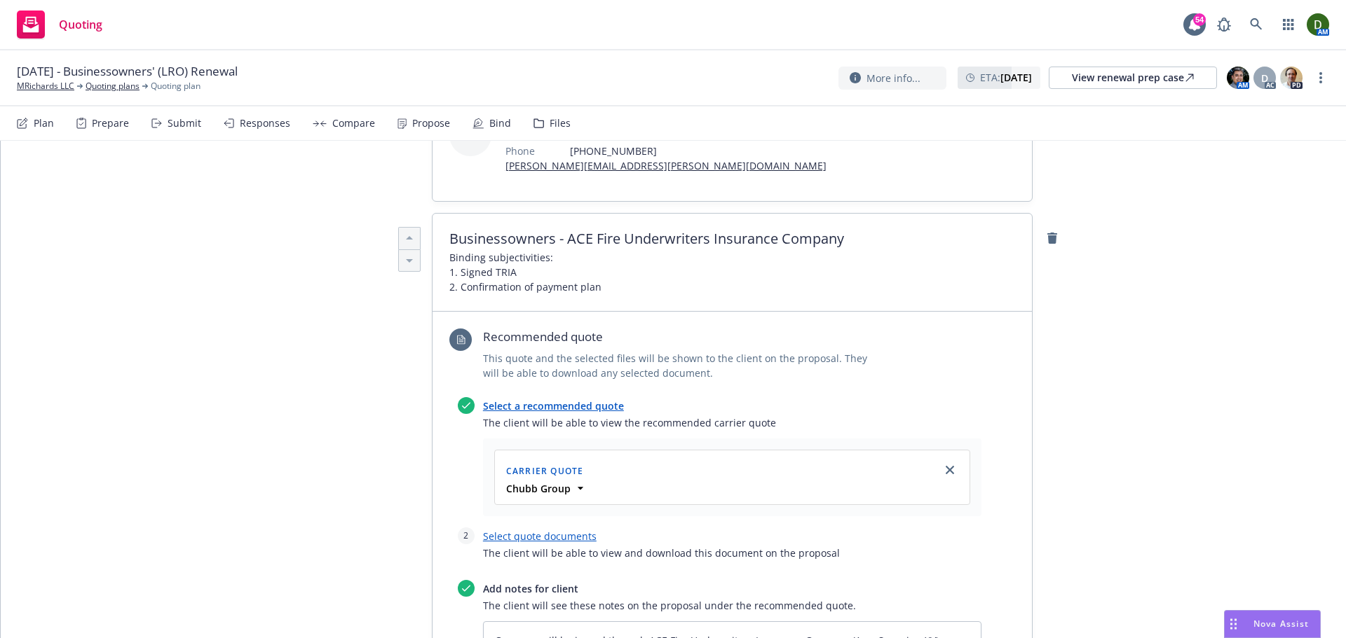
scroll to position [642, 0]
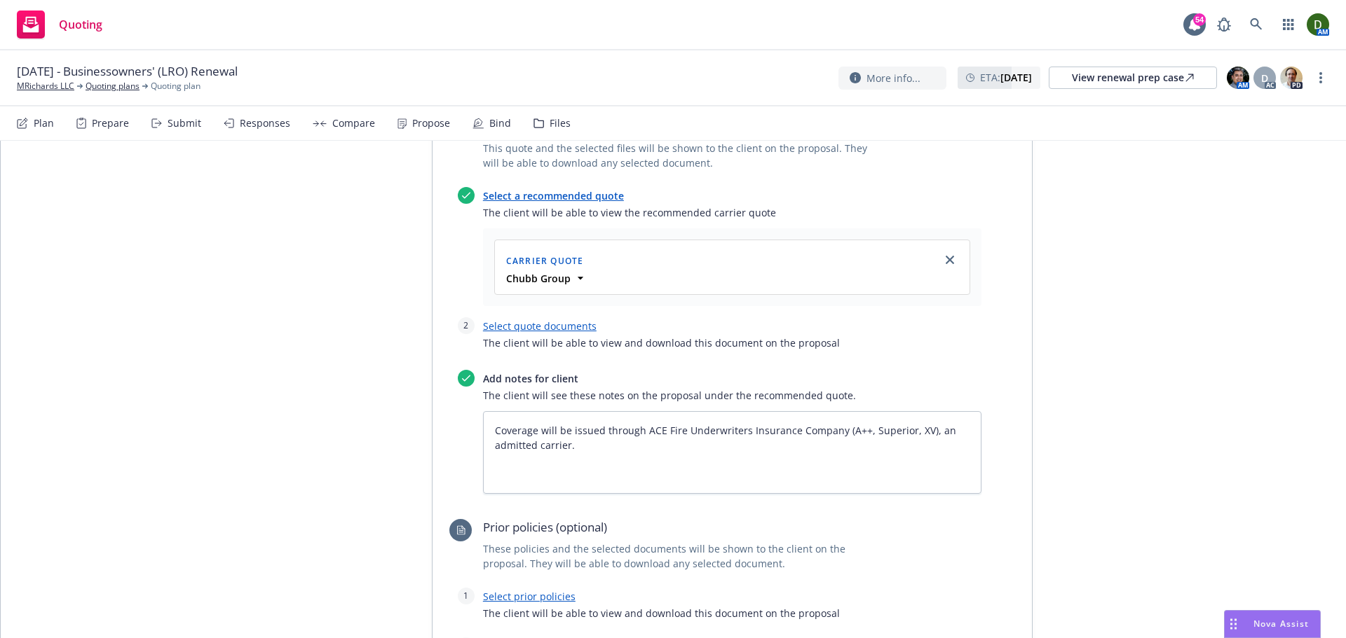
click at [556, 333] on link "Select quote documents" at bounding box center [540, 326] width 114 height 13
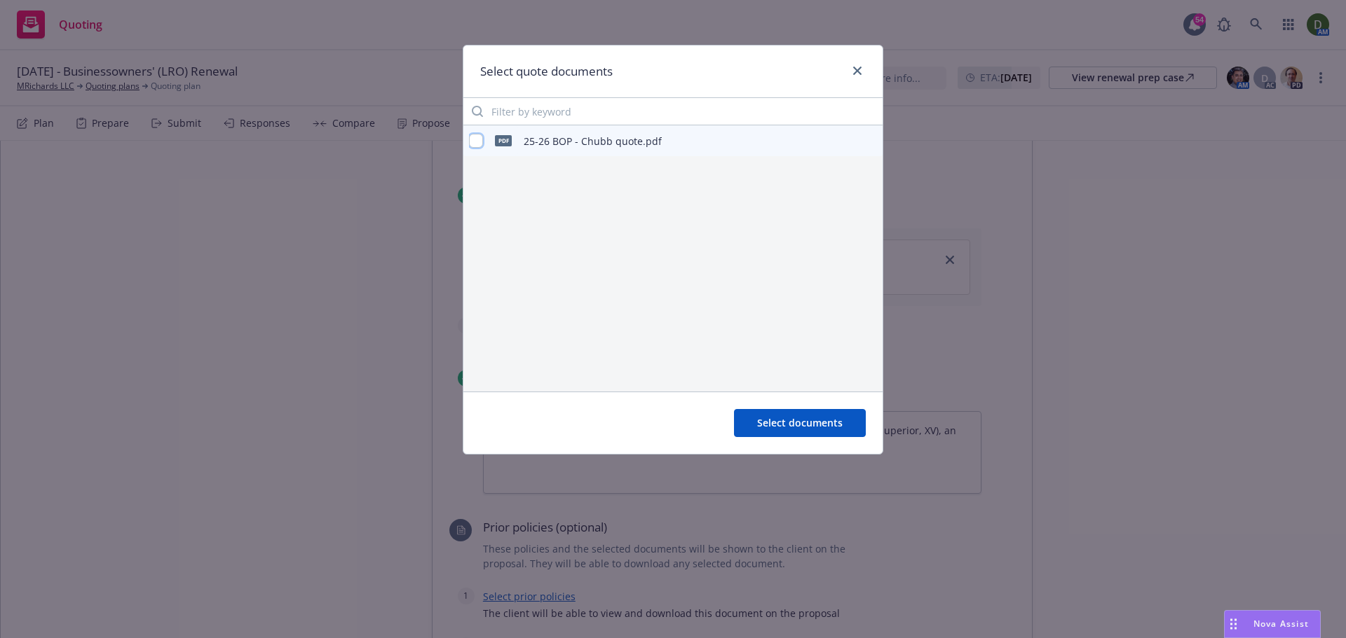
click at [473, 137] on input "checkbox" at bounding box center [476, 141] width 14 height 14
click at [810, 441] on div "Select documents" at bounding box center [672, 423] width 419 height 62
click at [806, 425] on span "Select documents" at bounding box center [800, 422] width 86 height 13
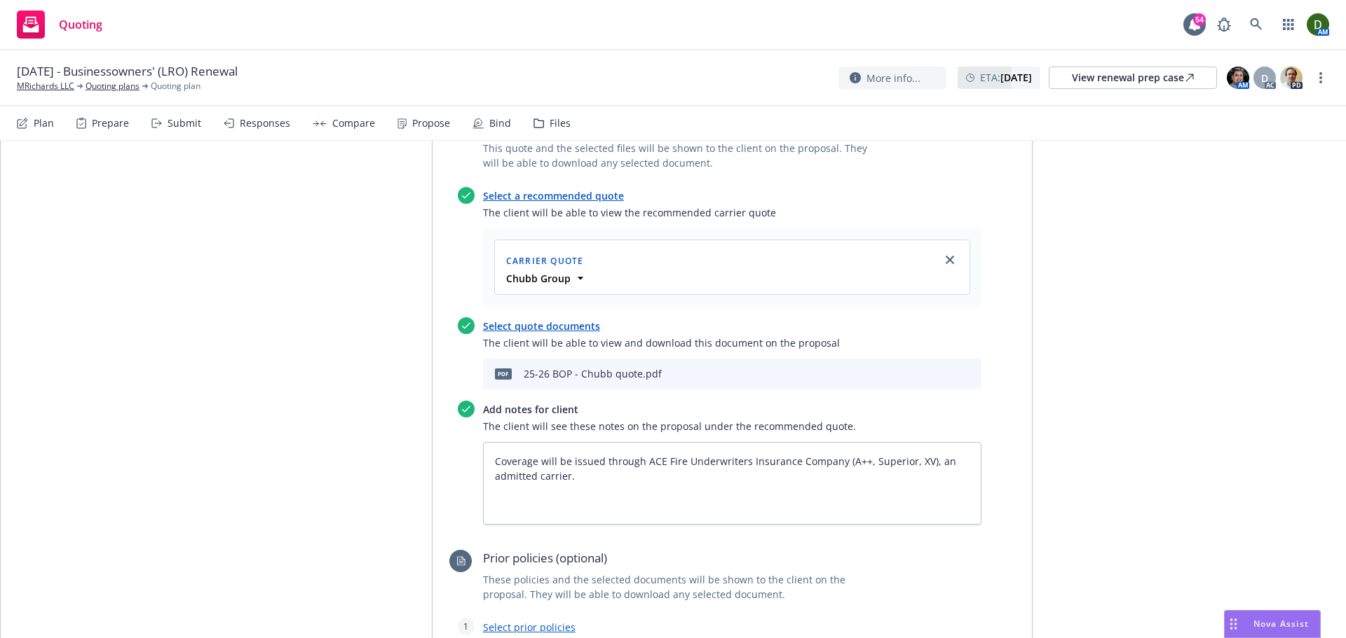
scroll to position [922, 0]
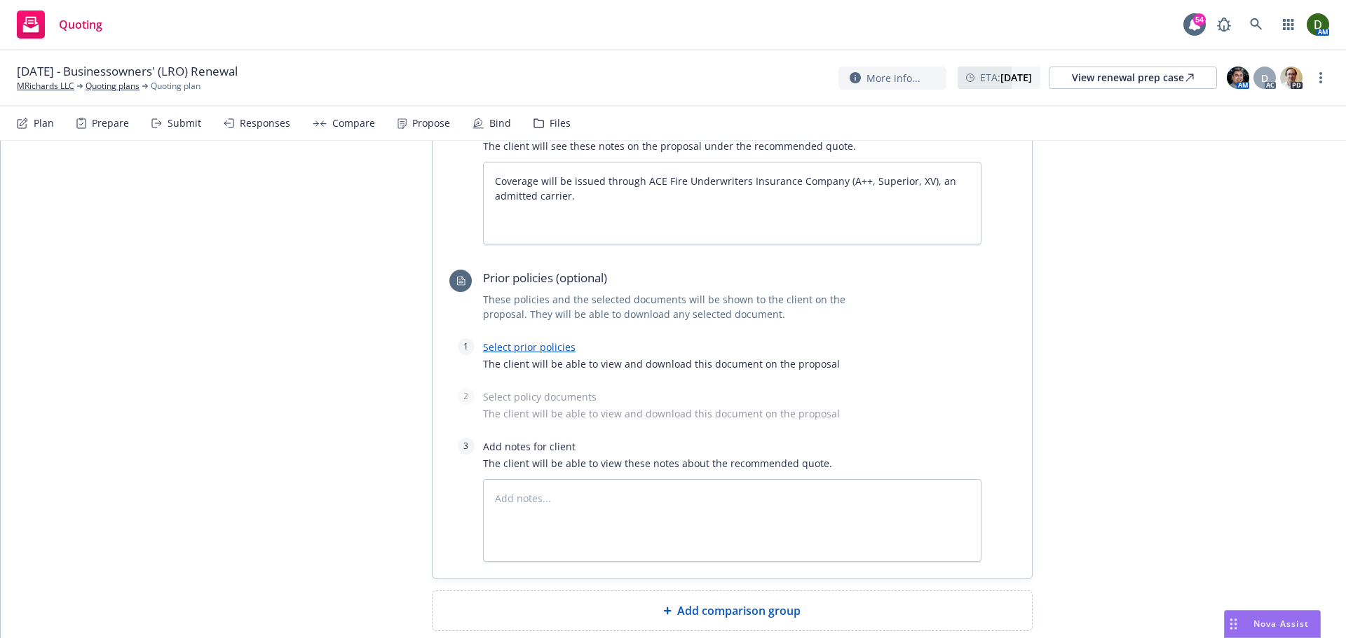
click at [531, 354] on link "Select prior policies" at bounding box center [529, 347] width 93 height 13
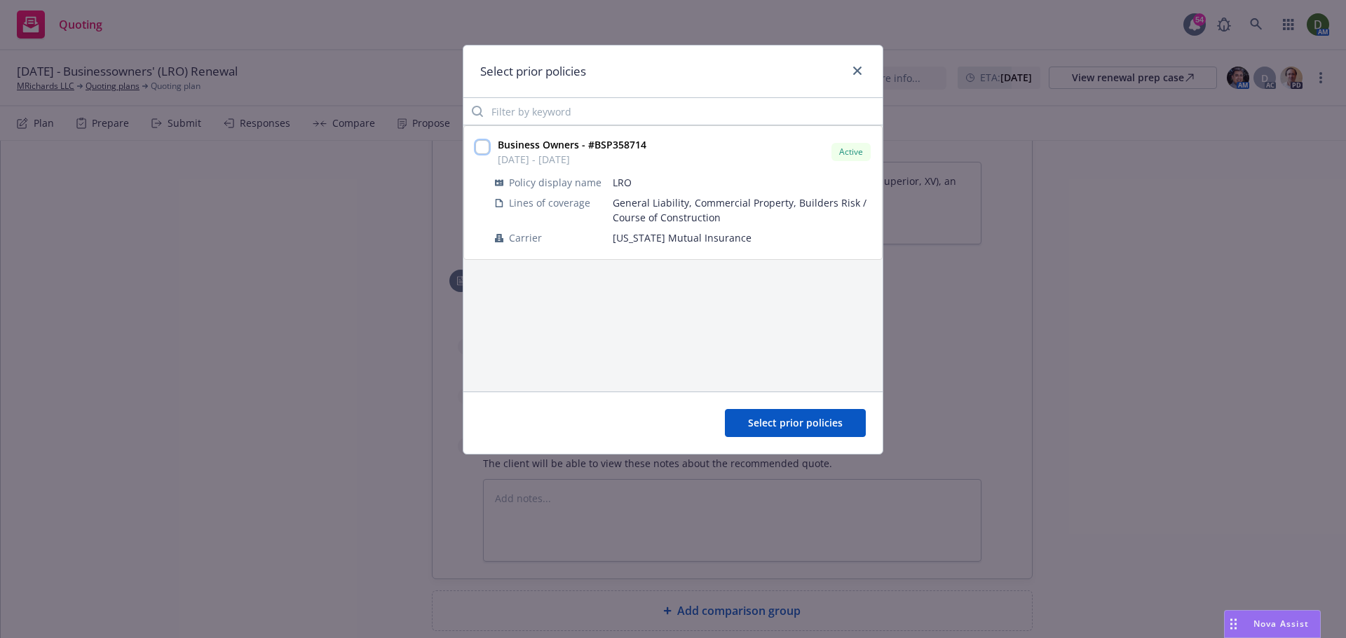
click at [482, 146] on input "checkbox" at bounding box center [482, 147] width 14 height 14
click at [772, 418] on span "Select prior policies" at bounding box center [795, 422] width 95 height 13
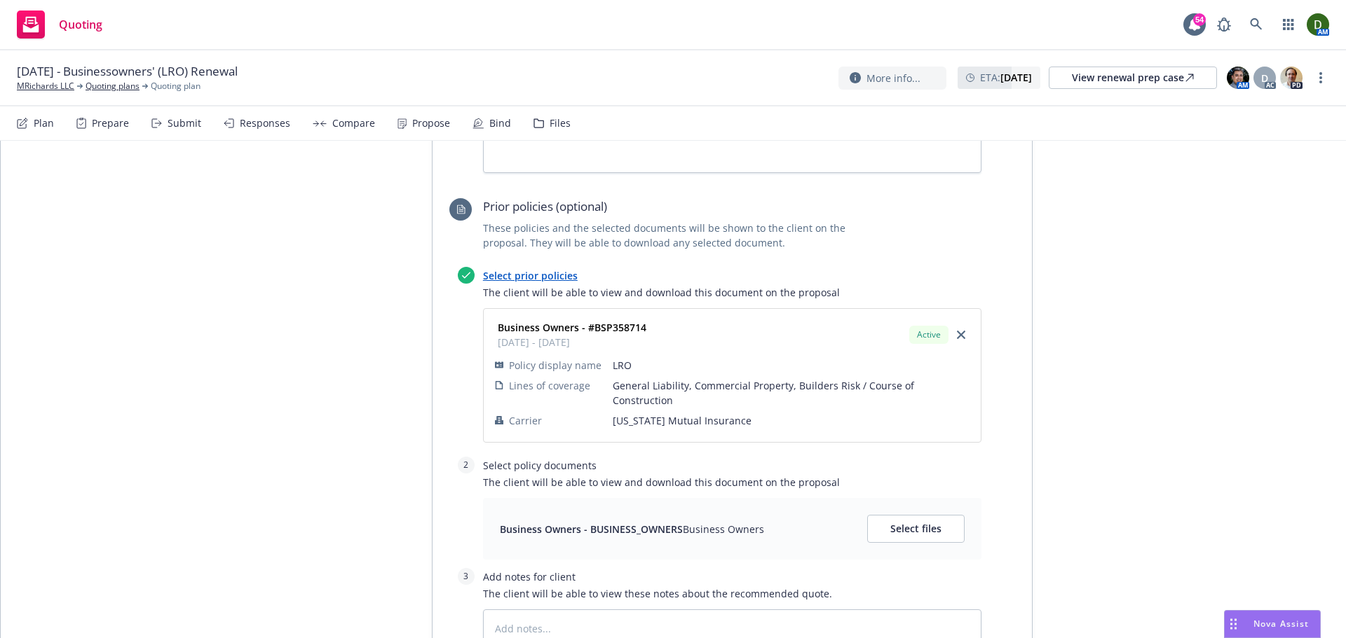
scroll to position [1063, 0]
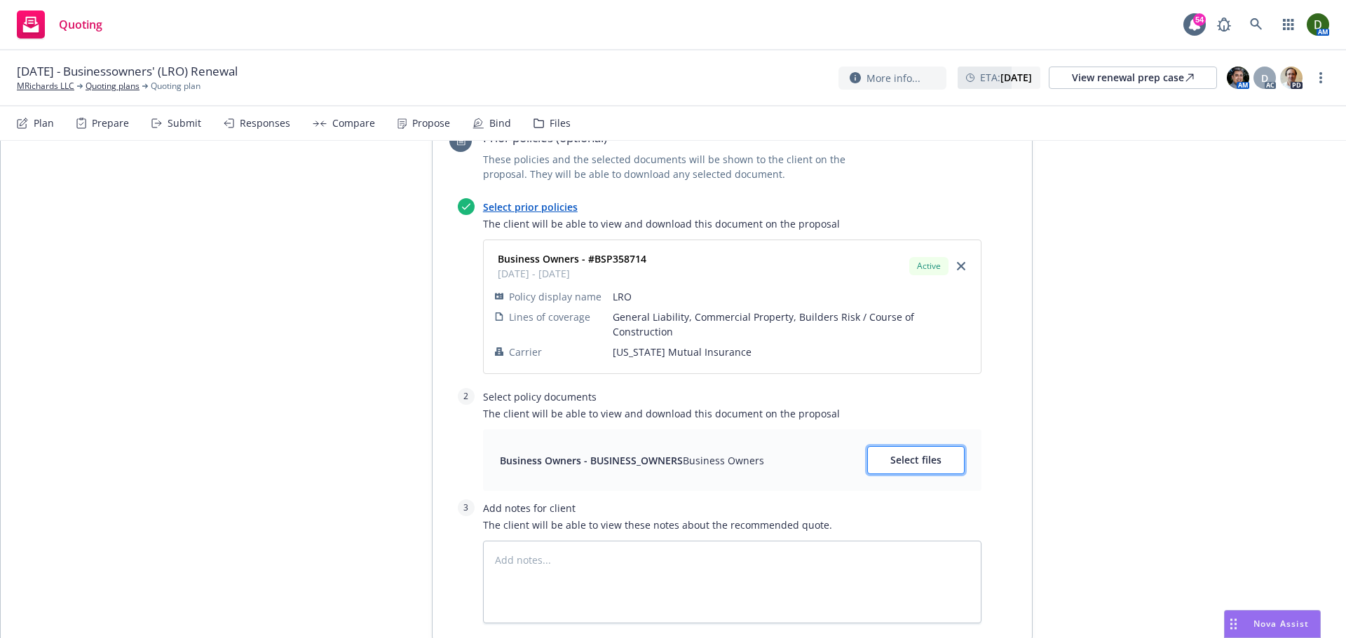
click at [900, 467] on span "Select files" at bounding box center [915, 459] width 51 height 13
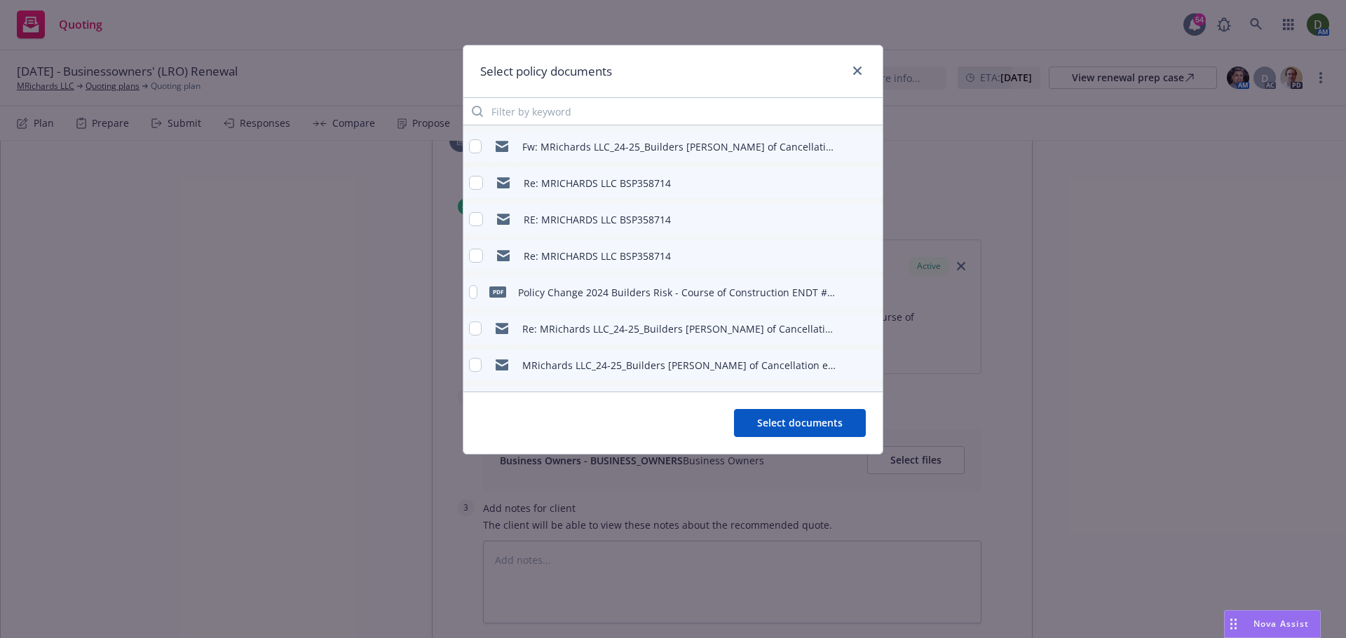
scroll to position [395, 0]
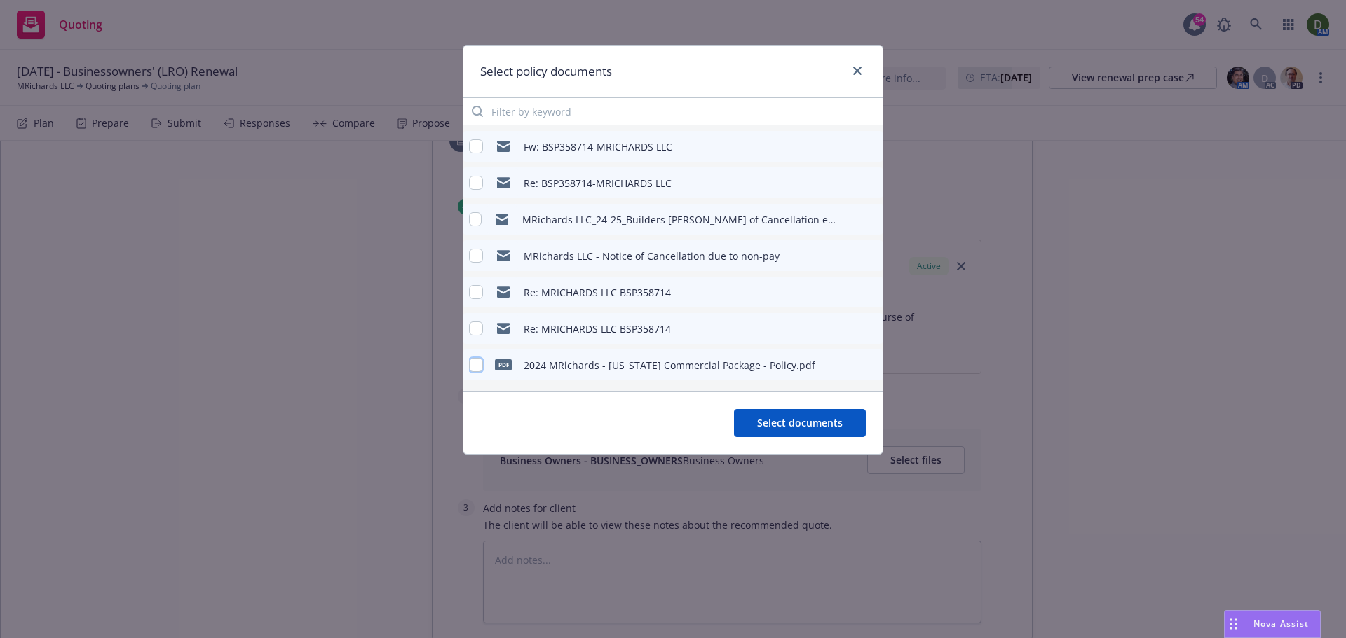
click at [477, 362] on input "checkbox" at bounding box center [476, 365] width 14 height 14
click at [807, 416] on button "Select documents" at bounding box center [800, 423] width 132 height 28
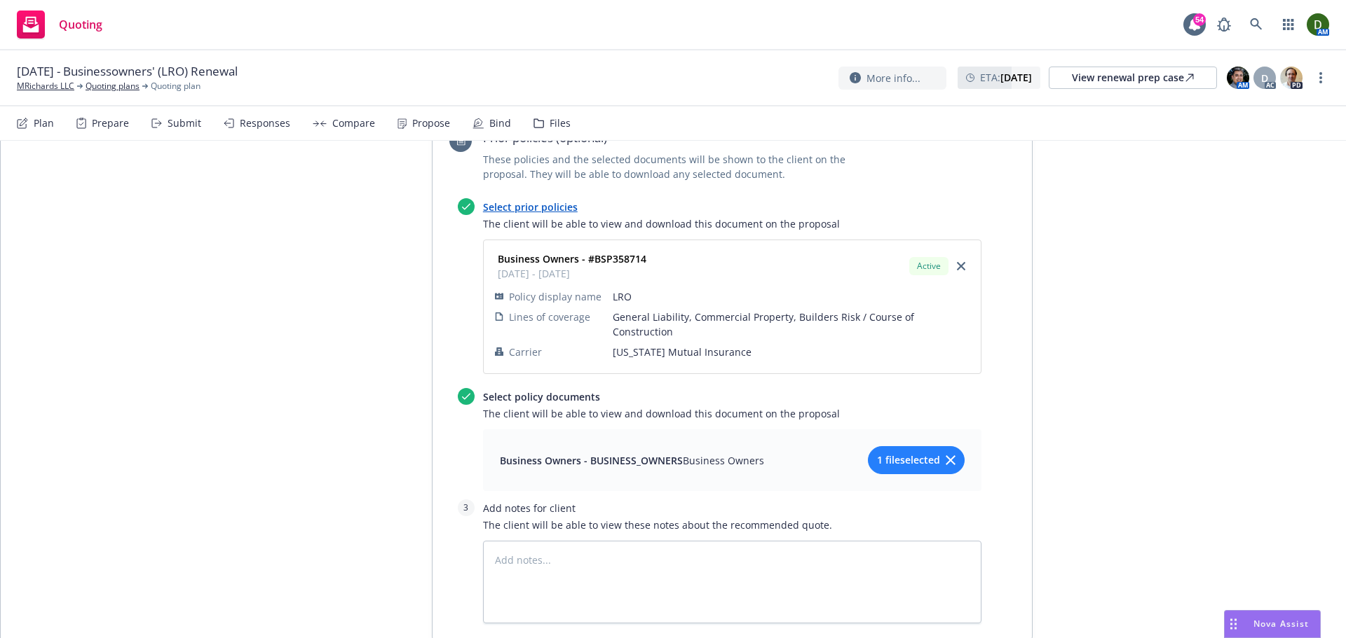
click at [901, 463] on span "1 file selected" at bounding box center [908, 460] width 63 height 15
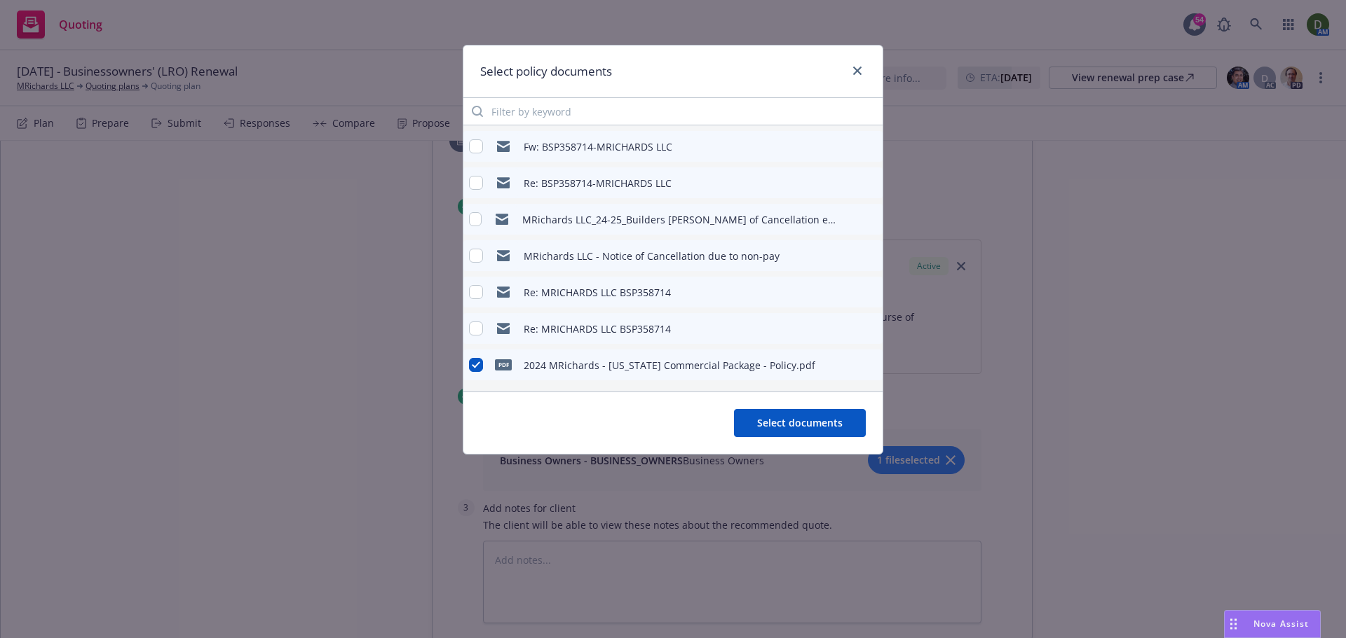
click at [864, 371] on button at bounding box center [870, 365] width 13 height 17
click at [863, 369] on icon "preview file" at bounding box center [869, 365] width 13 height 10
click at [829, 419] on span "Select documents" at bounding box center [800, 422] width 86 height 13
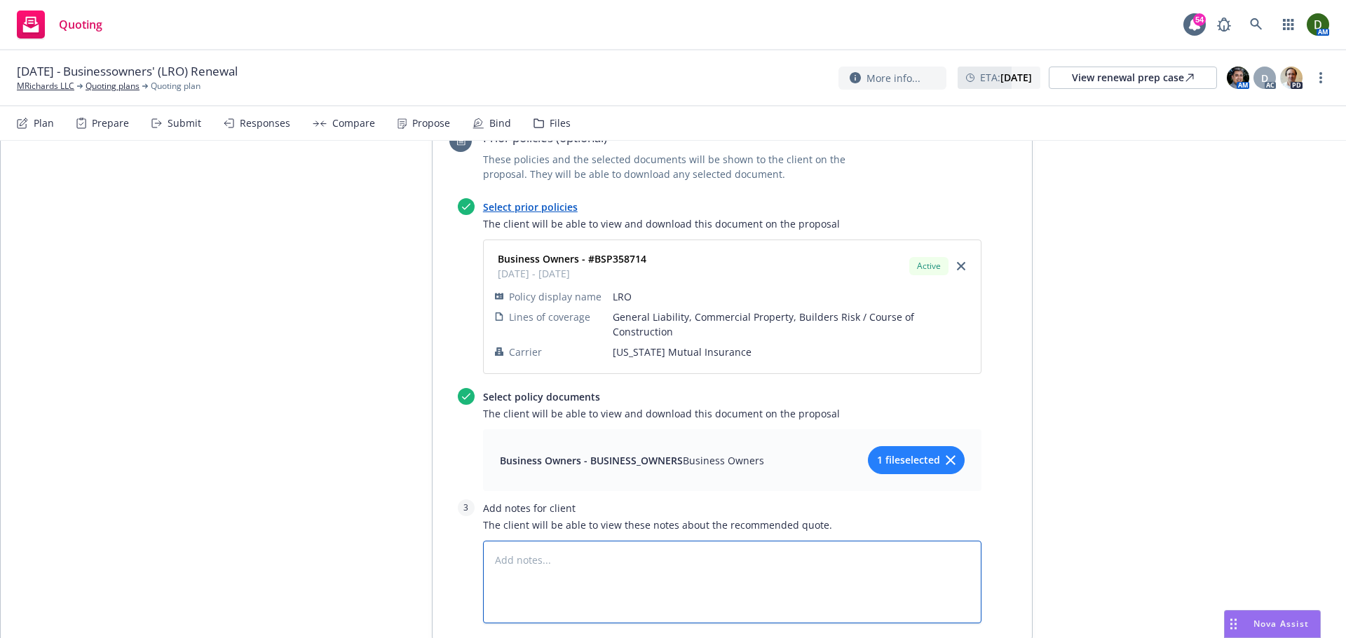
click at [673, 572] on textarea at bounding box center [732, 582] width 498 height 83
paste textarea "[US_STATE] MUTUAL INSURANCE COMPANY"
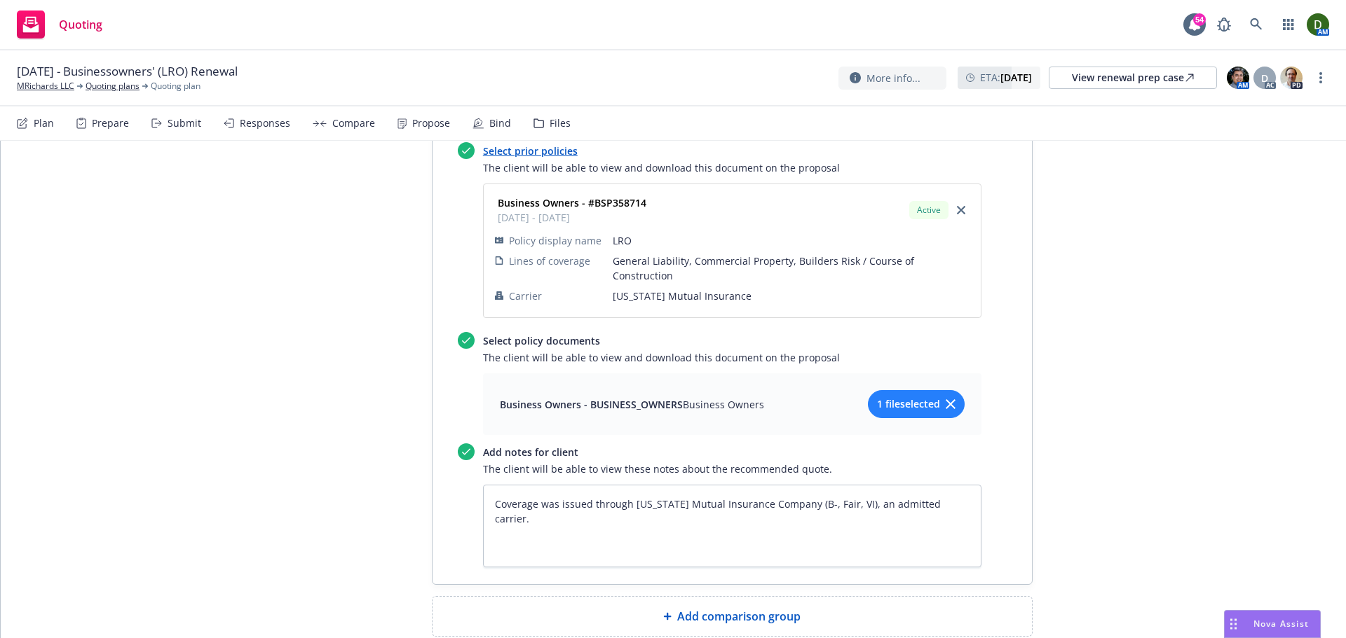
scroll to position [1203, 0]
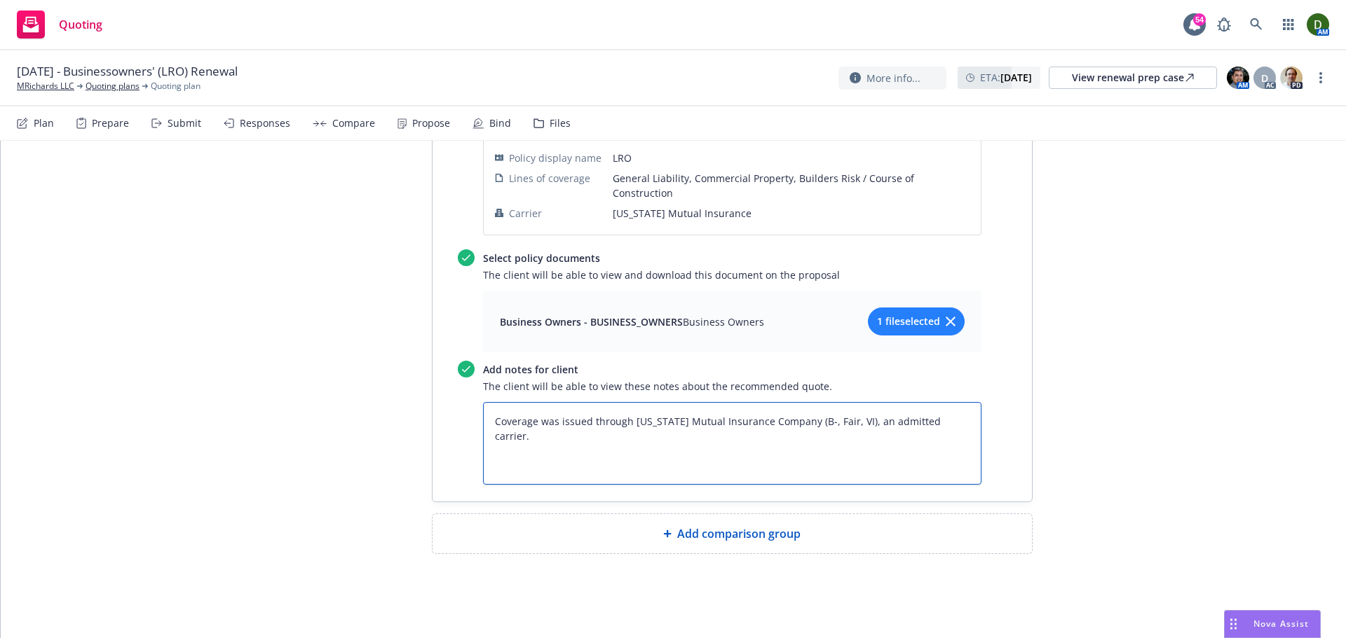
click at [949, 443] on textarea "Coverage was issued through [US_STATE] Mutual Insurance Company (B-, Fair, VI),…" at bounding box center [732, 443] width 498 height 83
paste textarea "General Aggregate Limit (Other than Products-Completed Operations)"
click at [805, 474] on textarea "Coverage was issued through [US_STATE] Mutual Insurance Company (B-, Fair, VI),…" at bounding box center [732, 443] width 498 height 83
paste textarea "Products Completed Operations Aggregate Limit $"
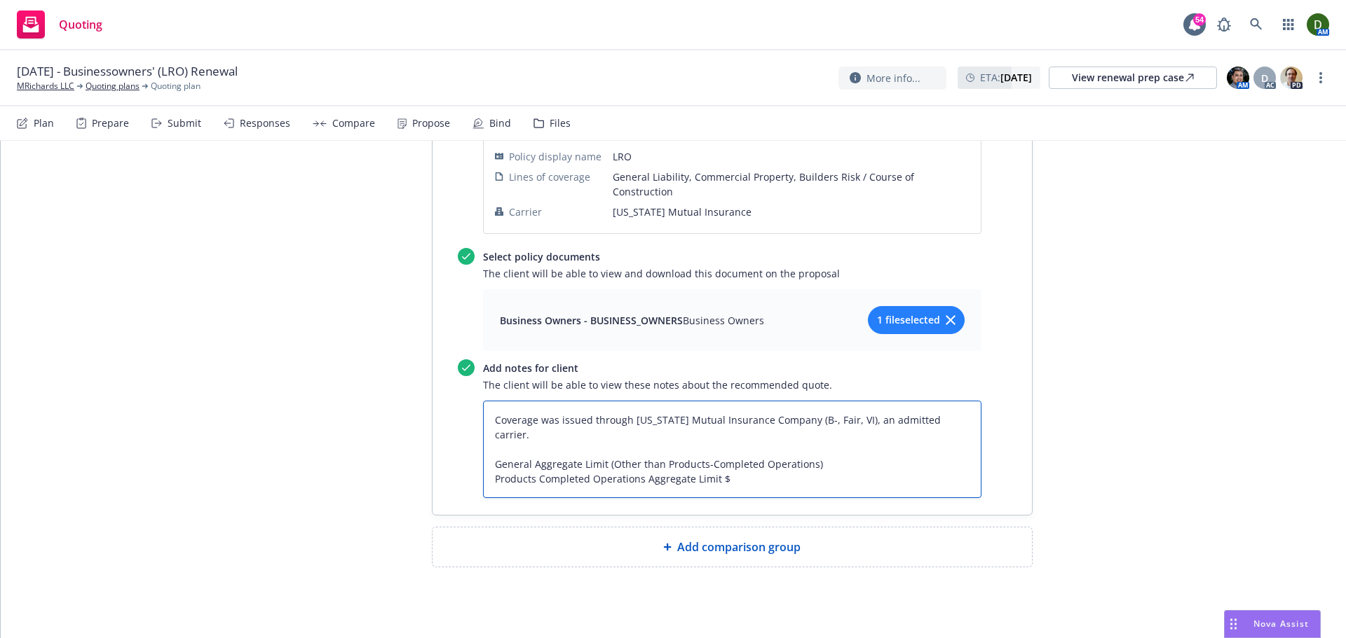
click at [796, 479] on textarea "Coverage was issued through [US_STATE] Mutual Insurance Company (B-, Fair, VI),…" at bounding box center [732, 449] width 498 height 97
paste textarea "Liability and Medical Expenses Limit $"
click at [658, 513] on textarea "Coverage was issued through [US_STATE] Mutual Insurance Company (B-, Fair, VI),…" at bounding box center [732, 457] width 498 height 112
paste textarea "Medical Expenses (per Person) $"
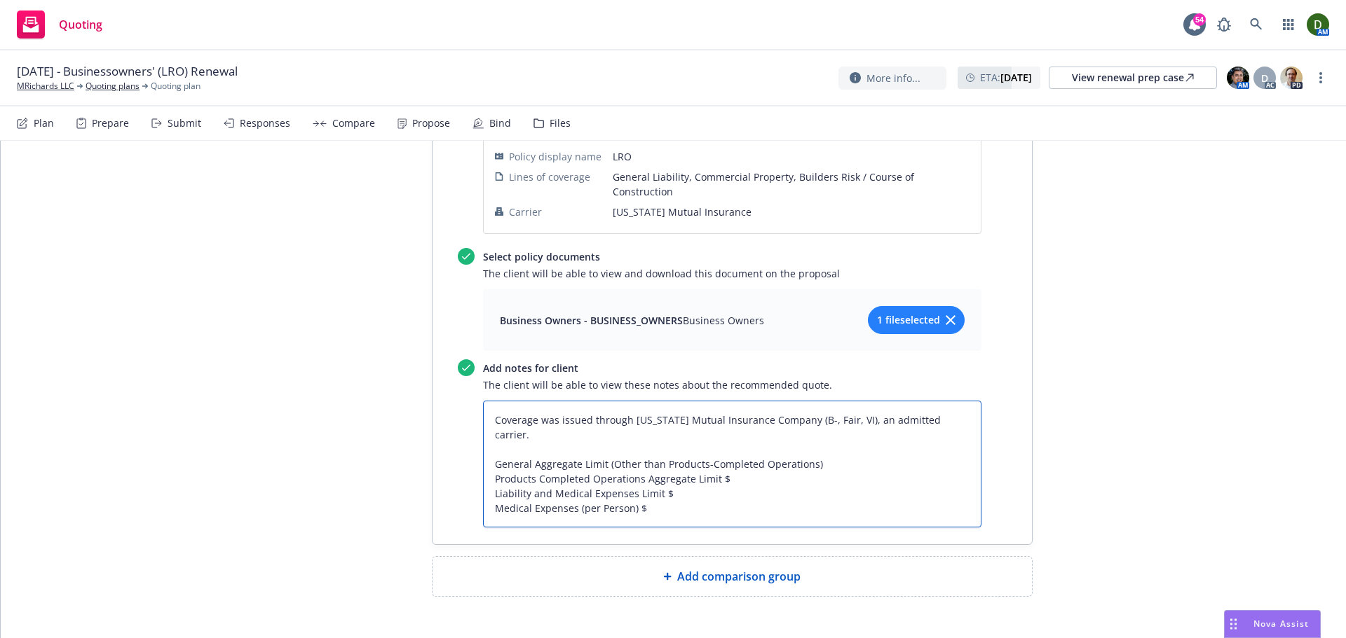
drag, startPoint x: 651, startPoint y: 509, endPoint x: 654, endPoint y: 519, distance: 10.2
click at [651, 510] on textarea "Coverage was issued through [US_STATE] Mutual Insurance Company (B-, Fair, VI),…" at bounding box center [732, 464] width 498 height 127
paste textarea "Damage to Premises Rented to You Limit $"
click at [633, 500] on textarea "Coverage was issued through [US_STATE] Mutual Insurance Company (B-, Fair, VI),…" at bounding box center [732, 472] width 498 height 142
paste textarea "2,000,000"
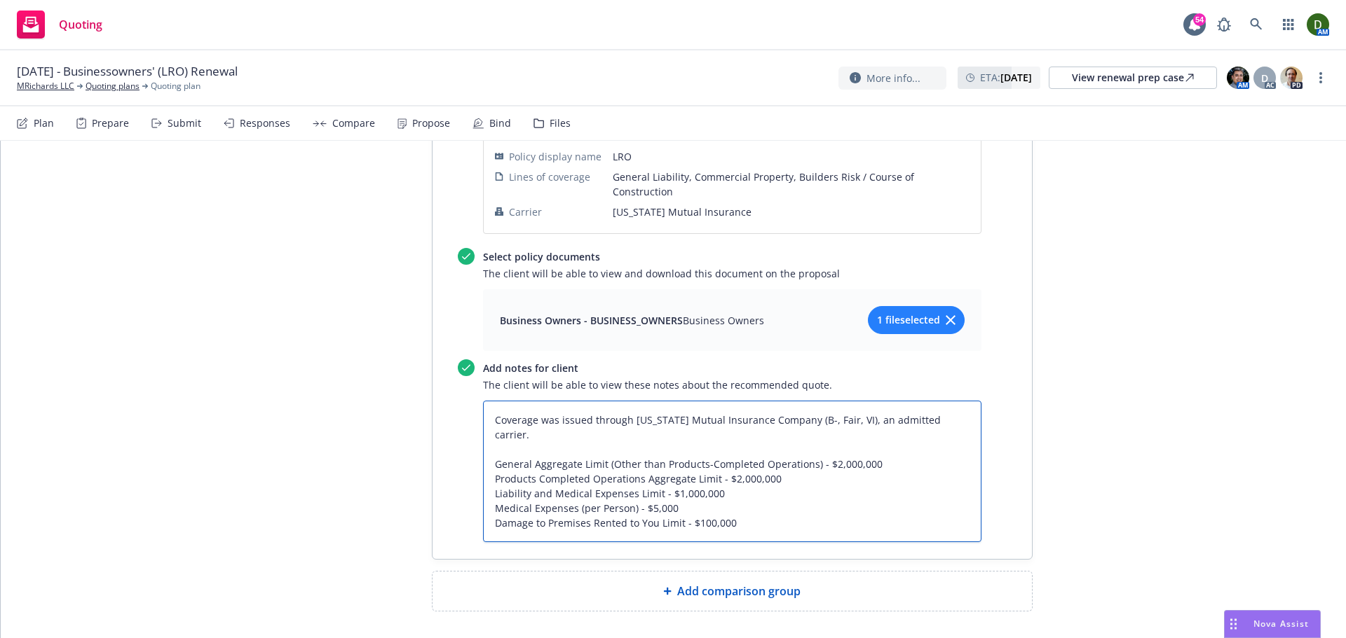
click at [847, 443] on textarea "Coverage was issued through [US_STATE] Mutual Insurance Company (B-, Fair, VI),…" at bounding box center [732, 472] width 498 height 142
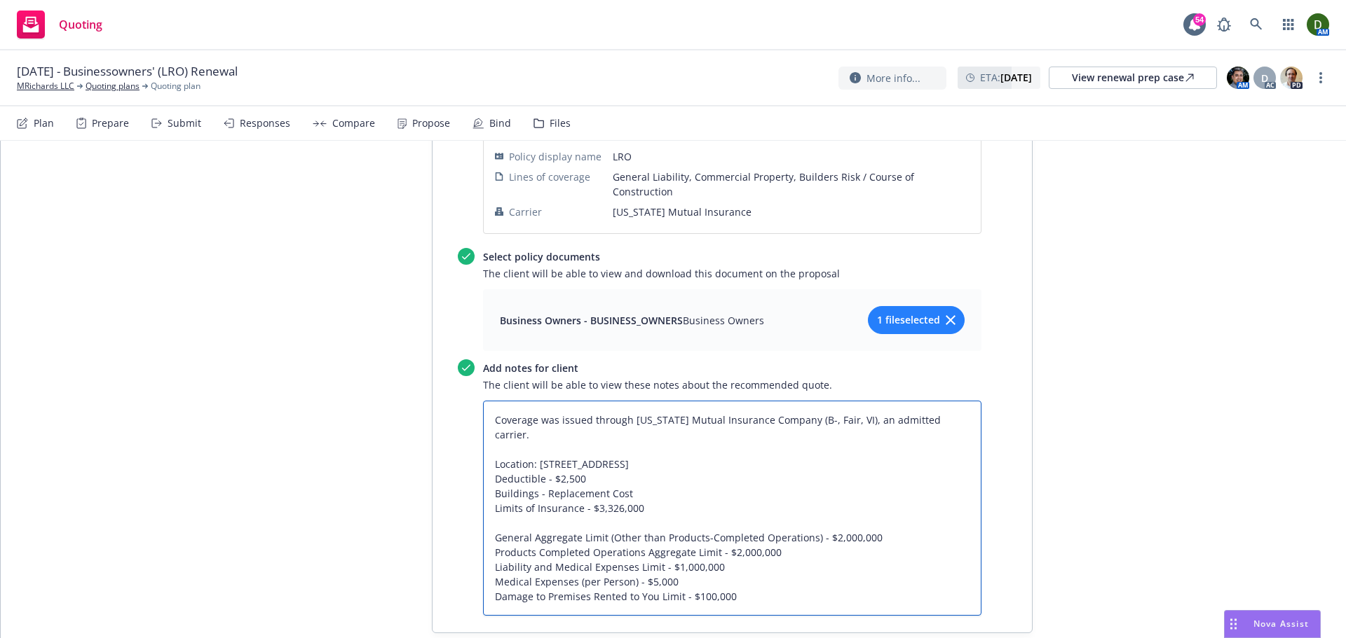
click at [563, 443] on textarea "Coverage was issued through [US_STATE] Mutual Insurance Company (B-, Fair, VI),…" at bounding box center [732, 508] width 498 height 215
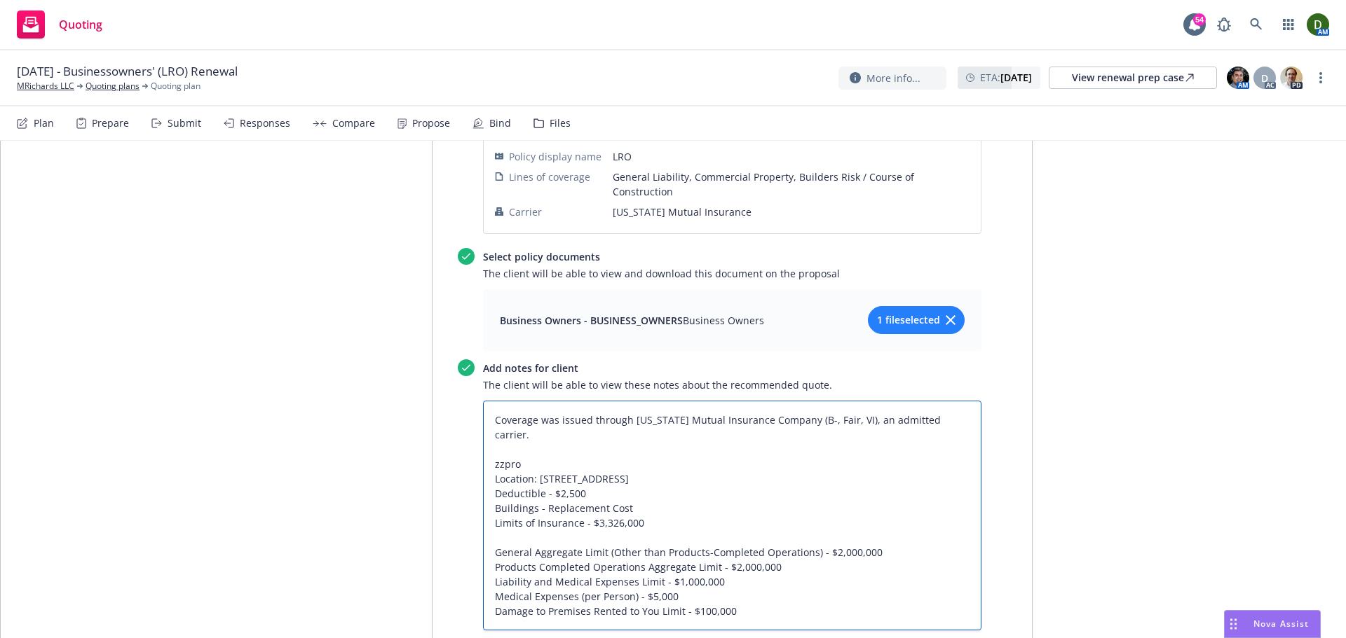
paste textarea "Commercial Property"
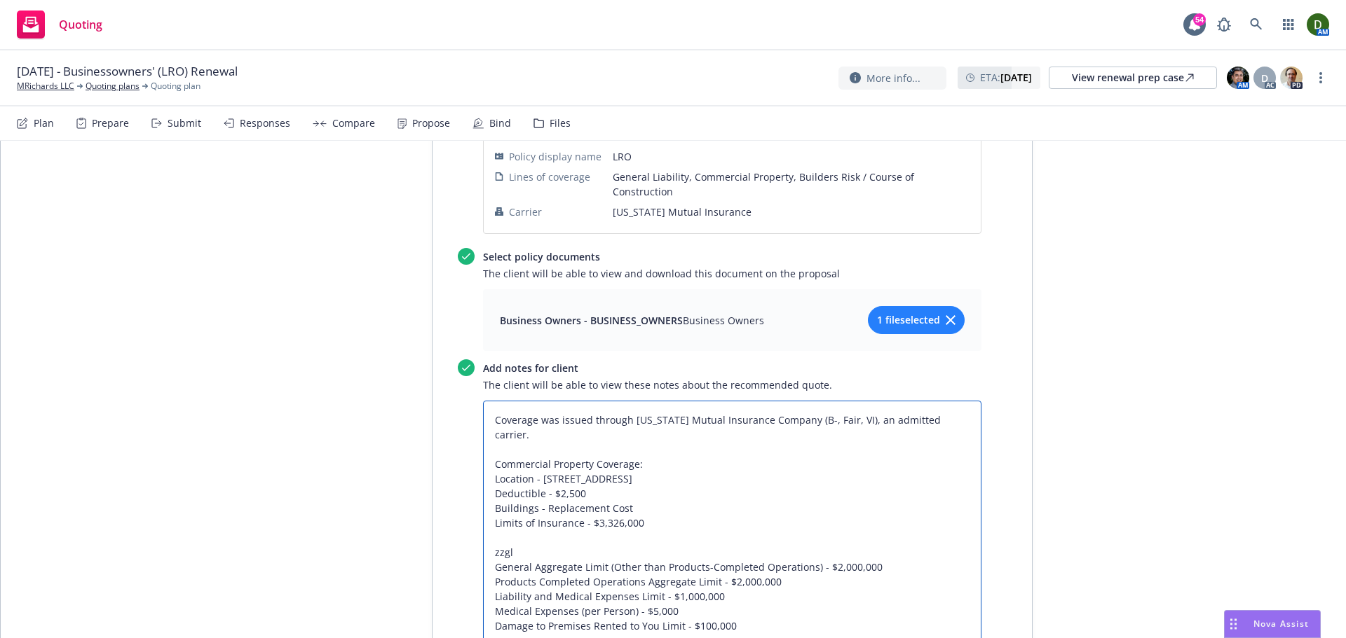
paste textarea "General Liability"
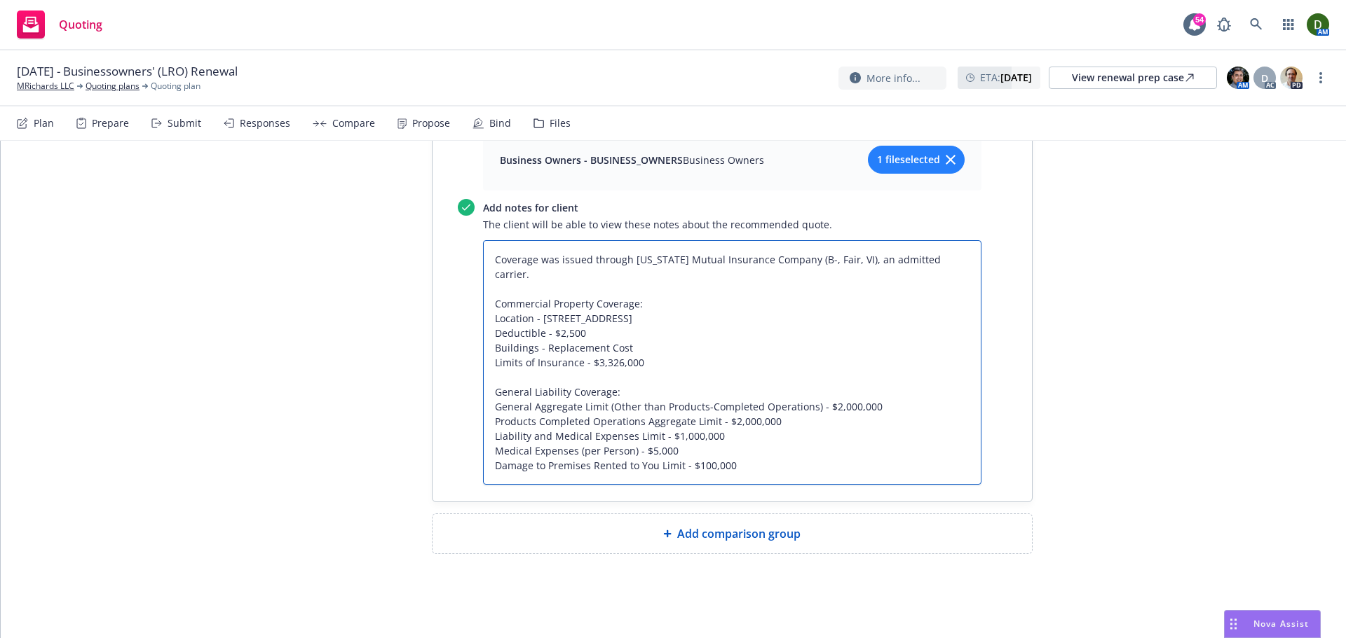
click at [581, 481] on textarea "Coverage was issued through [US_STATE] Mutual Insurance Company (B-, Fair, VI),…" at bounding box center [732, 362] width 498 height 245
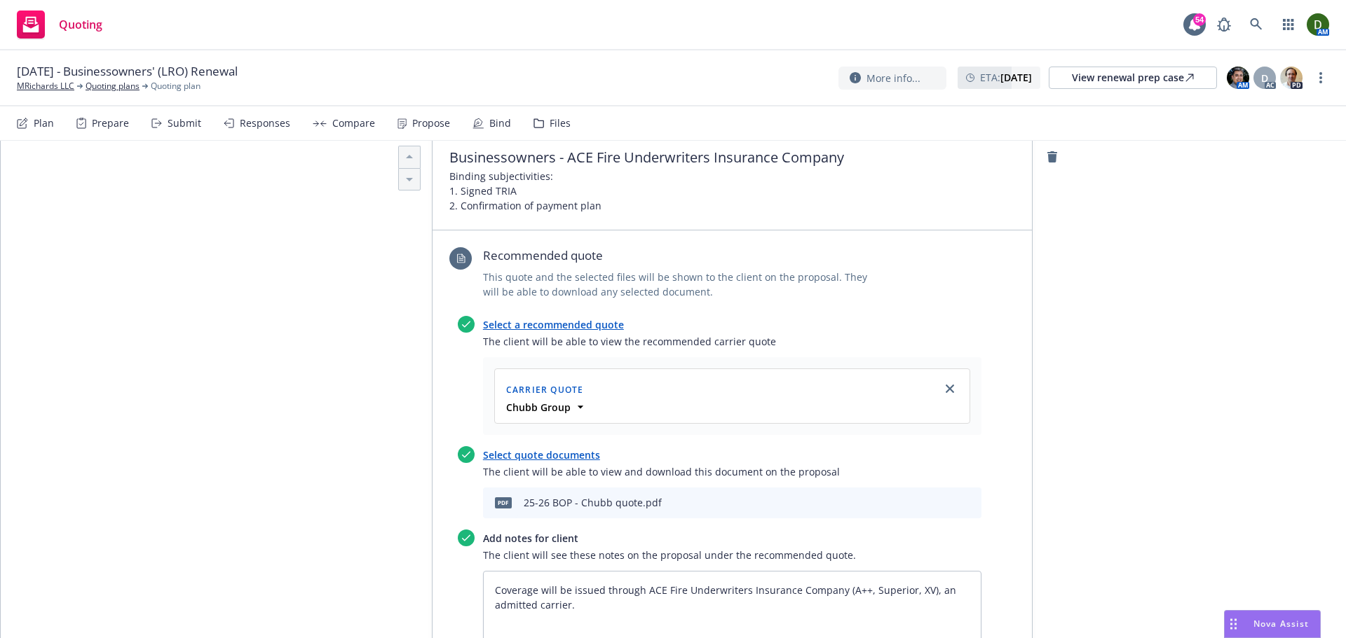
scroll to position [723, 0]
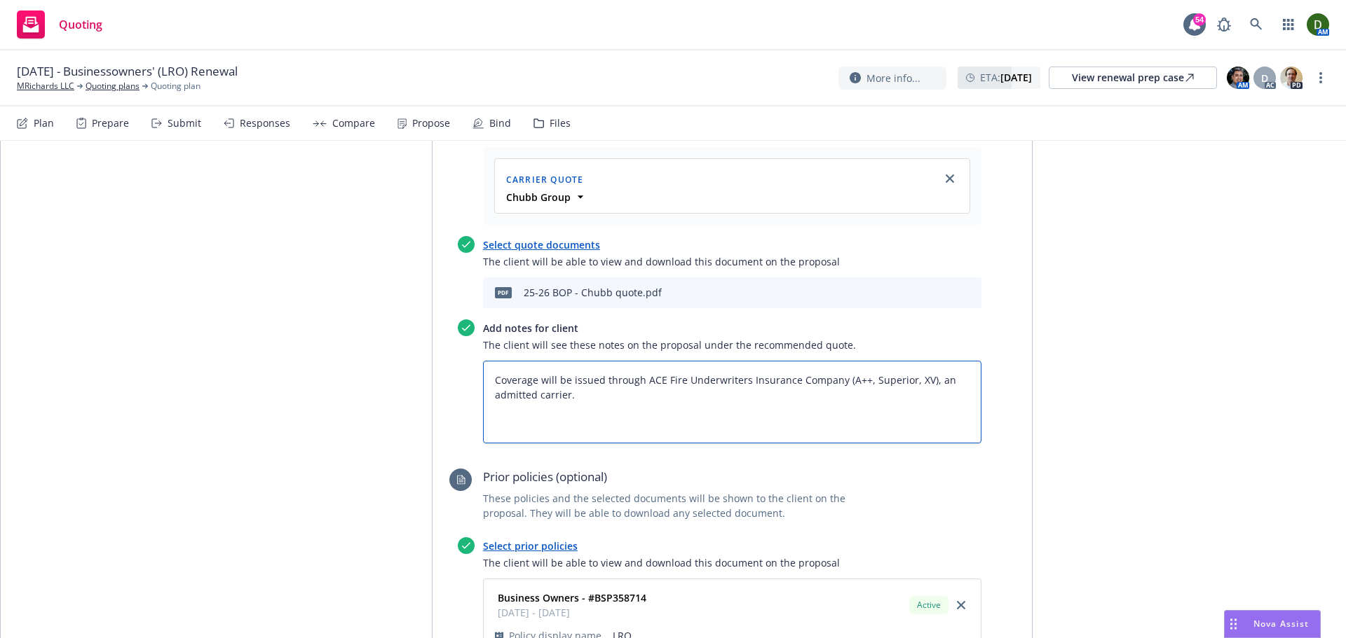
click at [623, 444] on textarea "Coverage will be issued through ACE Fire Underwriters Insurance Company (A++, S…" at bounding box center [732, 402] width 498 height 83
paste textarea "Limits Other than Products / Completed Operations Aggregate $2,000,000 Products…"
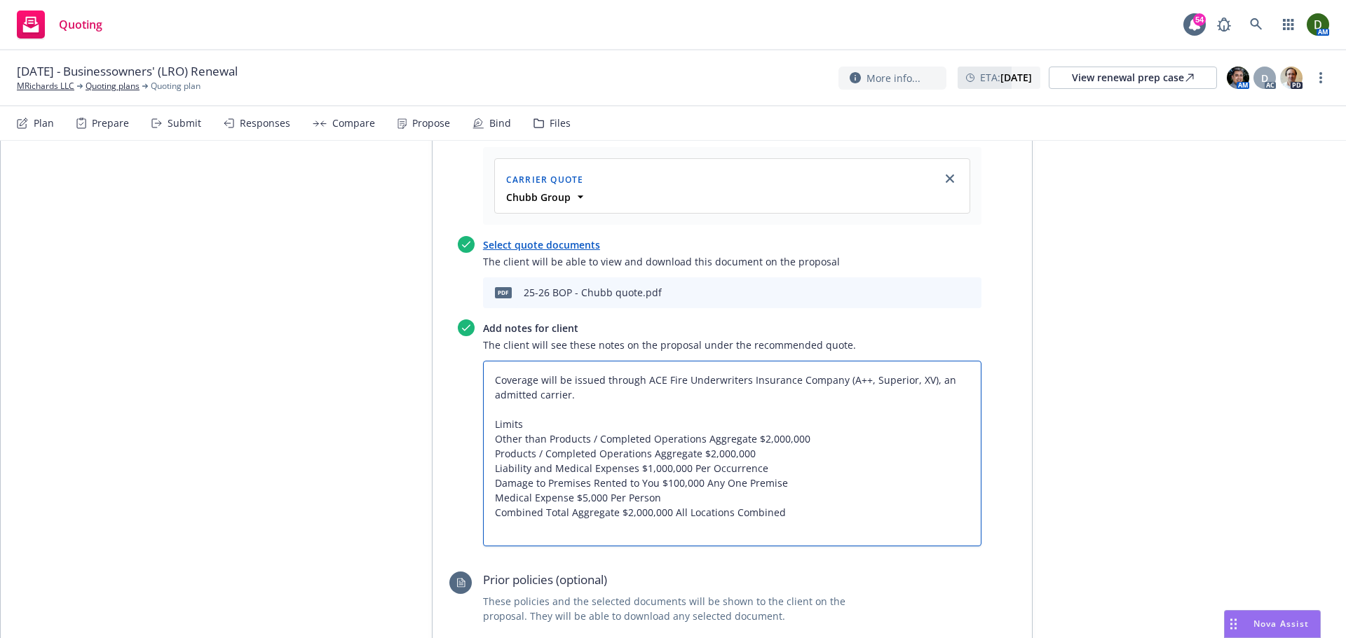
click at [746, 462] on textarea "Coverage will be issued through ACE Fire Underwriters Insurance Company (A++, S…" at bounding box center [732, 454] width 498 height 186
paste textarea "-"
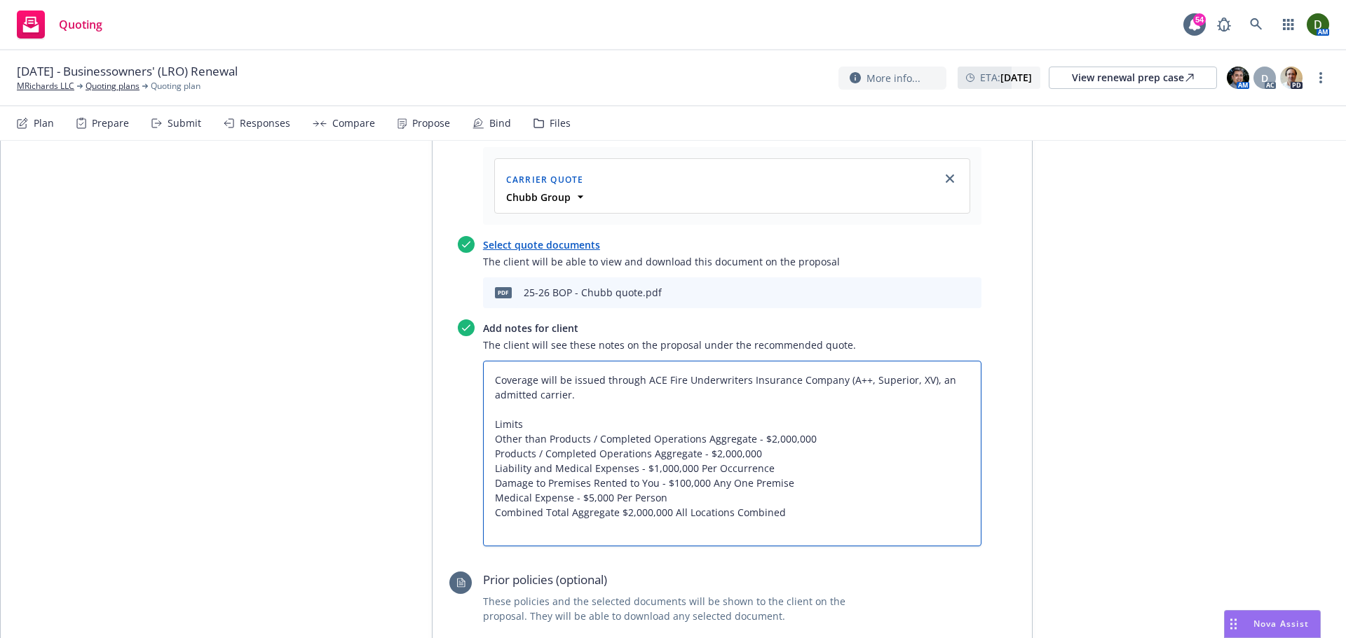
paste textarea "-"
paste textarea "General Liability"
drag, startPoint x: 615, startPoint y: 573, endPoint x: 593, endPoint y: 571, distance: 22.5
click at [612, 555] on div "Select a recommended quote The client will be able to view the recommended carr…" at bounding box center [715, 330] width 532 height 449
click at [608, 547] on textarea "Coverage will be issued through ACE Fire Underwriters Insurance Company (A++, S…" at bounding box center [732, 454] width 498 height 186
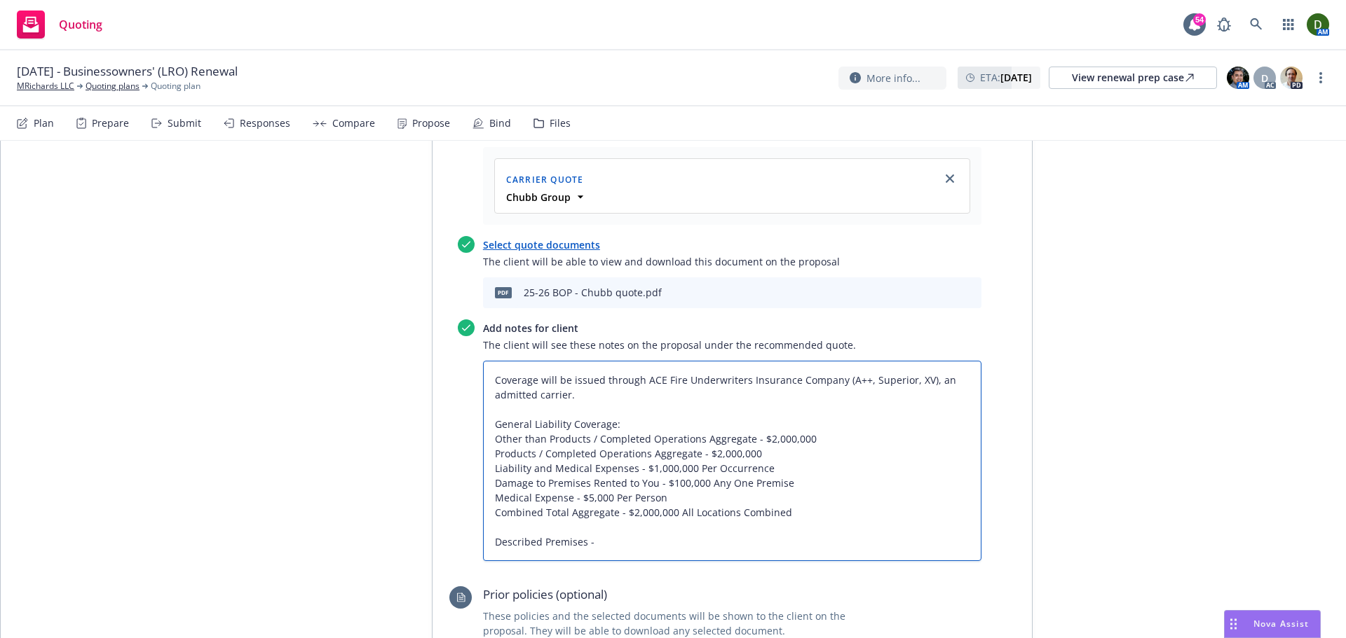
click at [713, 561] on textarea "Coverage will be issued through ACE Fire Underwriters Insurance Company (A++, S…" at bounding box center [732, 461] width 498 height 200
paste textarea "[STREET_ADDRESS]"
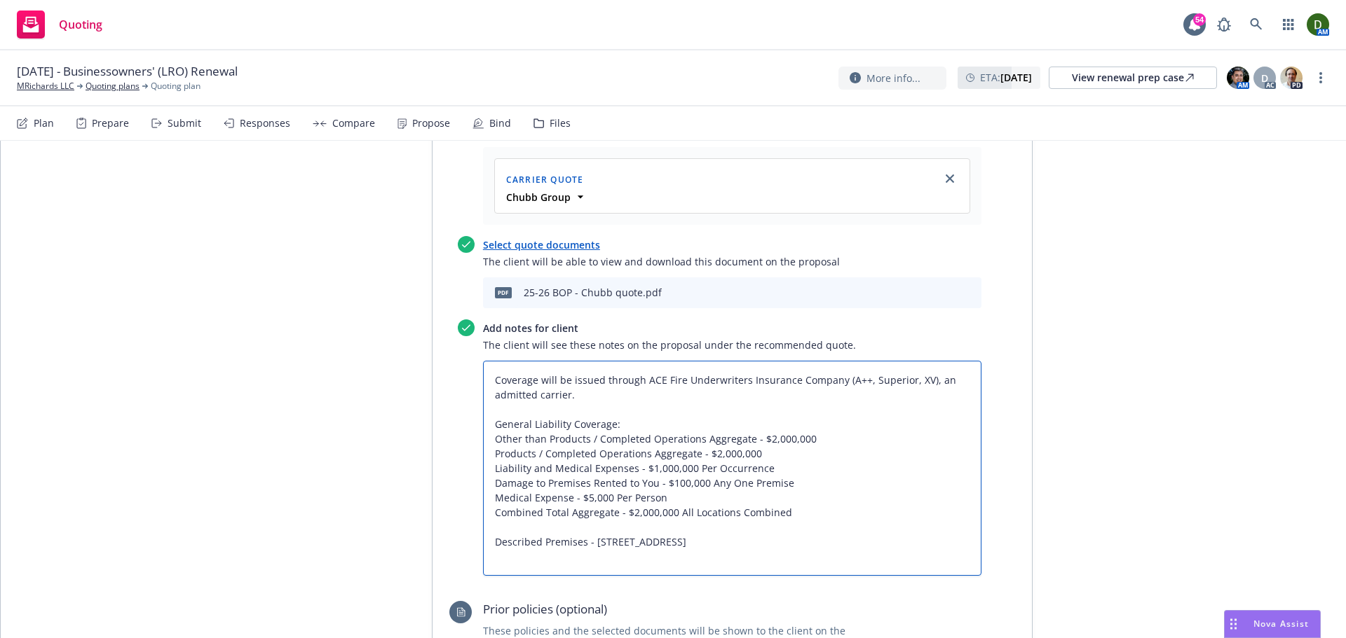
click at [805, 567] on textarea "Coverage will be issued through ACE Fire Underwriters Insurance Company (A++, S…" at bounding box center [732, 468] width 498 height 215
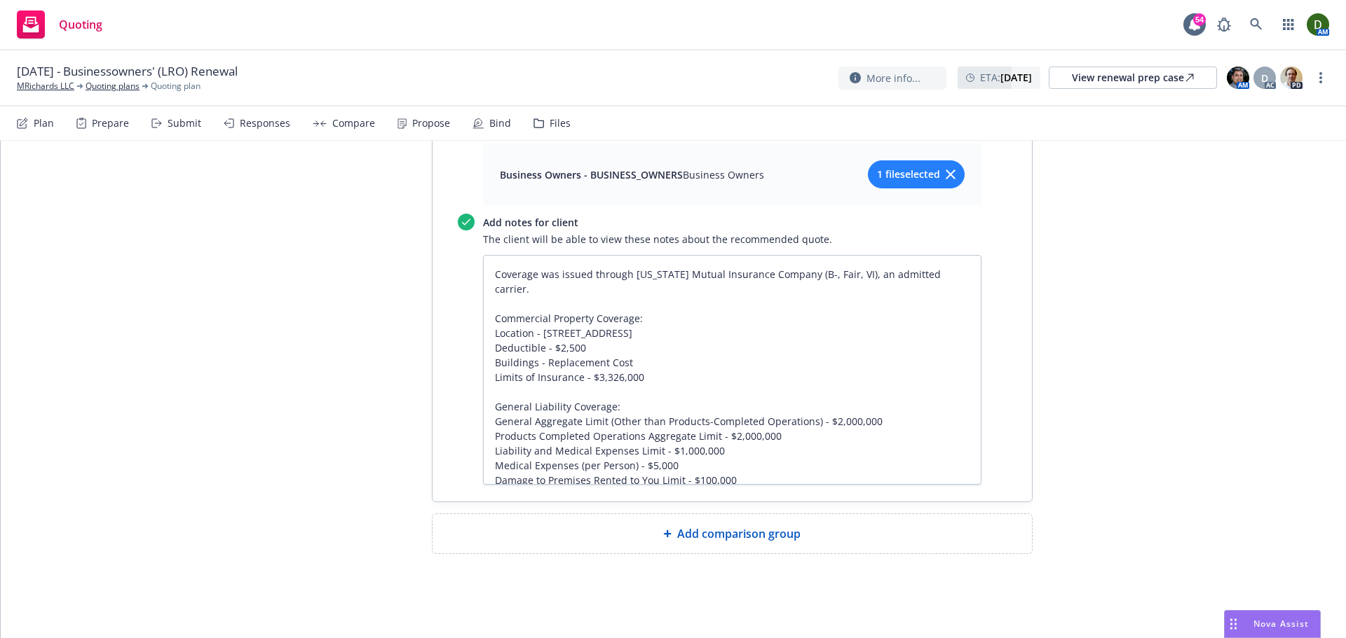
scroll to position [1501, 0]
drag, startPoint x: 685, startPoint y: 367, endPoint x: 458, endPoint y: 308, distance: 234.8
click at [458, 308] on div "Add notes for client The client will be able to view these notes about the reco…" at bounding box center [720, 349] width 524 height 271
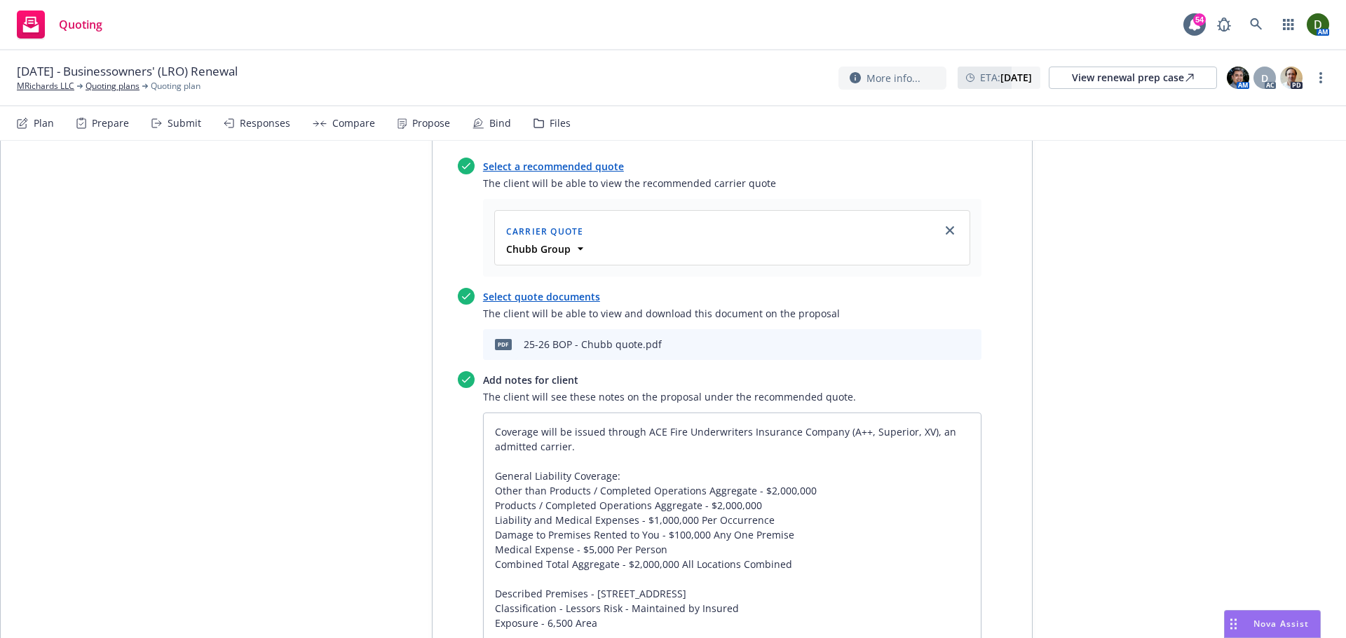
scroll to position [800, 0]
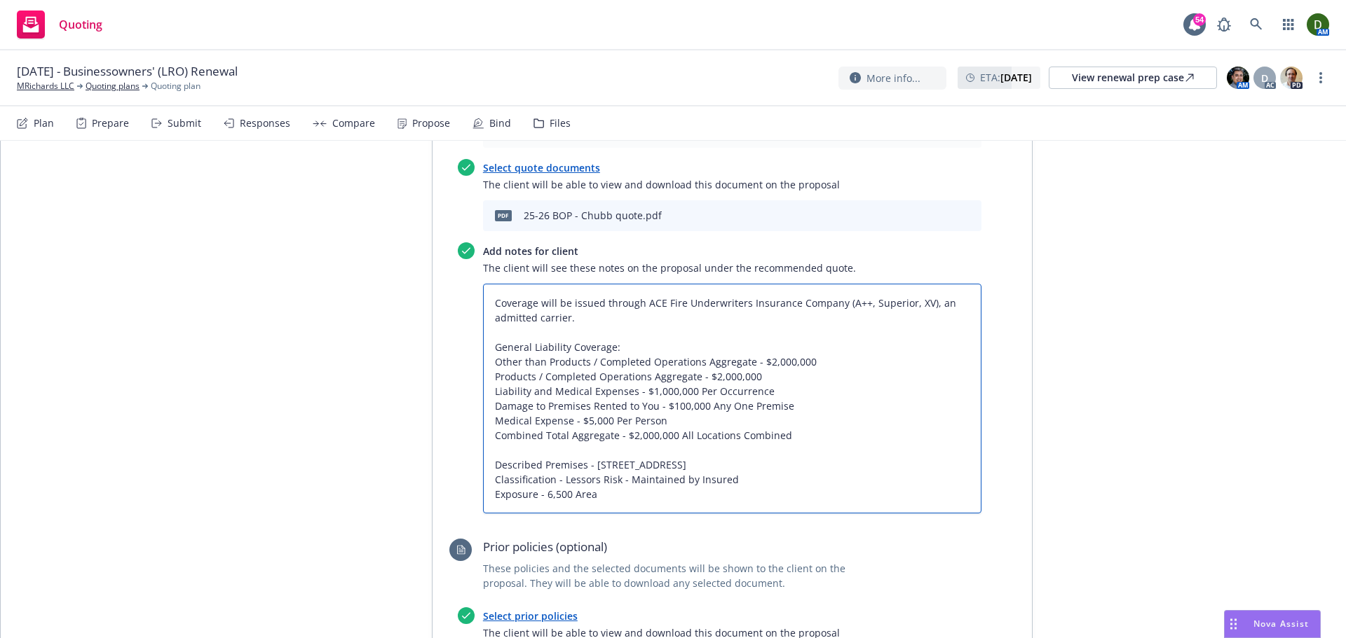
click at [662, 348] on textarea "Coverage will be issued through ACE Fire Underwriters Insurance Company (A++, S…" at bounding box center [732, 399] width 498 height 230
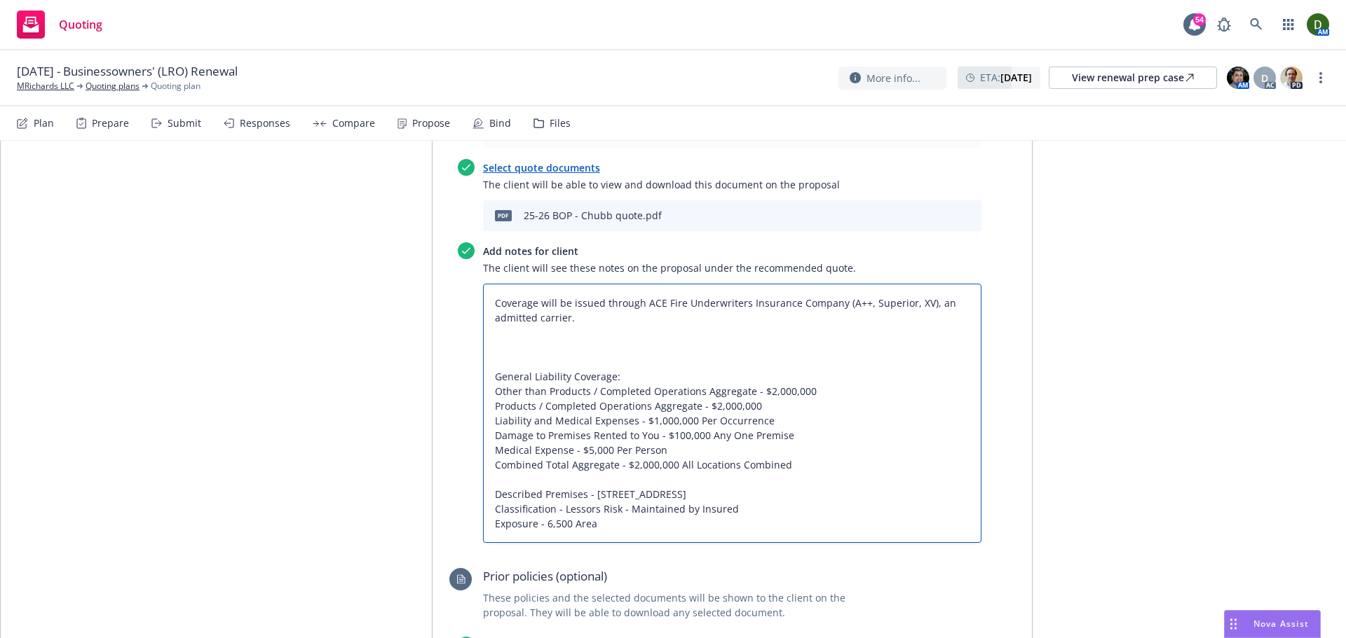
paste textarea "Commercial Property Coverage: Location - [STREET_ADDRESS] Deductible - $2,500 B…"
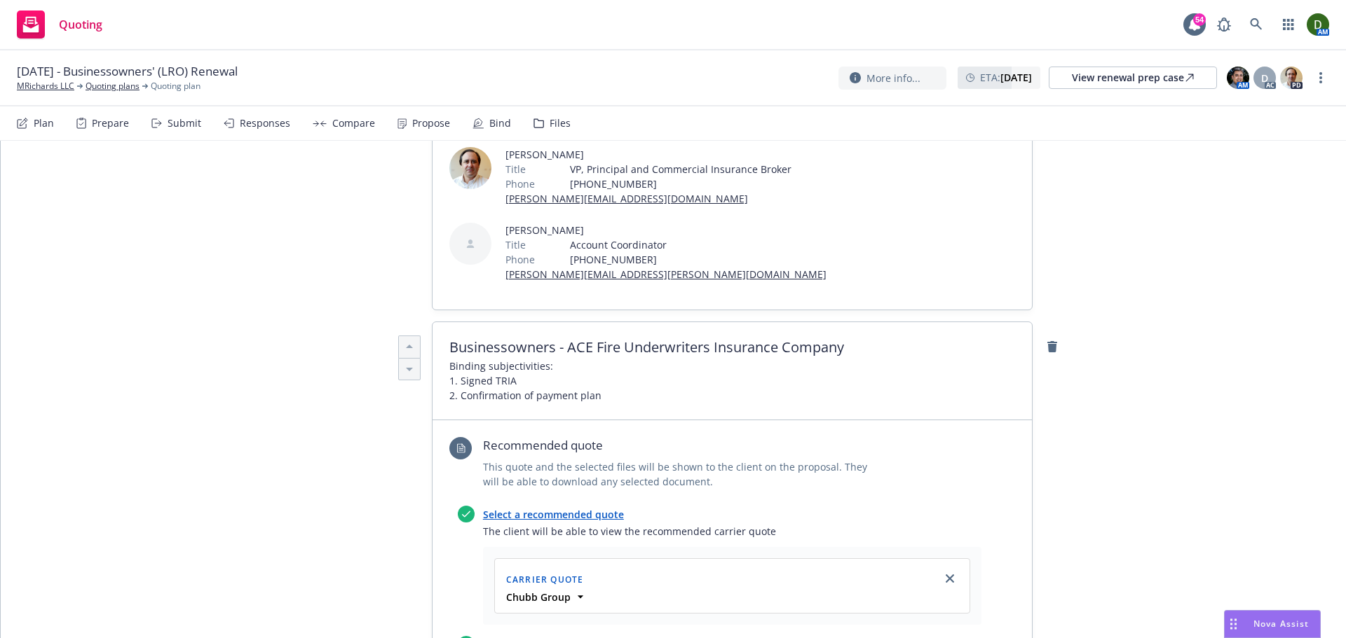
scroll to position [0, 0]
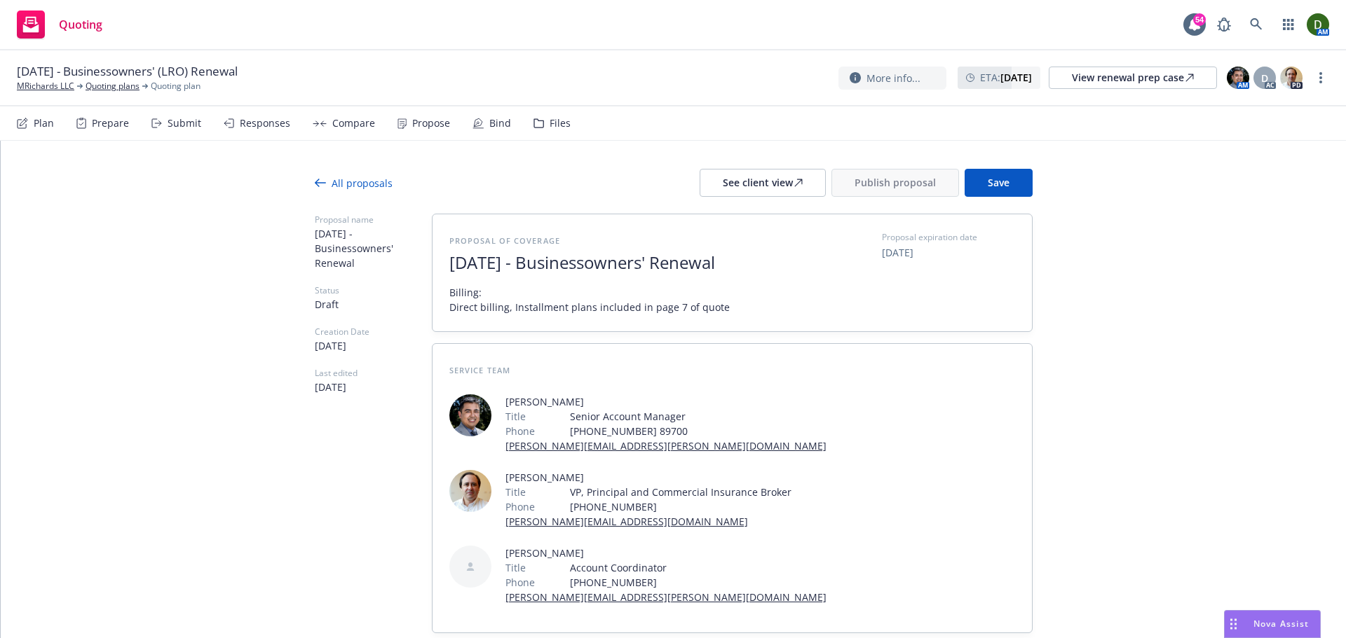
drag, startPoint x: 549, startPoint y: 325, endPoint x: 898, endPoint y: 104, distance: 413.0
click at [983, 189] on button "Save" at bounding box center [998, 183] width 68 height 28
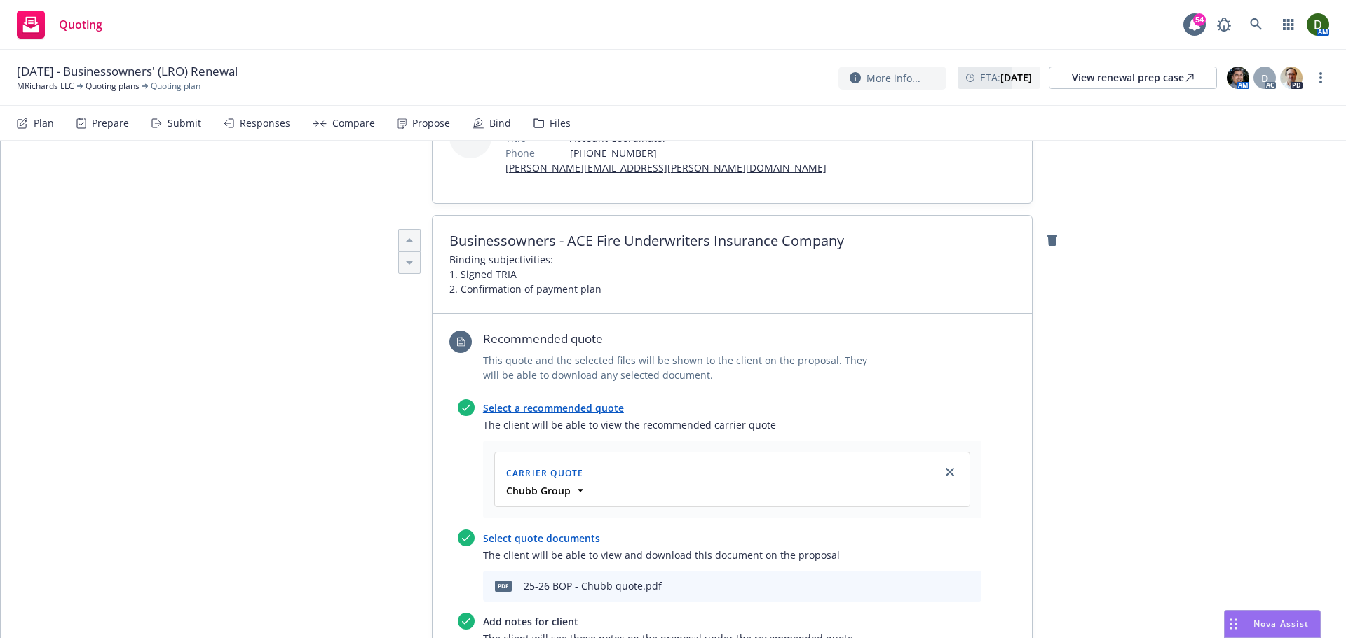
scroll to position [350, 0]
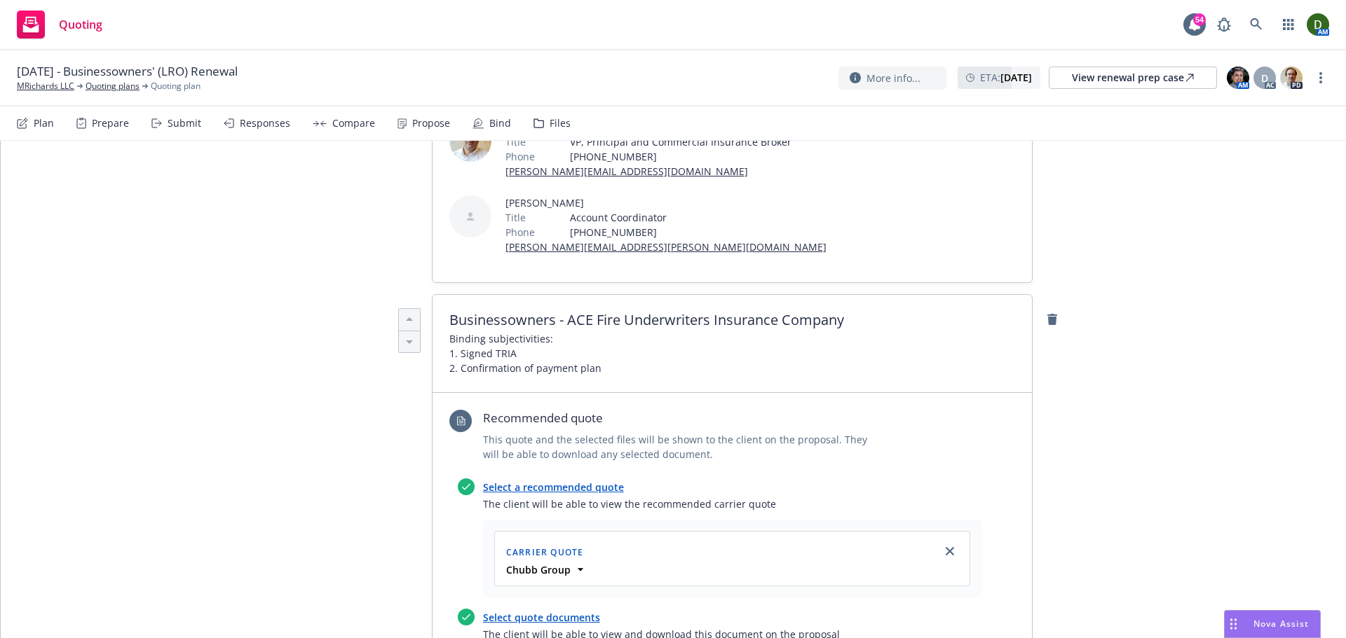
click at [442, 355] on div "Businessowners - ACE Fire Underwriters Insurance Company Binding subjectivities…" at bounding box center [731, 344] width 599 height 98
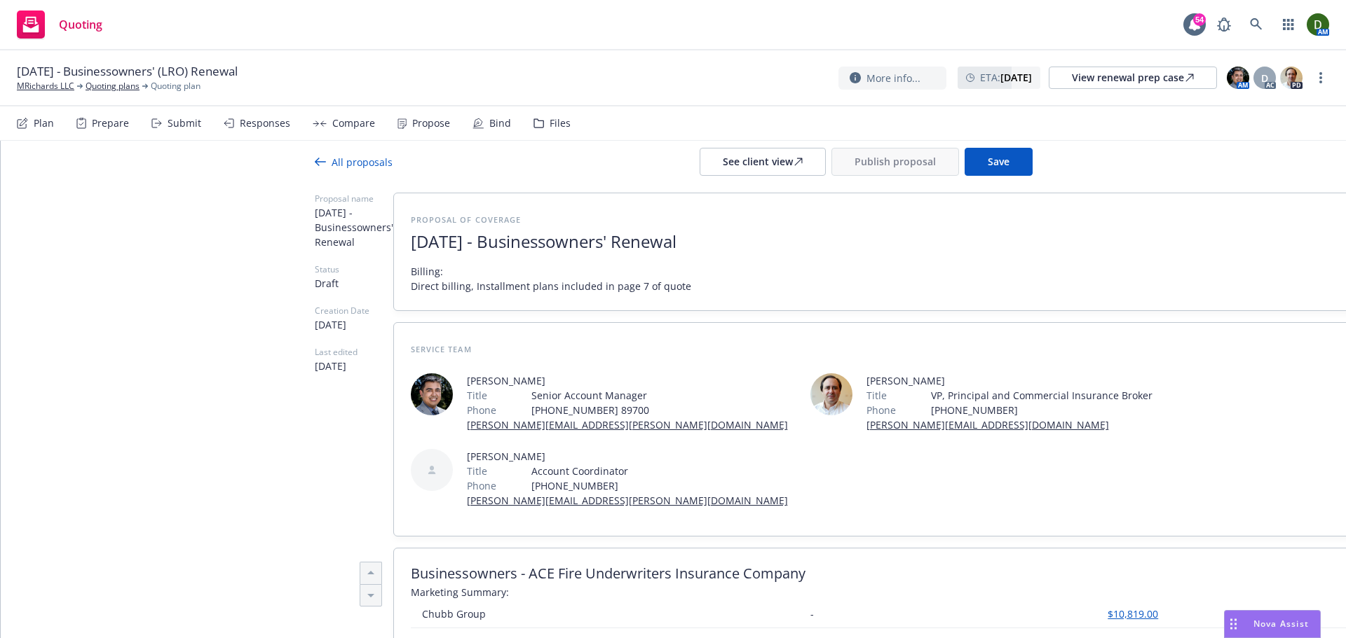
scroll to position [0, 0]
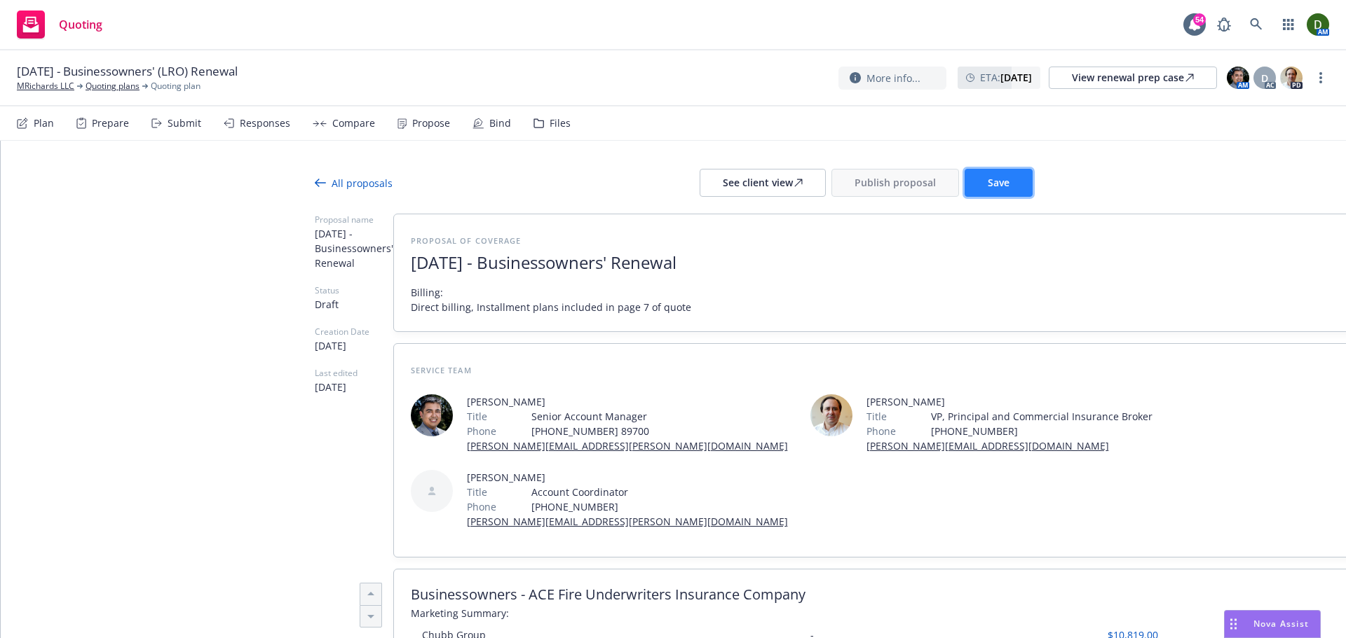
click at [981, 174] on button "Save" at bounding box center [998, 183] width 68 height 28
click at [994, 190] on button "Save" at bounding box center [998, 183] width 68 height 28
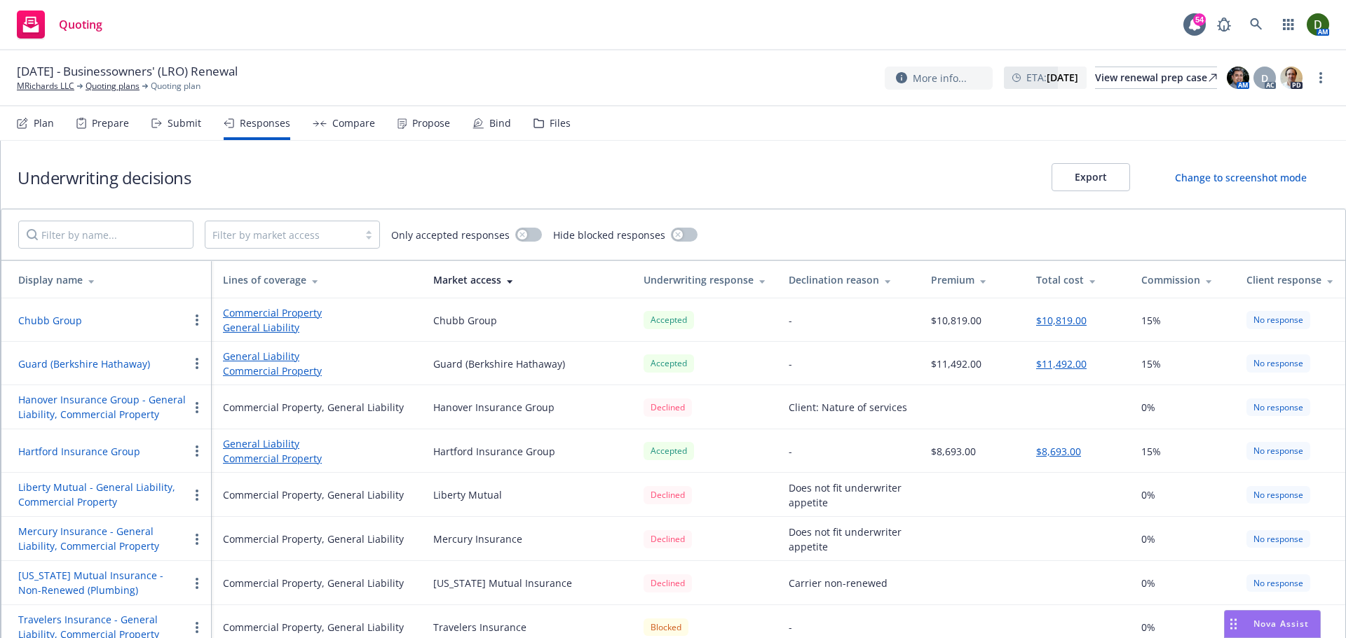
click at [1236, 173] on div "Change to screenshot mode" at bounding box center [1241, 177] width 132 height 15
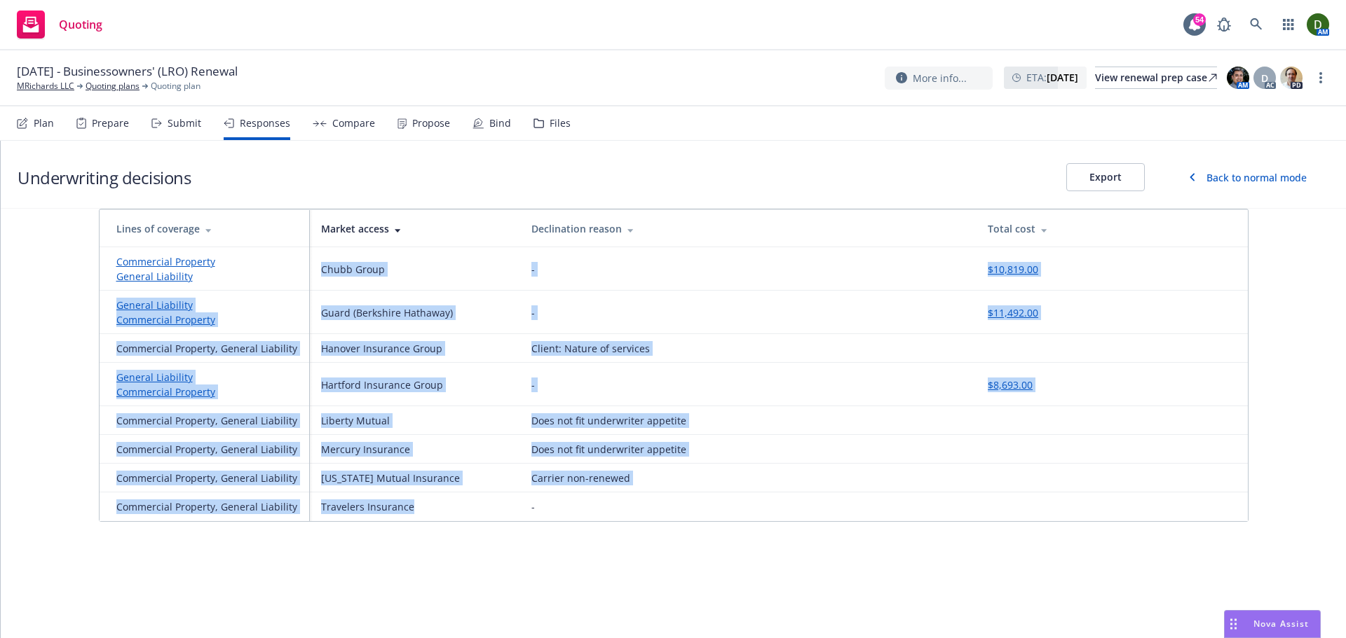
drag, startPoint x: 446, startPoint y: 514, endPoint x: 283, endPoint y: 275, distance: 289.6
click at [283, 275] on tbody "Commercial Property General Liability Chubb Group - $10,819.00 General Liabilit…" at bounding box center [674, 384] width 1148 height 274
click at [648, 467] on td "Carrier non-renewed" at bounding box center [748, 478] width 457 height 29
drag, startPoint x: 592, startPoint y: 512, endPoint x: 320, endPoint y: 260, distance: 371.0
click at [320, 260] on tbody "Commercial Property General Liability Chubb Group - $10,819.00 General Liabilit…" at bounding box center [674, 384] width 1148 height 274
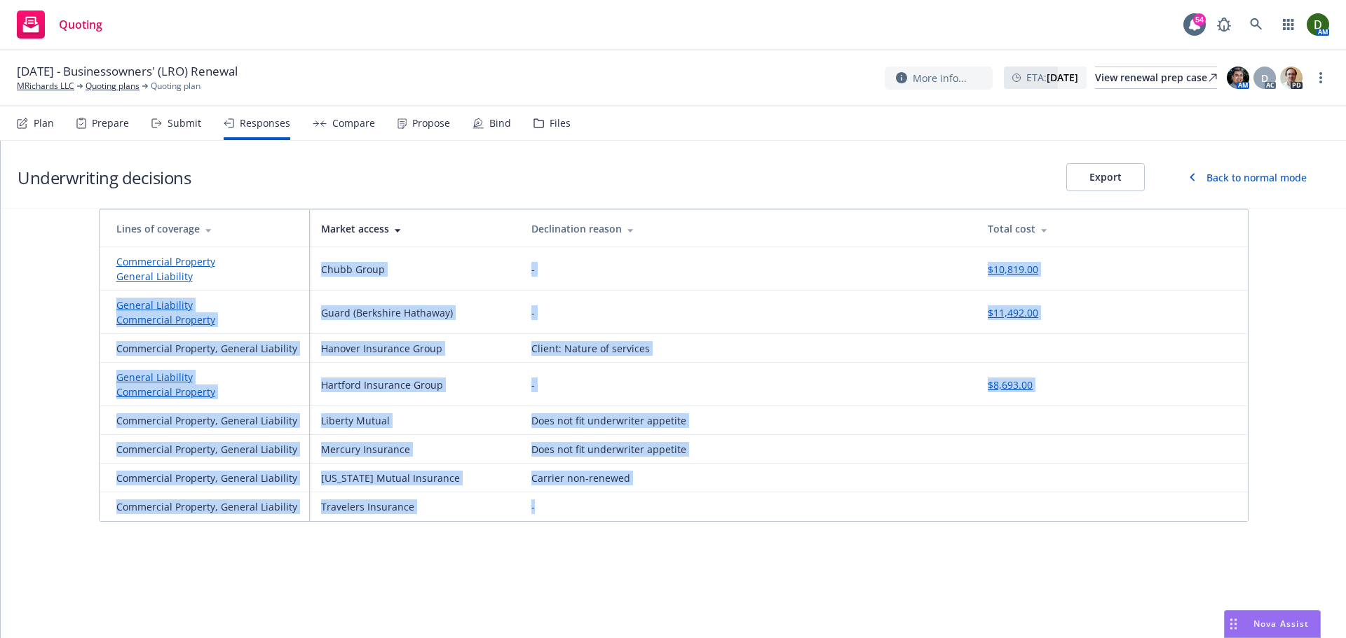
copy tbody "Chubb Group - $10,819.00 General Liability Commercial Property Guard (Berkshire…"
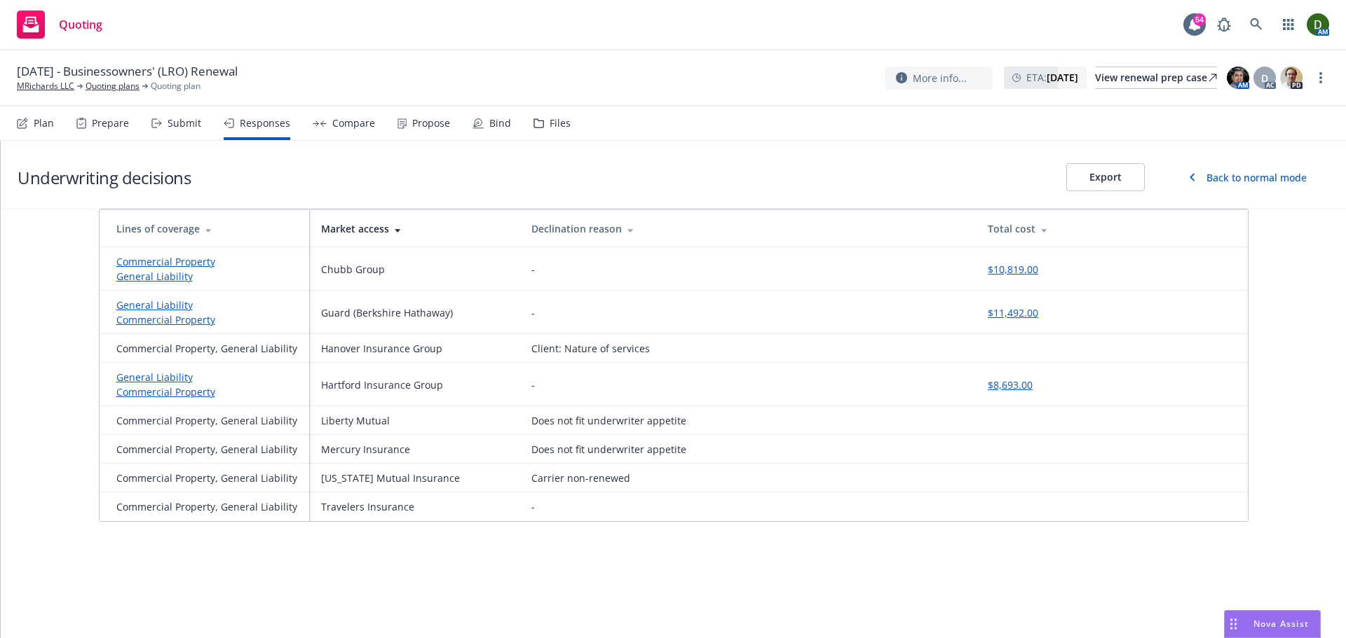
drag, startPoint x: 849, startPoint y: 526, endPoint x: 849, endPoint y: 542, distance: 16.1
click at [849, 526] on div "Underwriting decisions Export Back to normal mode Lines of coverage Market acce…" at bounding box center [673, 390] width 1345 height 498
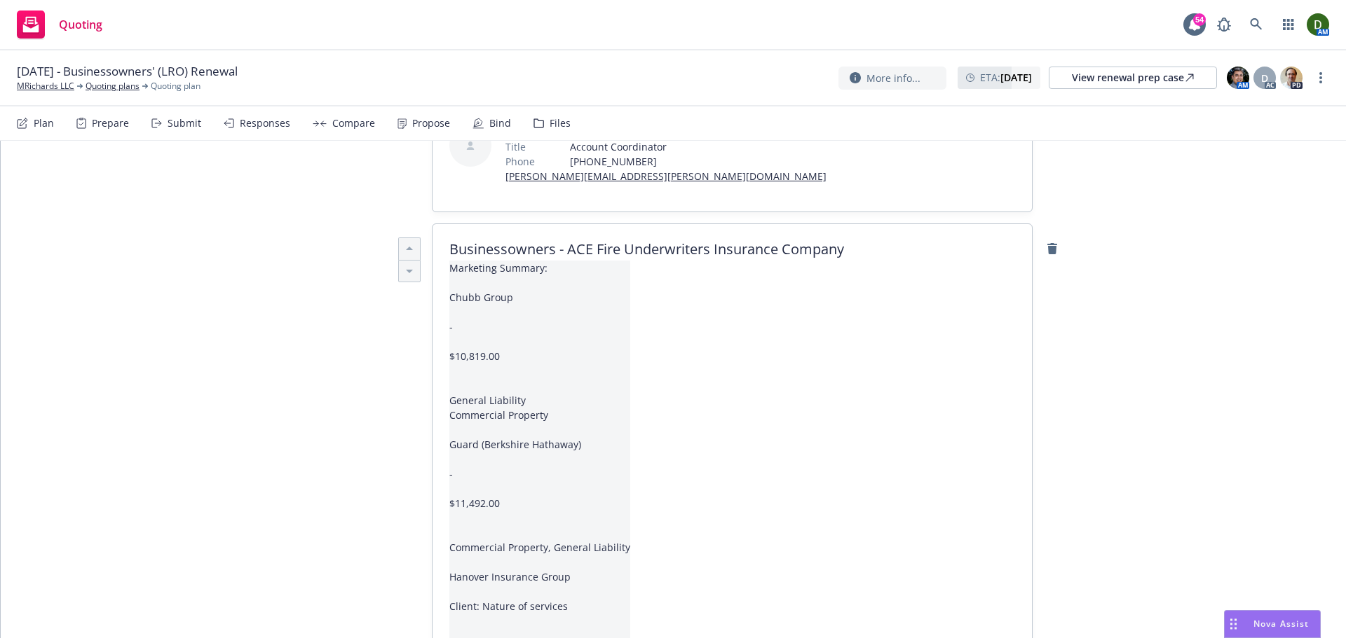
scroll to position [421, 0]
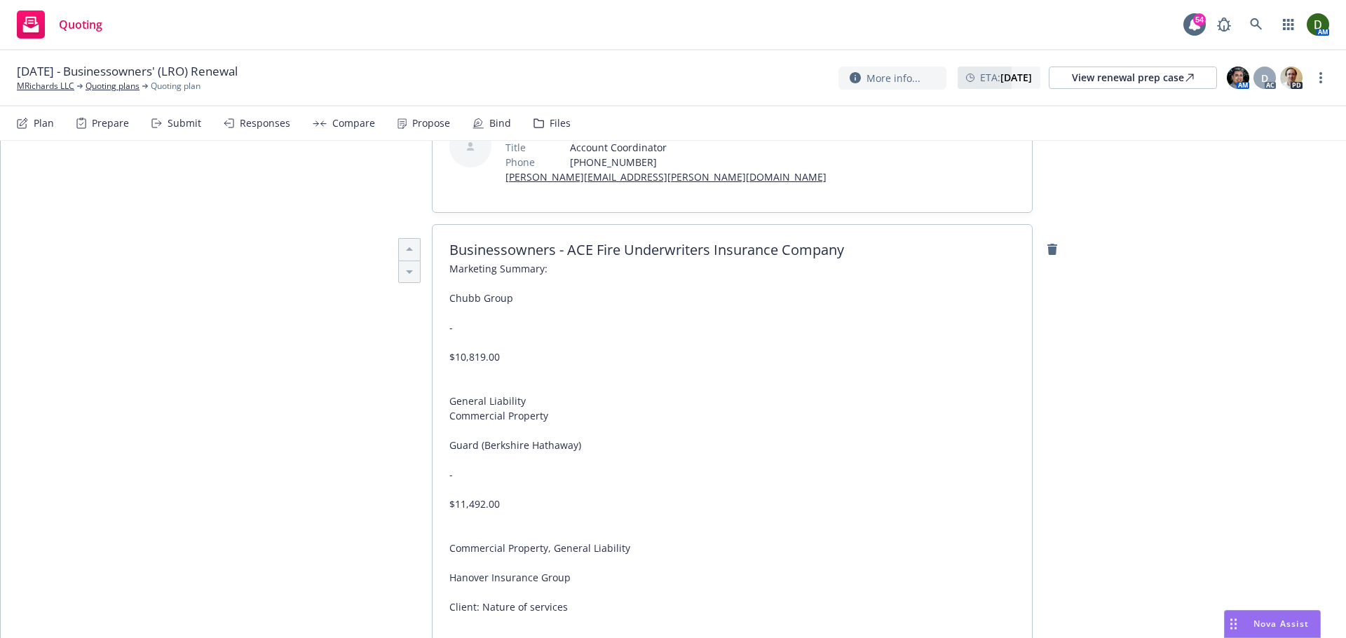
drag, startPoint x: 498, startPoint y: 363, endPoint x: 444, endPoint y: 332, distance: 61.9
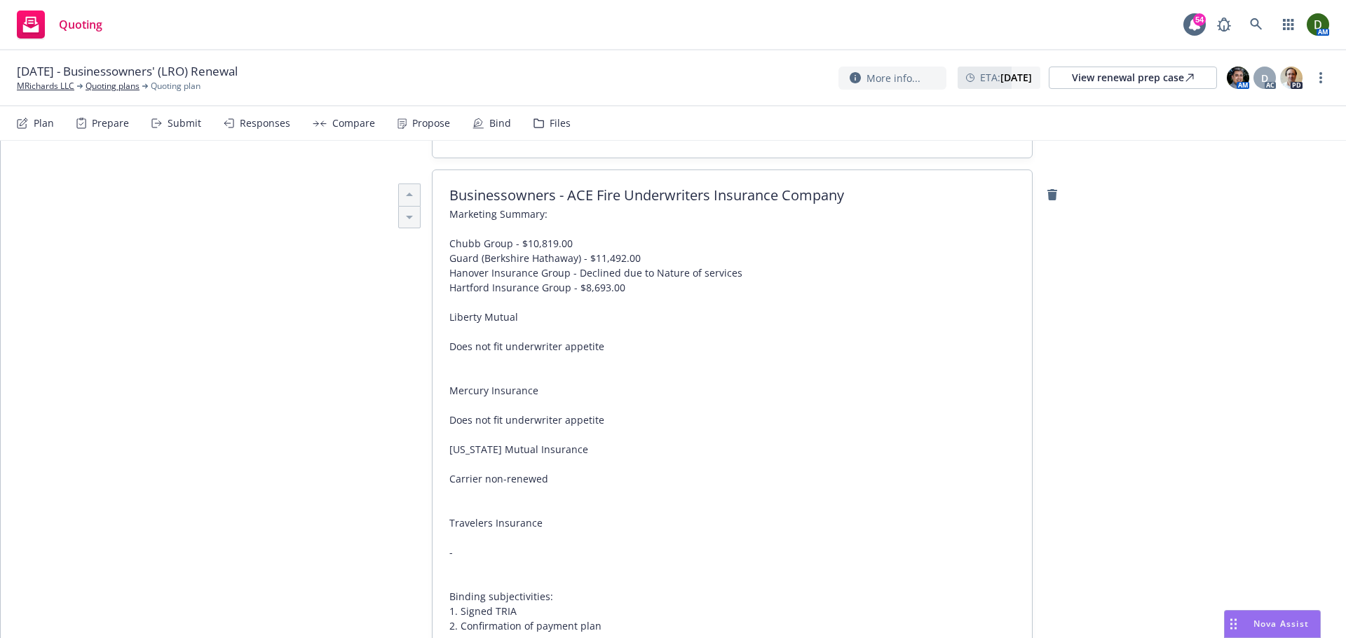
scroll to position [490, 0]
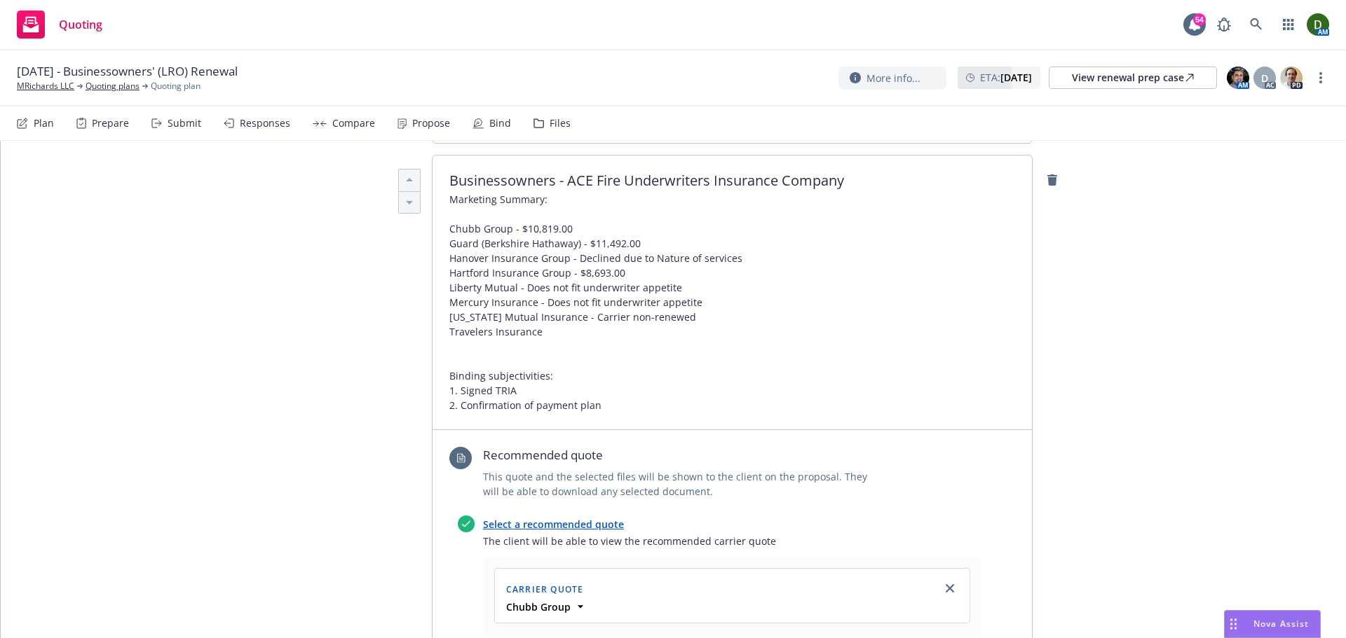
click at [484, 376] on span "Marketing Summary: Chubb Group - $10,819.00 Guard (Berkshire Hathaway) - $11,49…" at bounding box center [595, 302] width 293 height 221
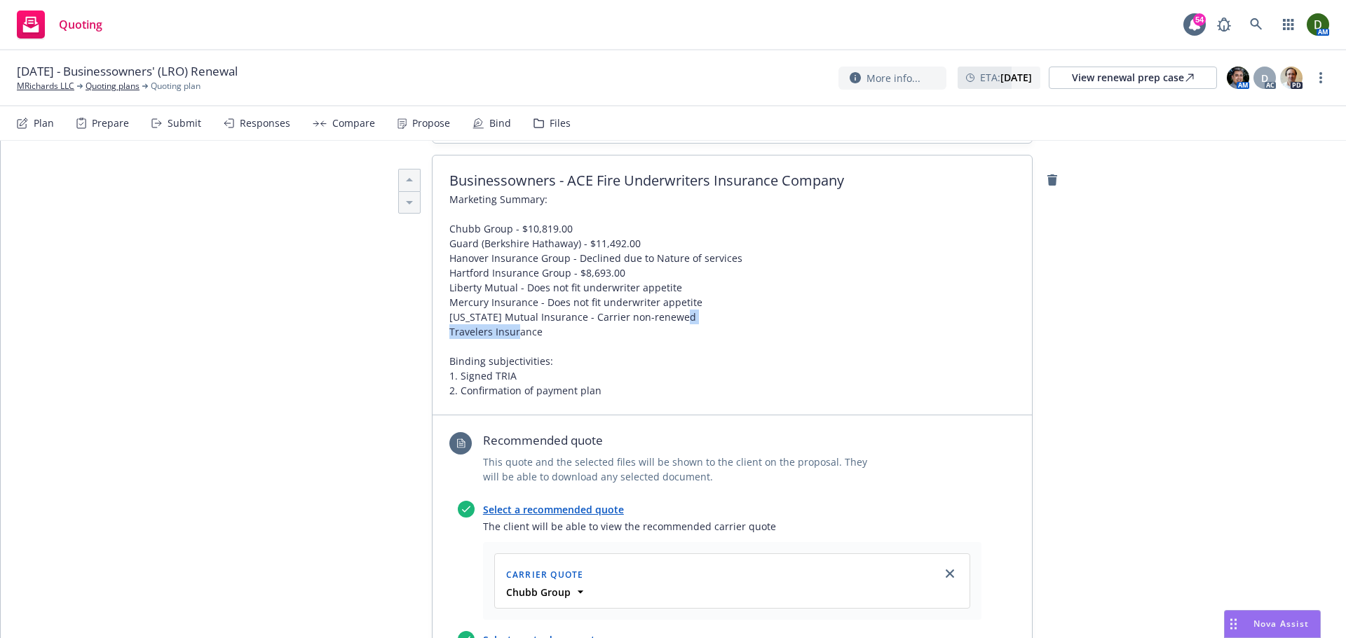
drag, startPoint x: 540, startPoint y: 354, endPoint x: 453, endPoint y: 347, distance: 87.9
click at [453, 347] on span "Marketing Summary: Chubb Group - $10,819.00 Guard (Berkshire Hathaway) - $11,49…" at bounding box center [595, 295] width 293 height 206
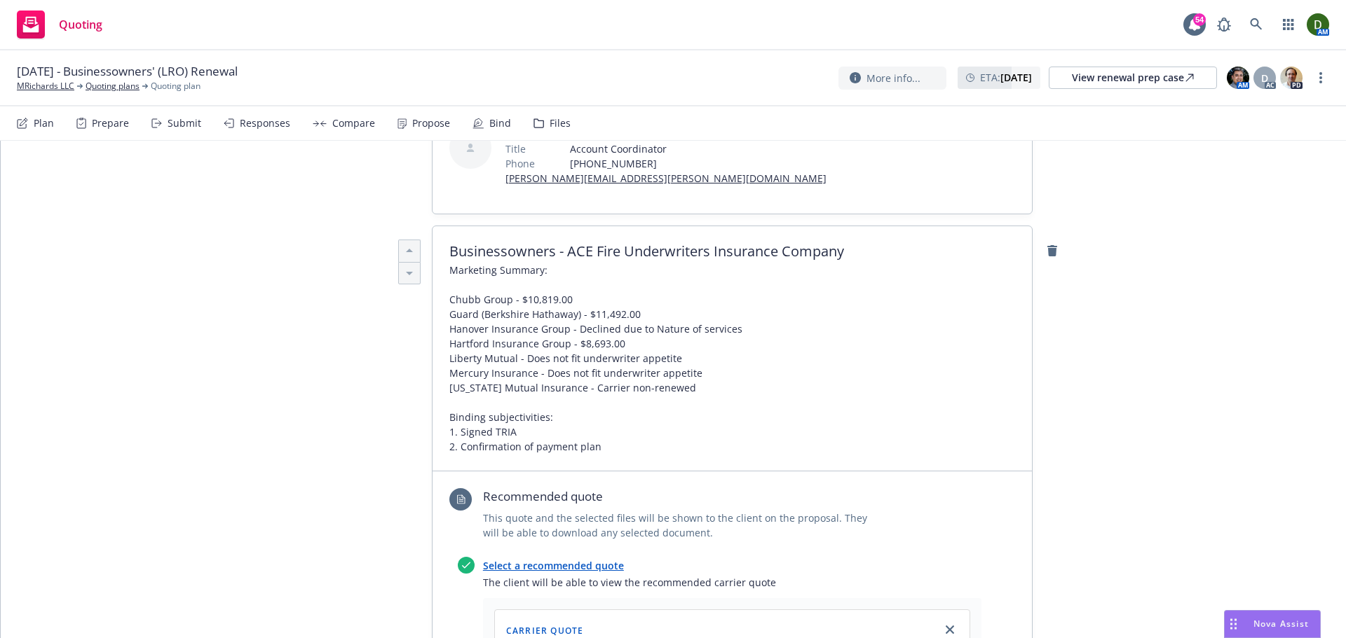
scroll to position [0, 0]
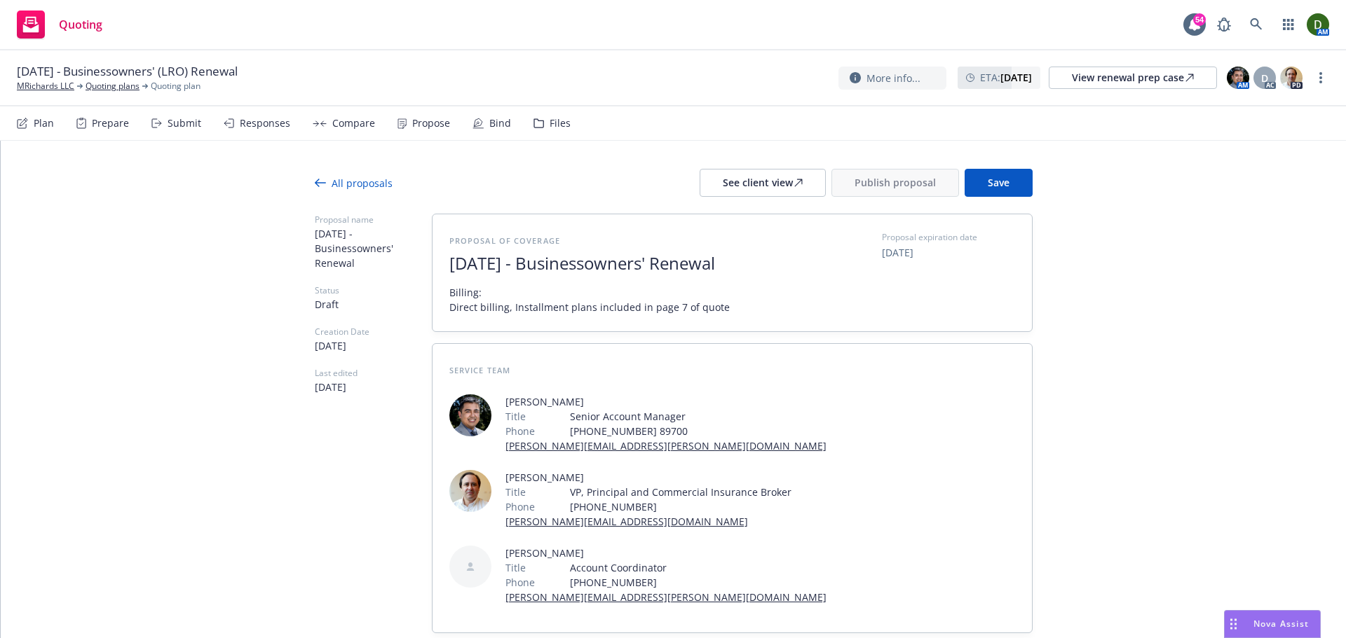
drag, startPoint x: 1043, startPoint y: 332, endPoint x: 1144, endPoint y: 201, distance: 164.9
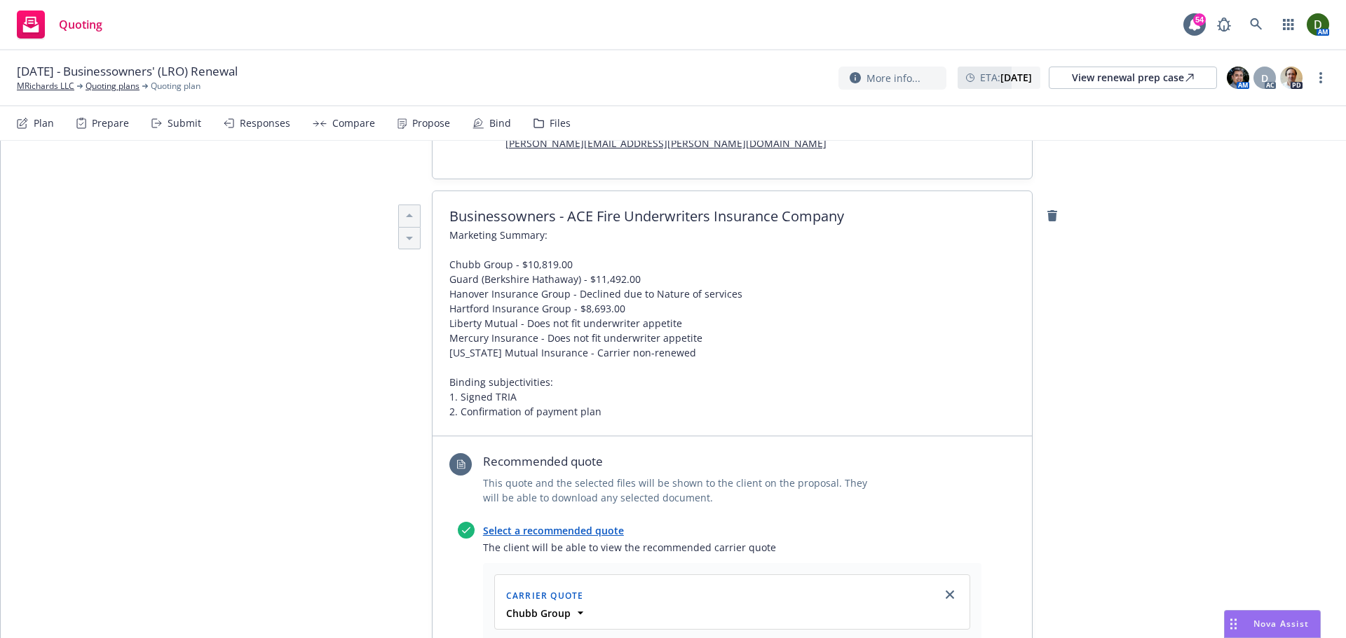
scroll to position [561, 0]
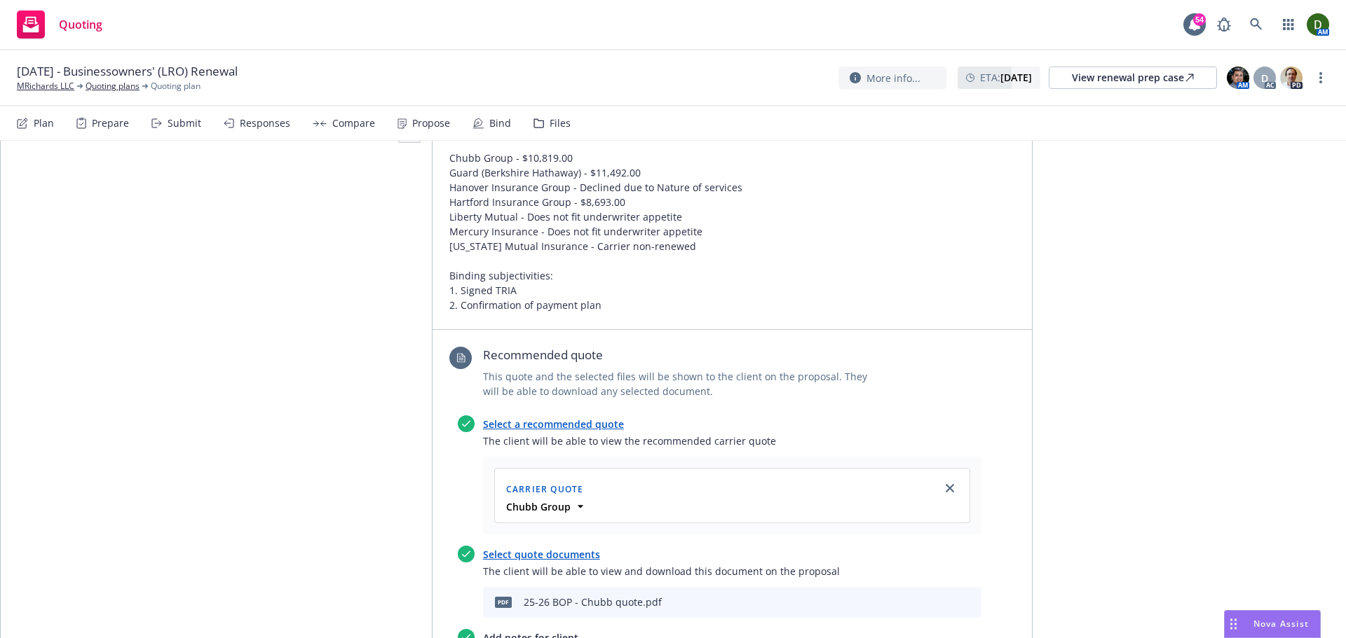
click at [510, 166] on span "Marketing Summary: Chubb Group - $10,819.00 Guard (Berkshire Hathaway) - $11,49…" at bounding box center [595, 216] width 293 height 191
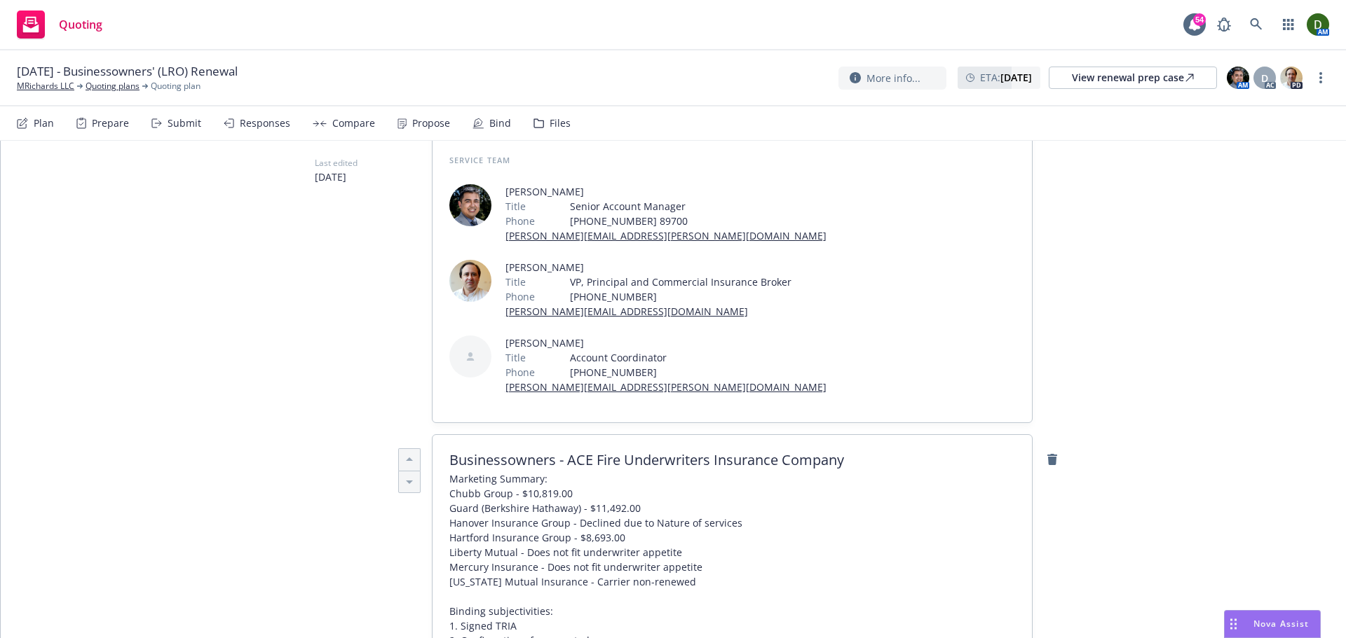
scroll to position [0, 0]
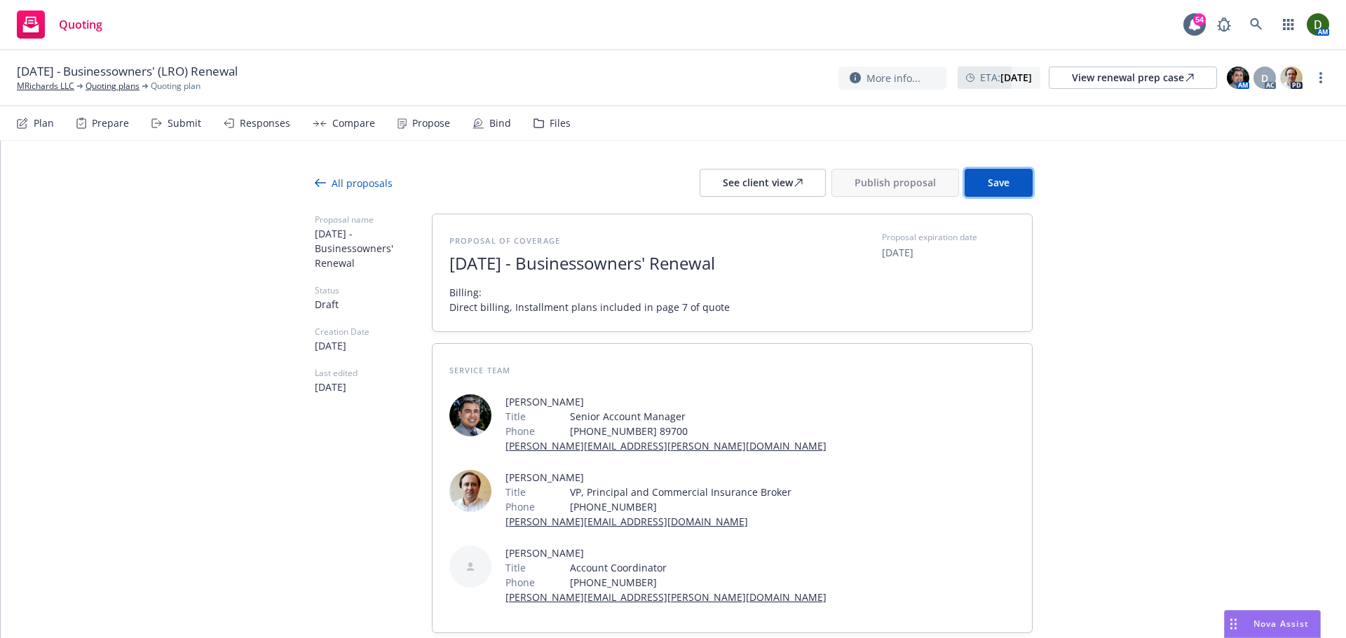
click at [1007, 170] on button "Save" at bounding box center [998, 183] width 68 height 28
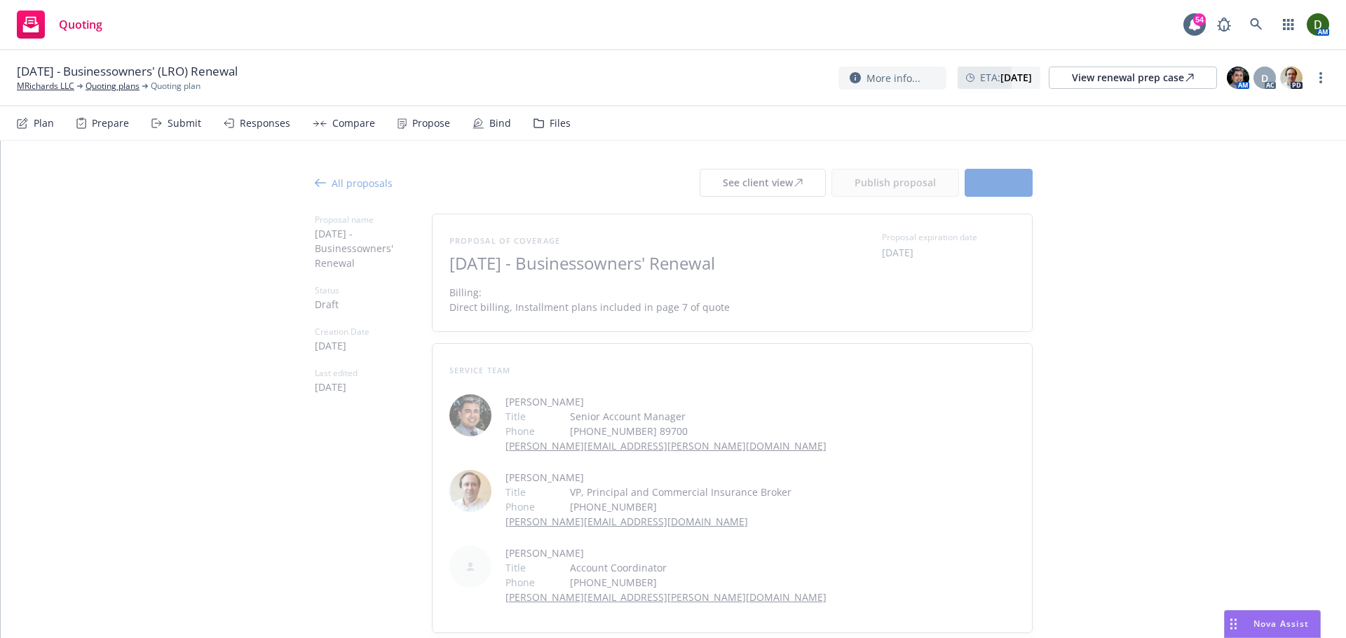
type textarea "x"
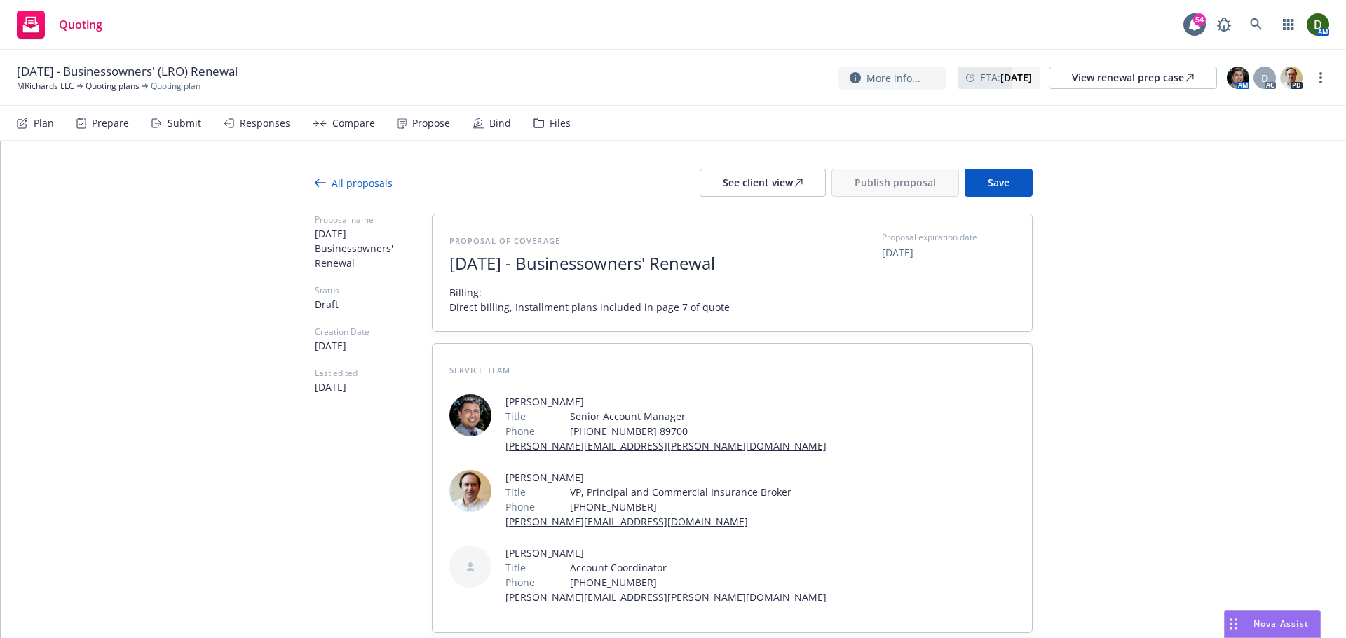
click at [906, 245] on span "[DATE]" at bounding box center [898, 252] width 32 height 15
select select "October"
select select "2025"
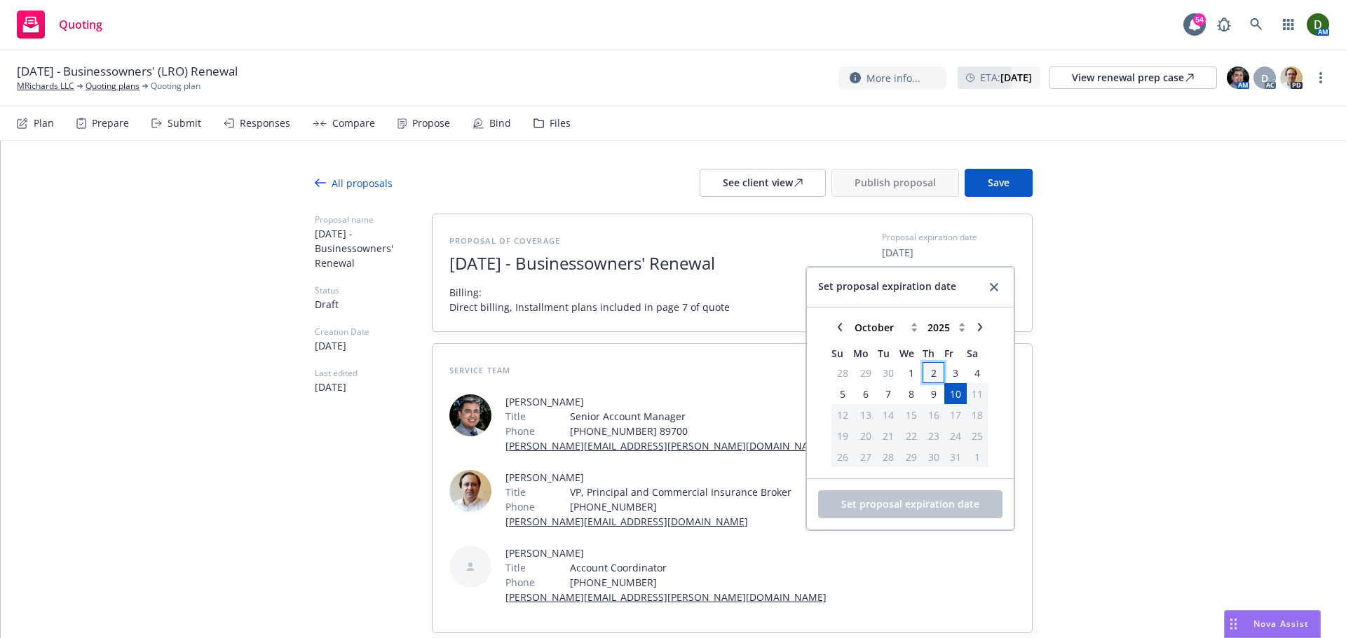
click at [924, 376] on span "2" at bounding box center [933, 373] width 19 height 18
drag, startPoint x: 900, startPoint y: 497, endPoint x: 906, endPoint y: 491, distance: 7.9
click at [900, 498] on button "Set proposal expiration date" at bounding box center [910, 505] width 184 height 28
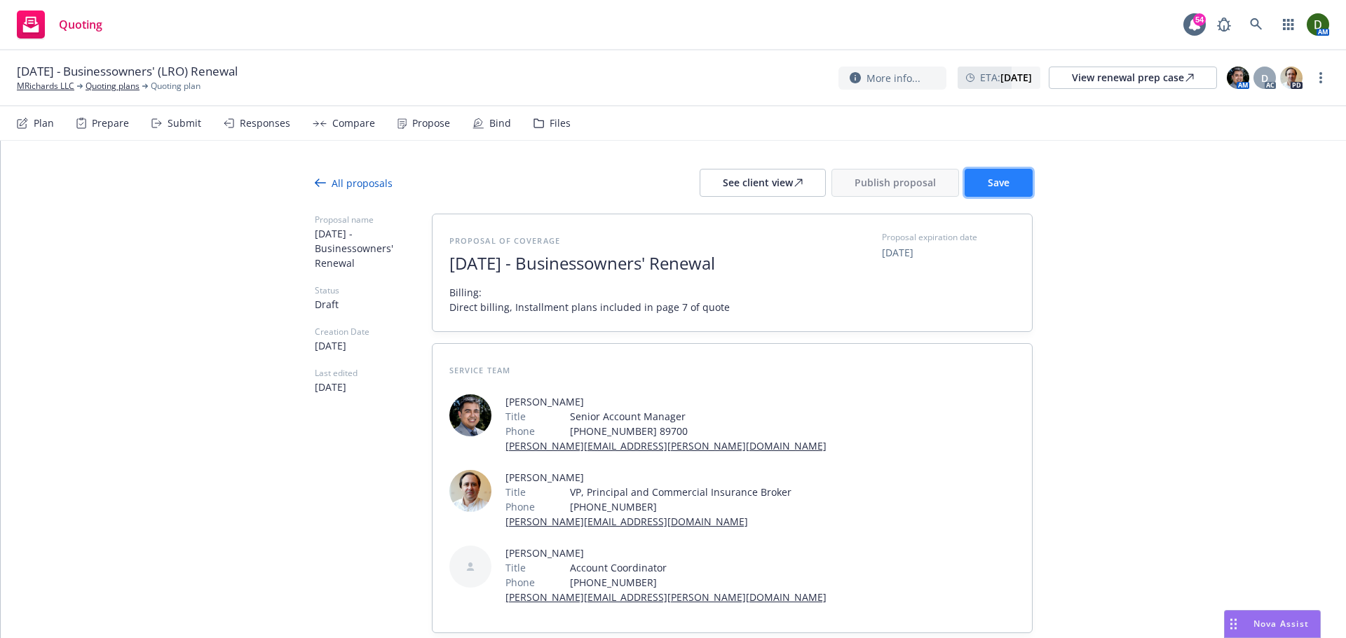
click at [1005, 186] on button "Save" at bounding box center [998, 183] width 68 height 28
type textarea "x"
